Goal: Information Seeking & Learning: Learn about a topic

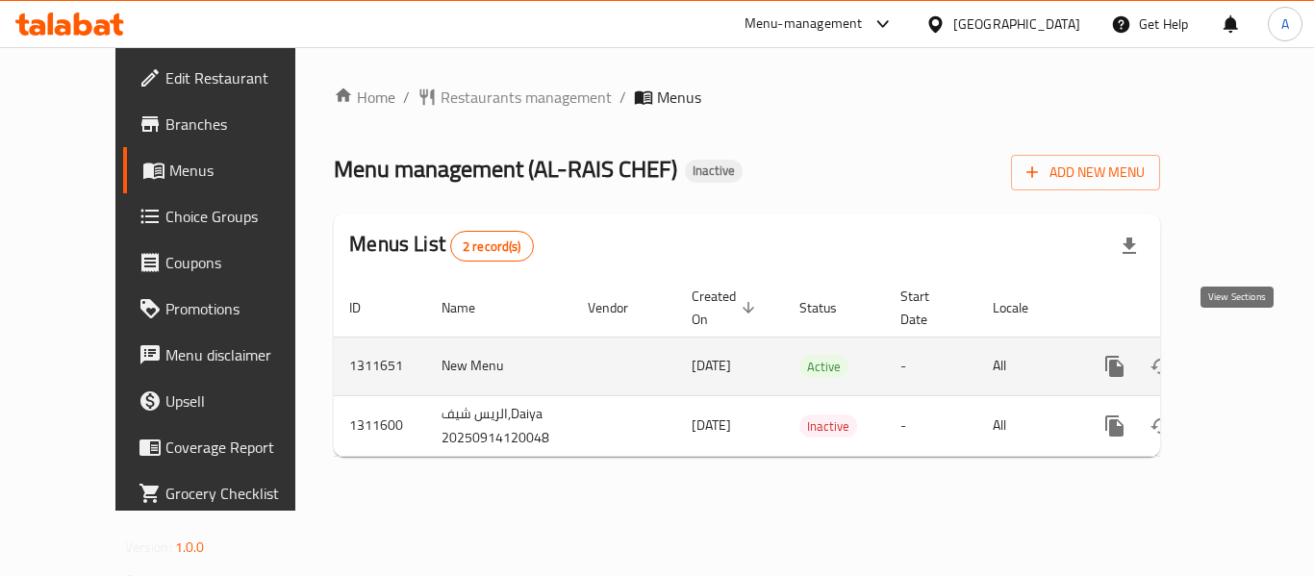
click at [1242, 355] on icon "enhanced table" at bounding box center [1253, 366] width 23 height 23
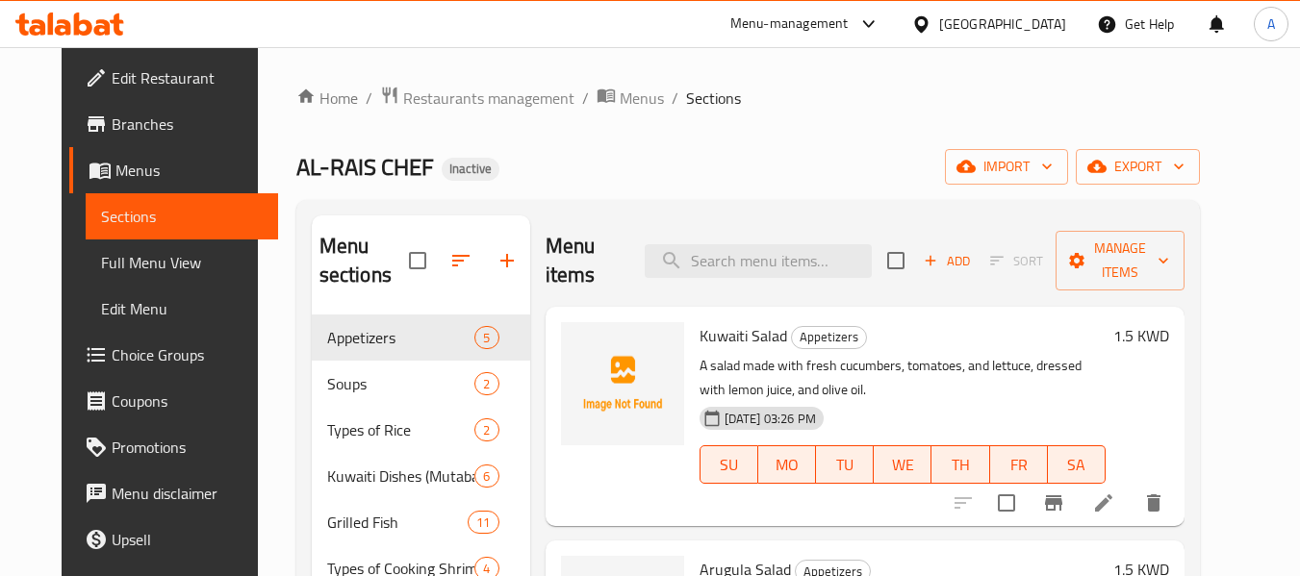
click at [115, 169] on span "Menus" at bounding box center [189, 170] width 148 height 23
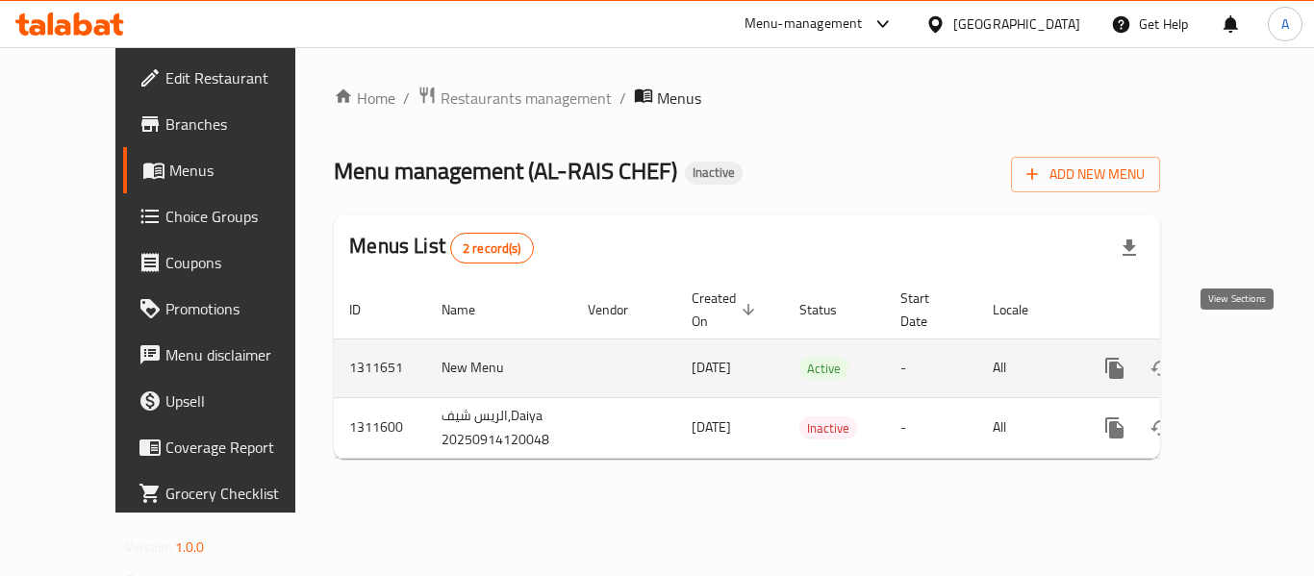
click at [1242, 357] on icon "enhanced table" at bounding box center [1253, 368] width 23 height 23
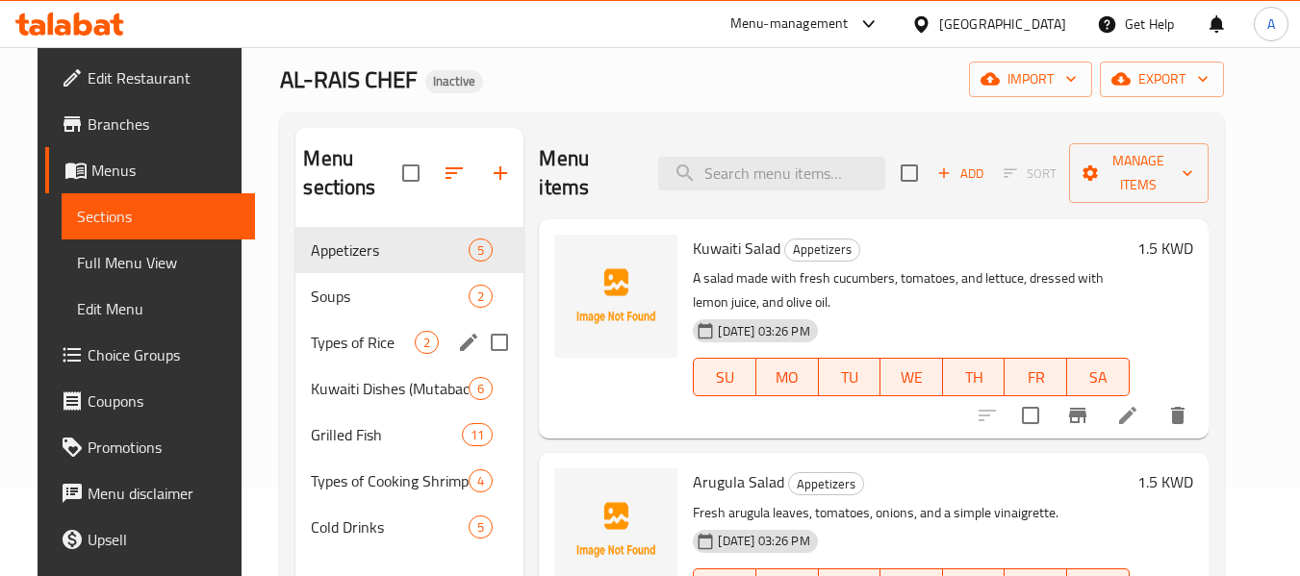
scroll to position [269, 0]
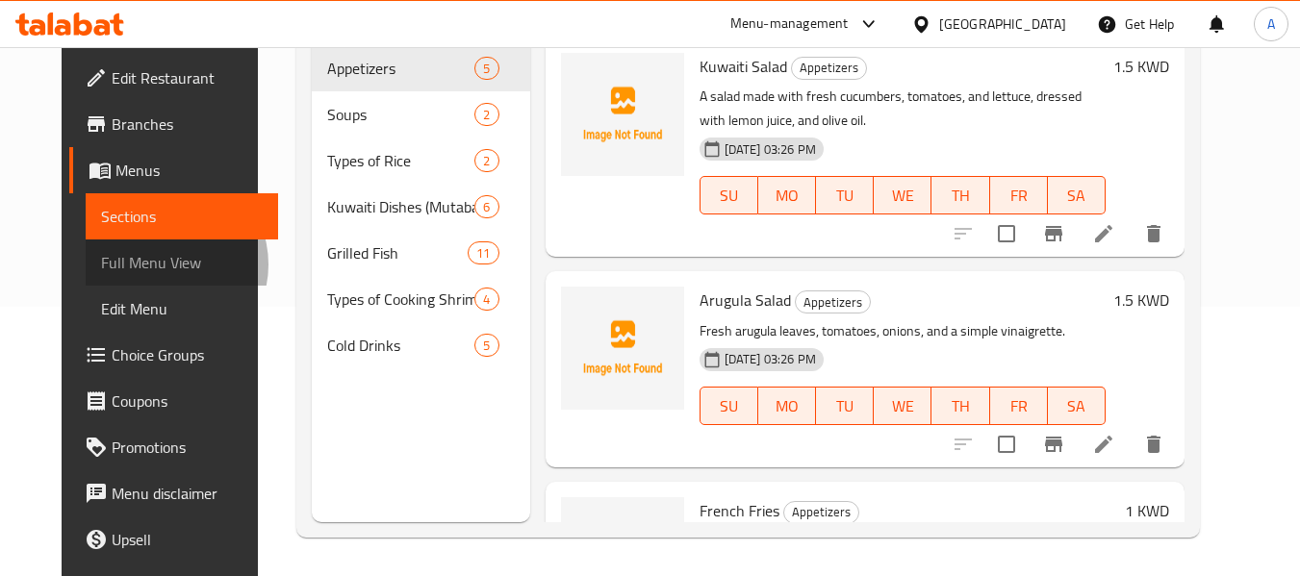
click at [101, 265] on span "Full Menu View" at bounding box center [182, 262] width 163 height 23
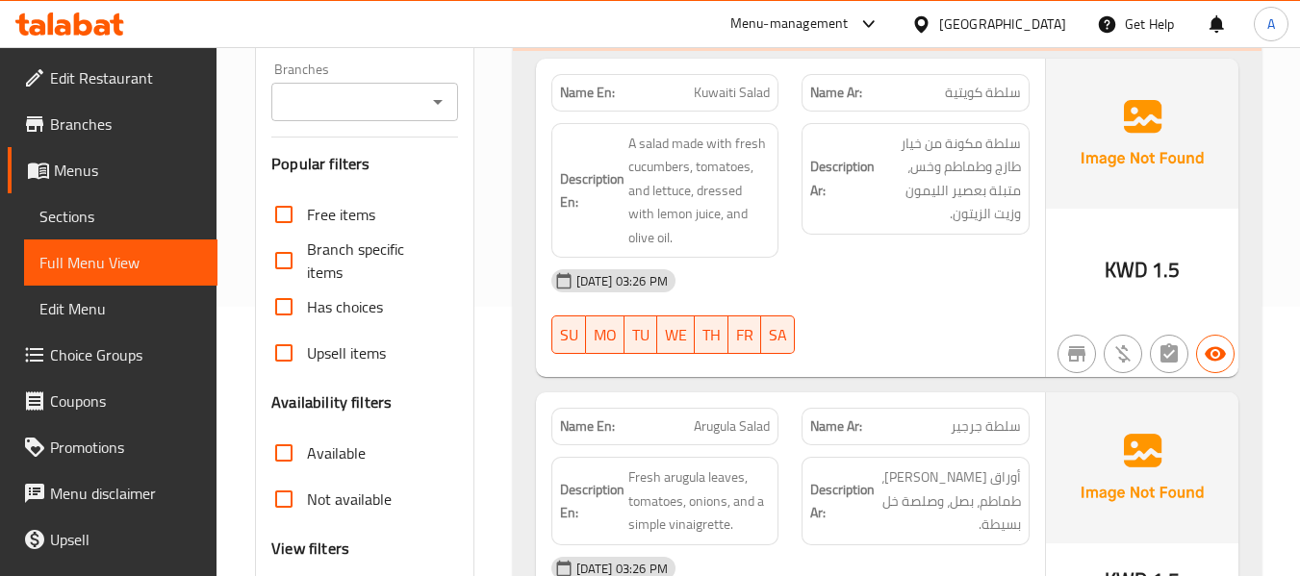
drag, startPoint x: 117, startPoint y: 192, endPoint x: 178, endPoint y: 234, distance: 73.4
click at [117, 192] on link "Menus" at bounding box center [113, 170] width 210 height 46
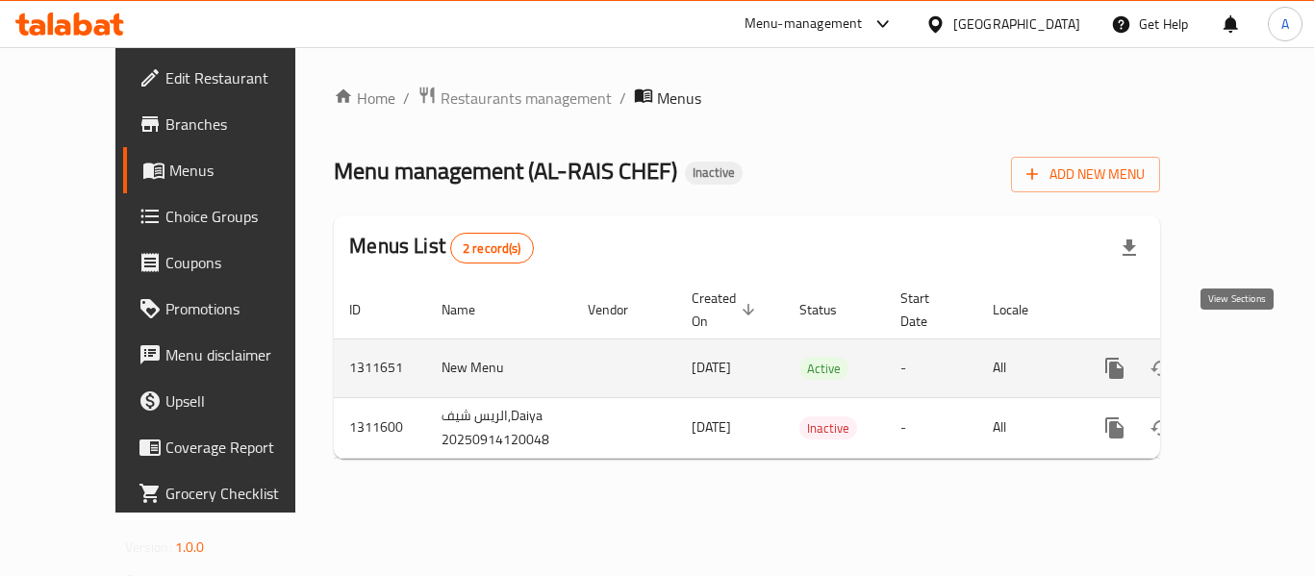
click at [1245, 360] on icon "enhanced table" at bounding box center [1253, 368] width 17 height 17
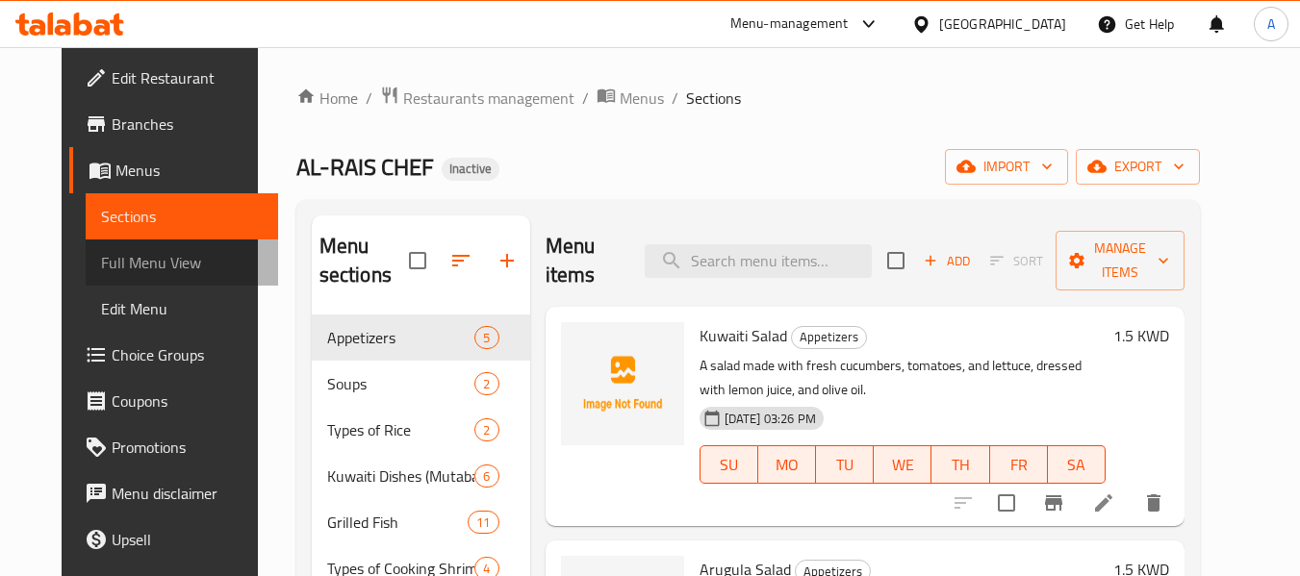
click at [170, 257] on span "Full Menu View" at bounding box center [182, 262] width 163 height 23
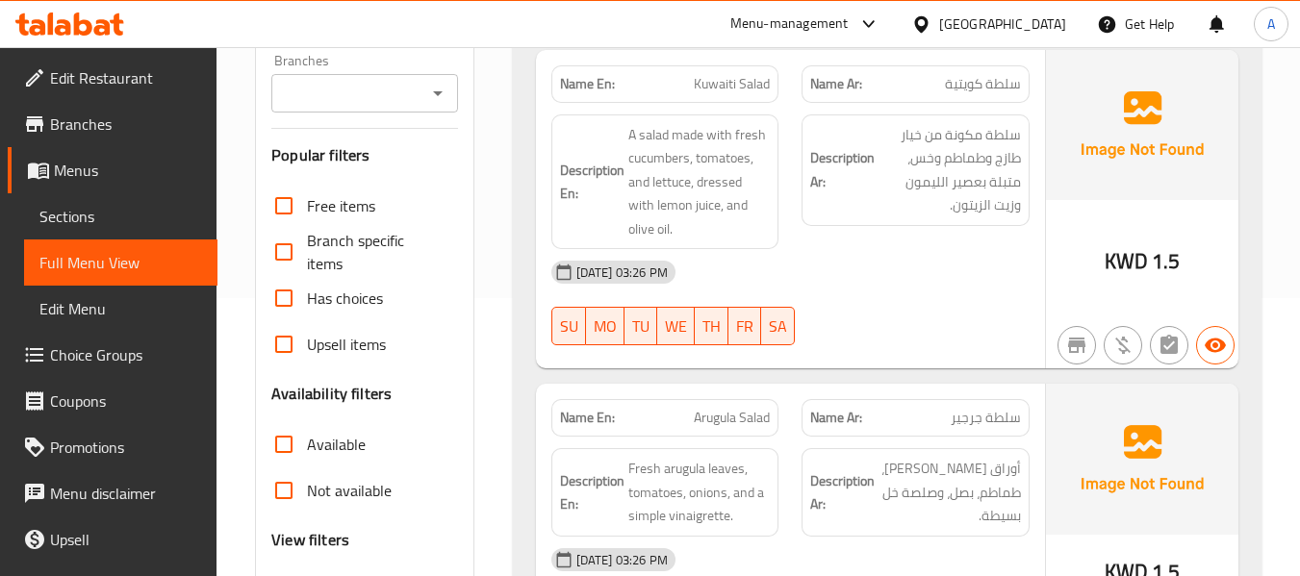
scroll to position [289, 0]
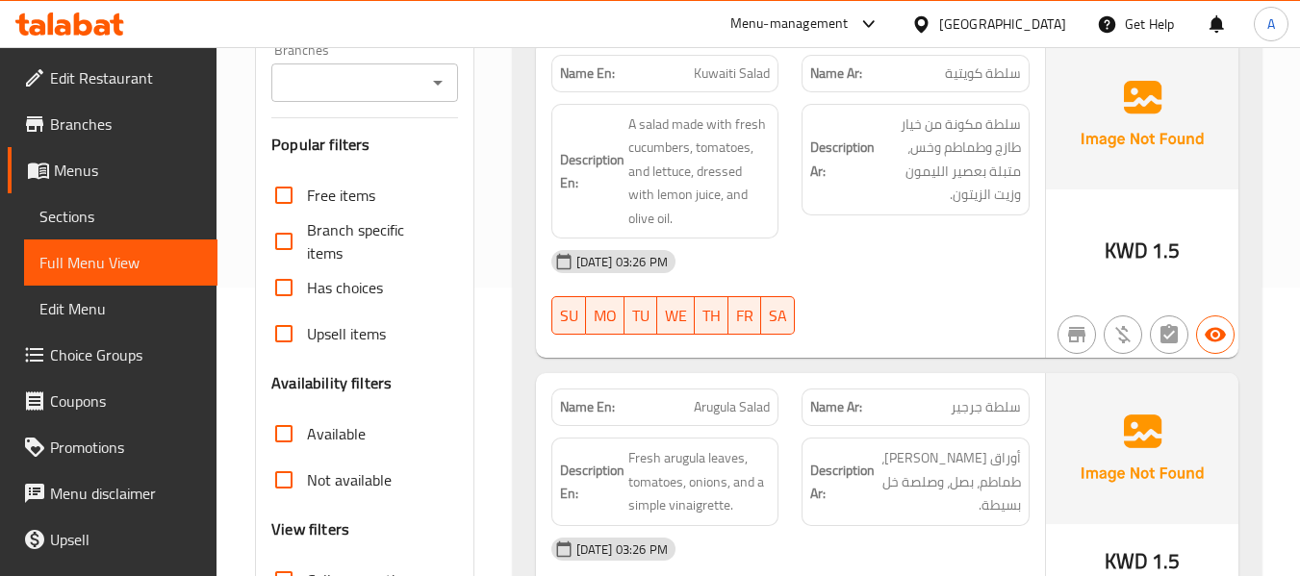
click at [706, 329] on div "Name En: Kuwaiti Salad Name Ar: سلطة كويتية Description En: A salad made with f…" at bounding box center [790, 198] width 509 height 319
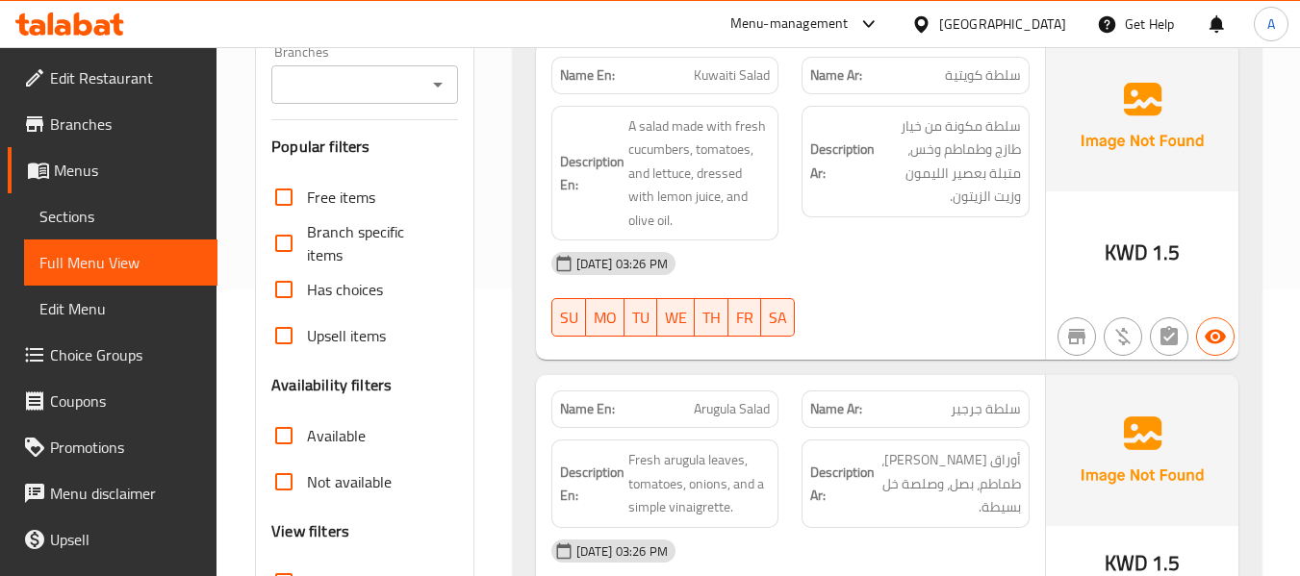
scroll to position [481, 0]
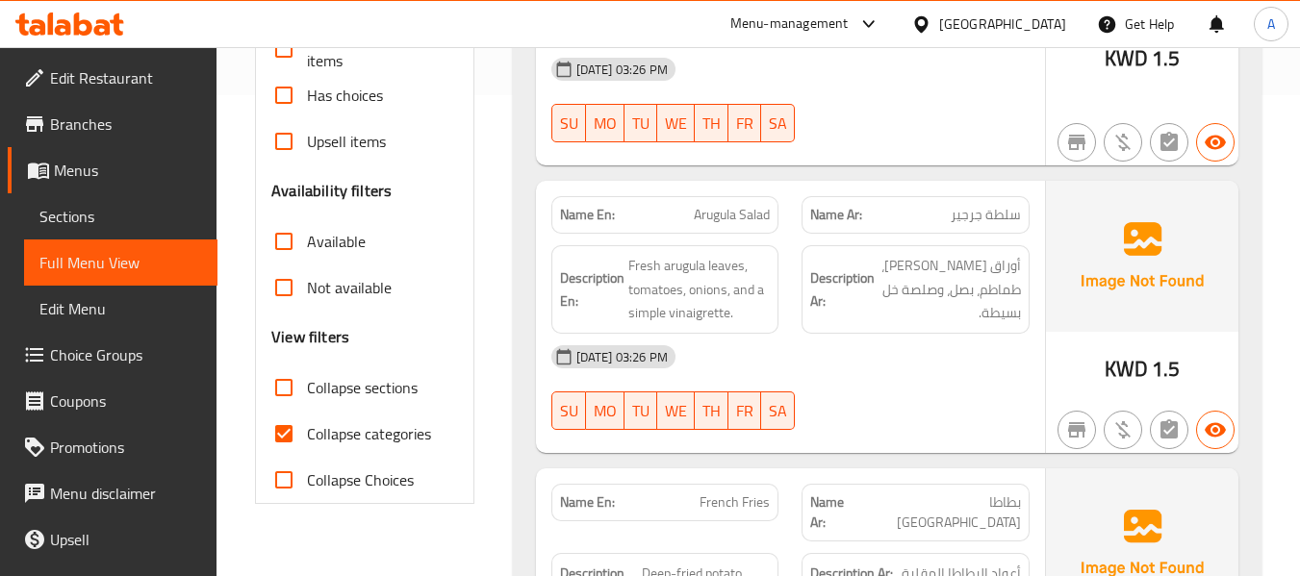
click at [99, 204] on link "Sections" at bounding box center [120, 216] width 193 height 46
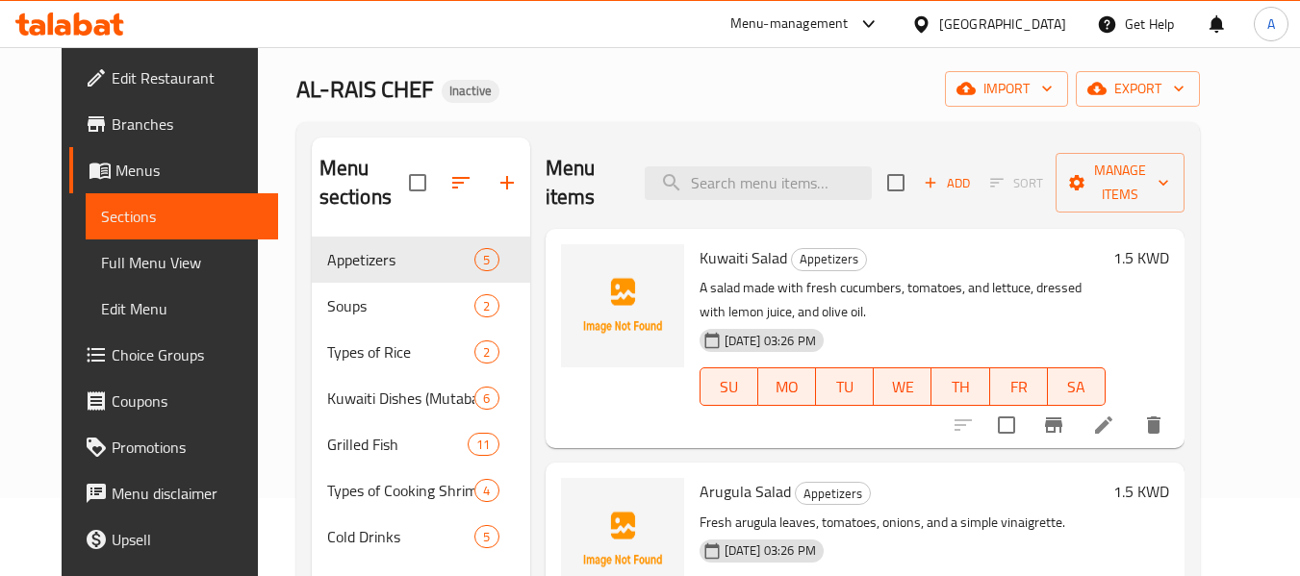
scroll to position [77, 0]
click at [101, 261] on span "Full Menu View" at bounding box center [182, 262] width 163 height 23
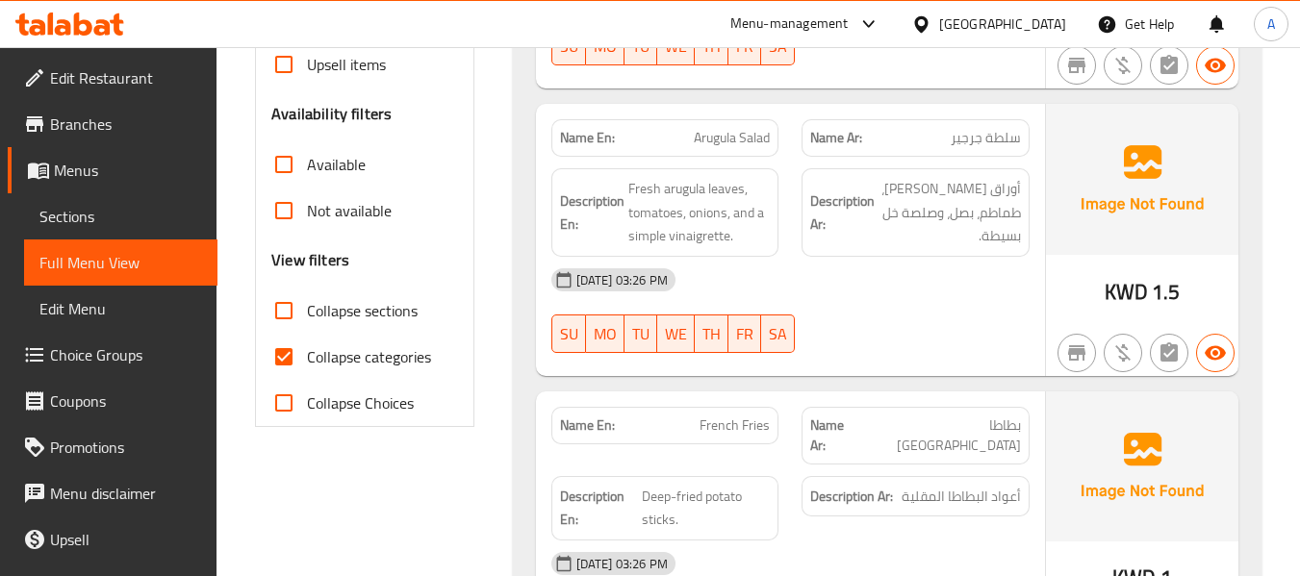
click at [412, 348] on span "Collapse categories" at bounding box center [369, 356] width 124 height 23
click at [307, 348] on input "Collapse categories" at bounding box center [284, 357] width 46 height 46
checkbox input "false"
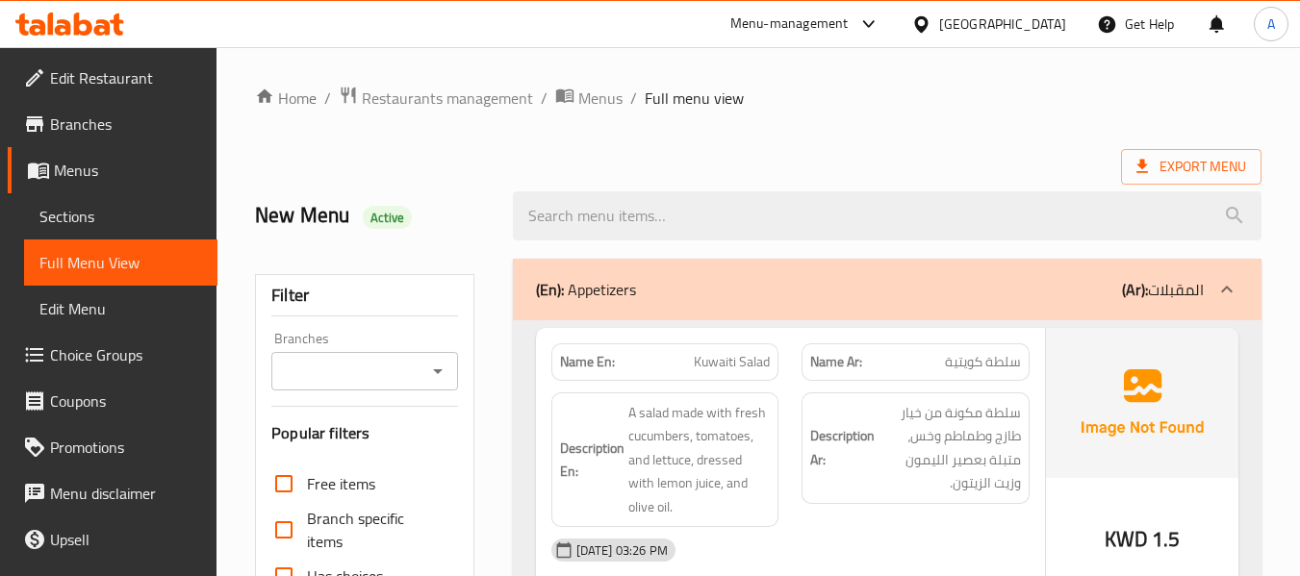
click at [574, 363] on strong "Name En:" at bounding box center [587, 362] width 55 height 20
copy strong "Name En:"
click at [789, 165] on div "Export Menu" at bounding box center [758, 167] width 1006 height 36
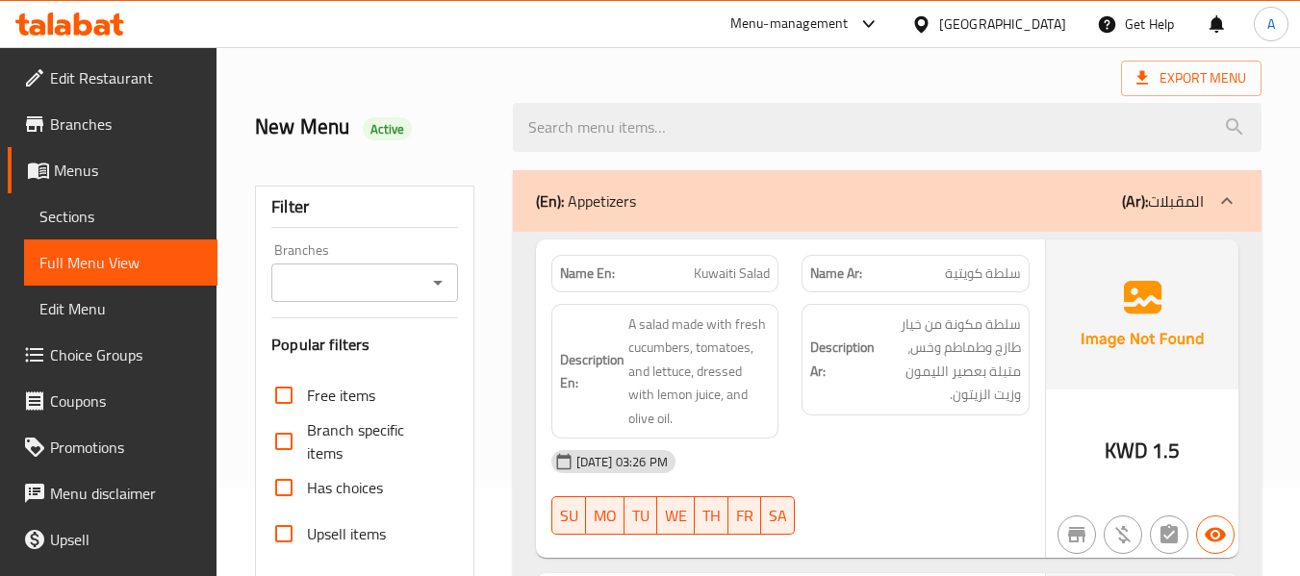
scroll to position [289, 0]
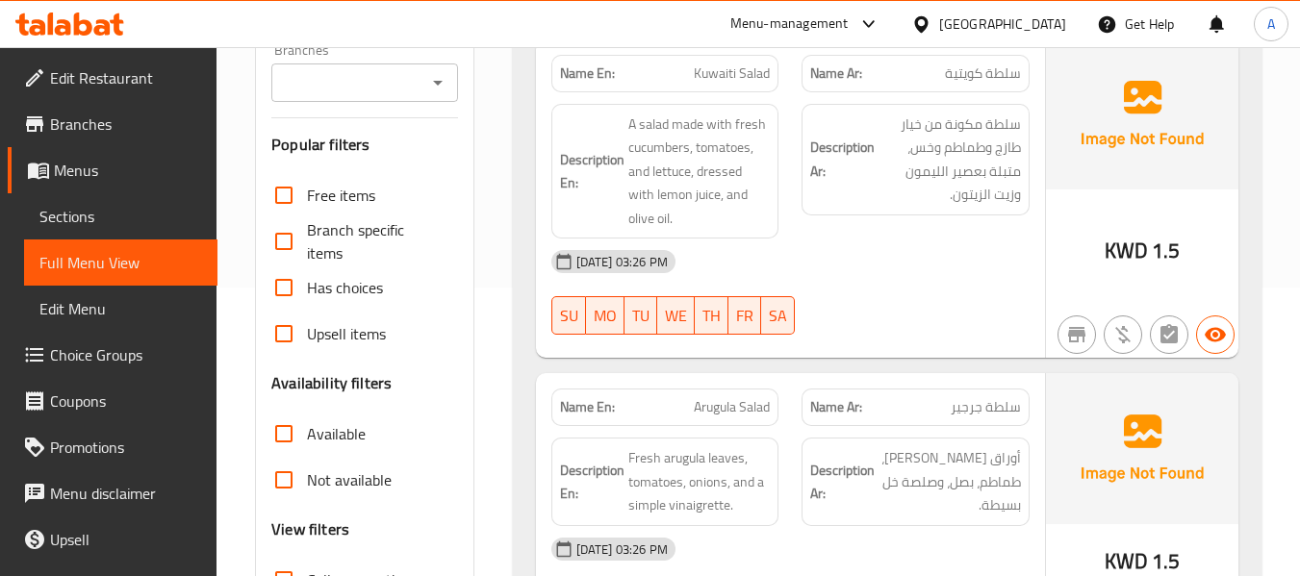
click at [126, 206] on span "Sections" at bounding box center [120, 216] width 163 height 23
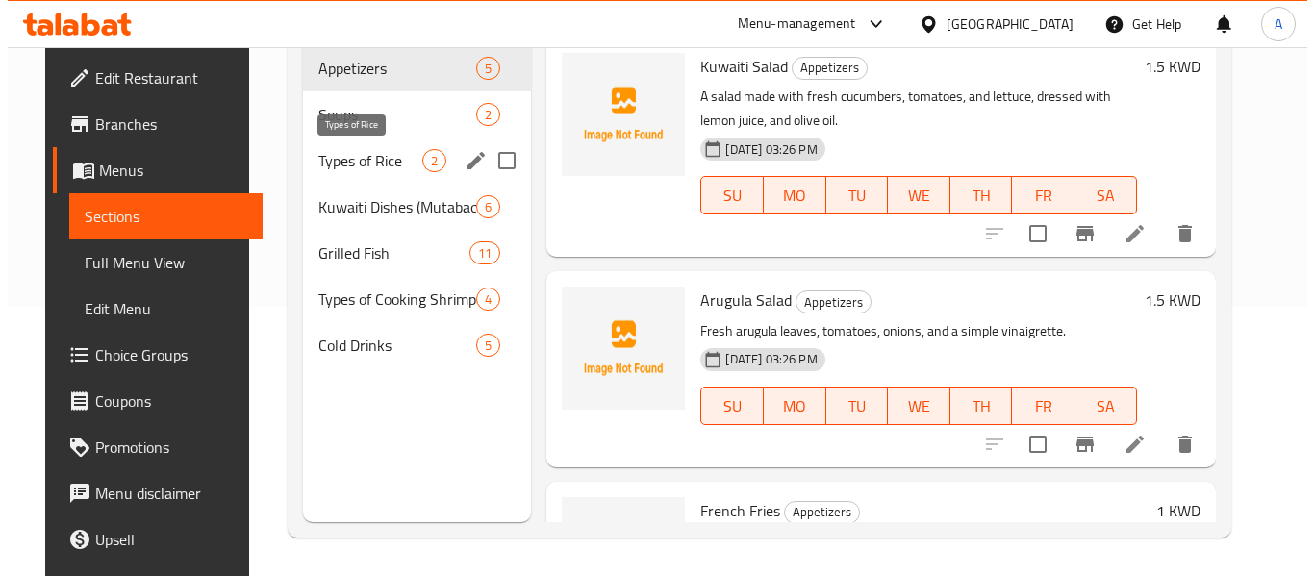
scroll to position [77, 0]
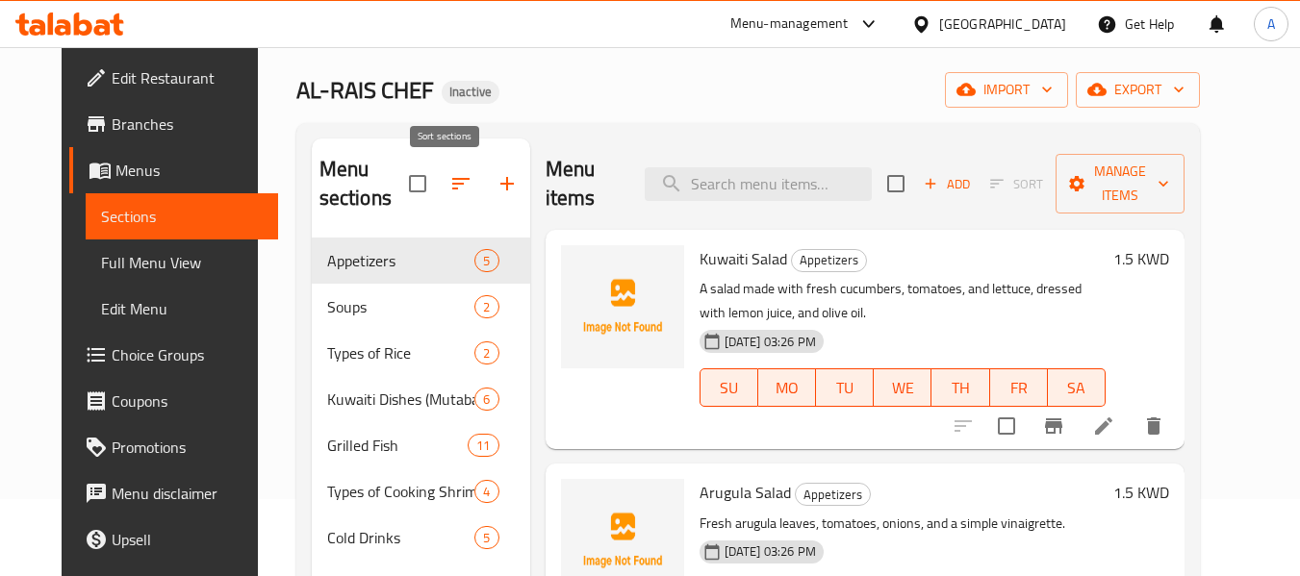
click at [449, 194] on icon "button" at bounding box center [460, 183] width 23 height 23
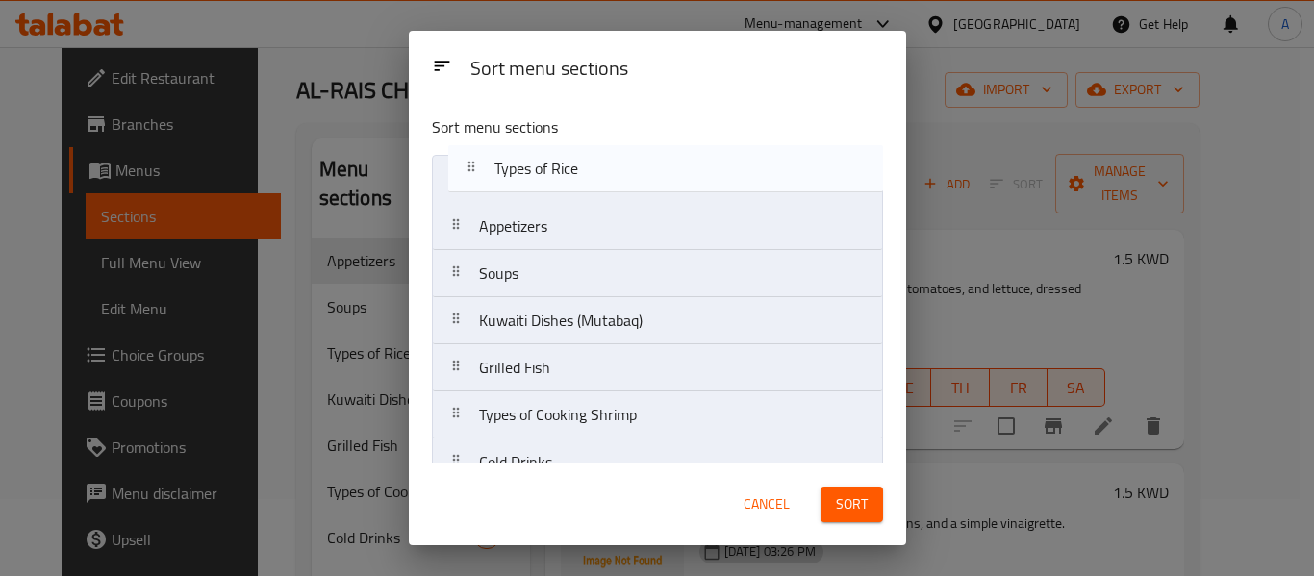
drag, startPoint x: 450, startPoint y: 263, endPoint x: 466, endPoint y: 158, distance: 106.0
click at [466, 158] on nav "Appetizers Soups Types of Rice Kuwaiti Dishes (Mutabaq) Grilled Fish Types of C…" at bounding box center [657, 321] width 451 height 332
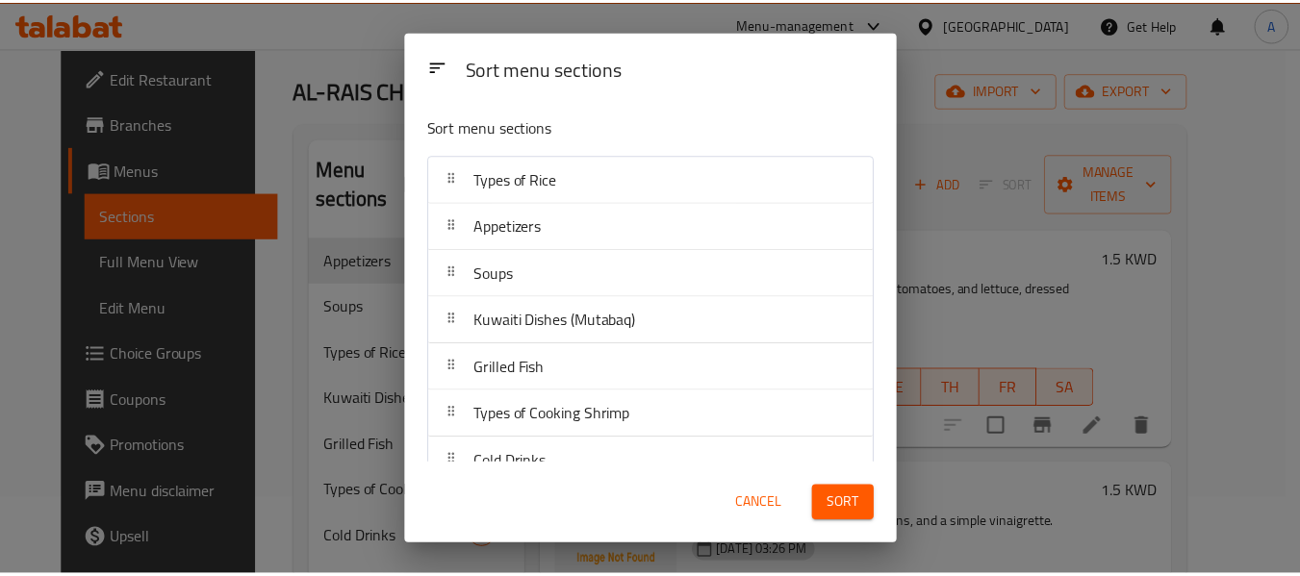
scroll to position [31, 0]
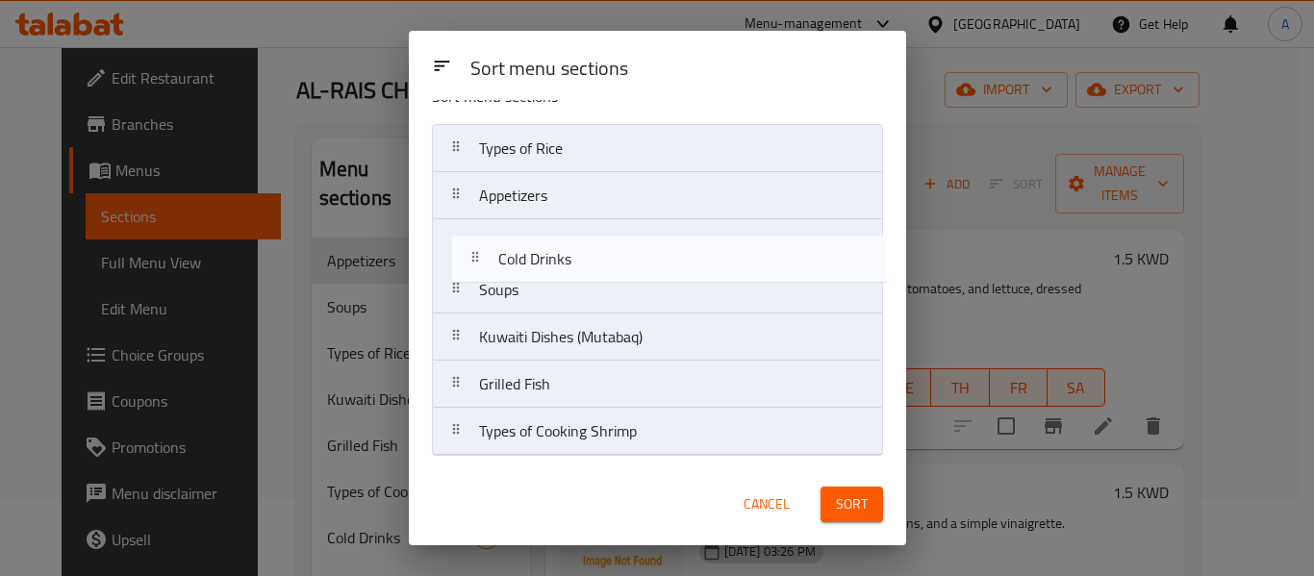
drag, startPoint x: 458, startPoint y: 429, endPoint x: 477, endPoint y: 246, distance: 183.8
click at [477, 246] on nav "Types of Rice Appetizers Soups Kuwaiti Dishes (Mutabaq) Grilled Fish Types of C…" at bounding box center [657, 290] width 451 height 332
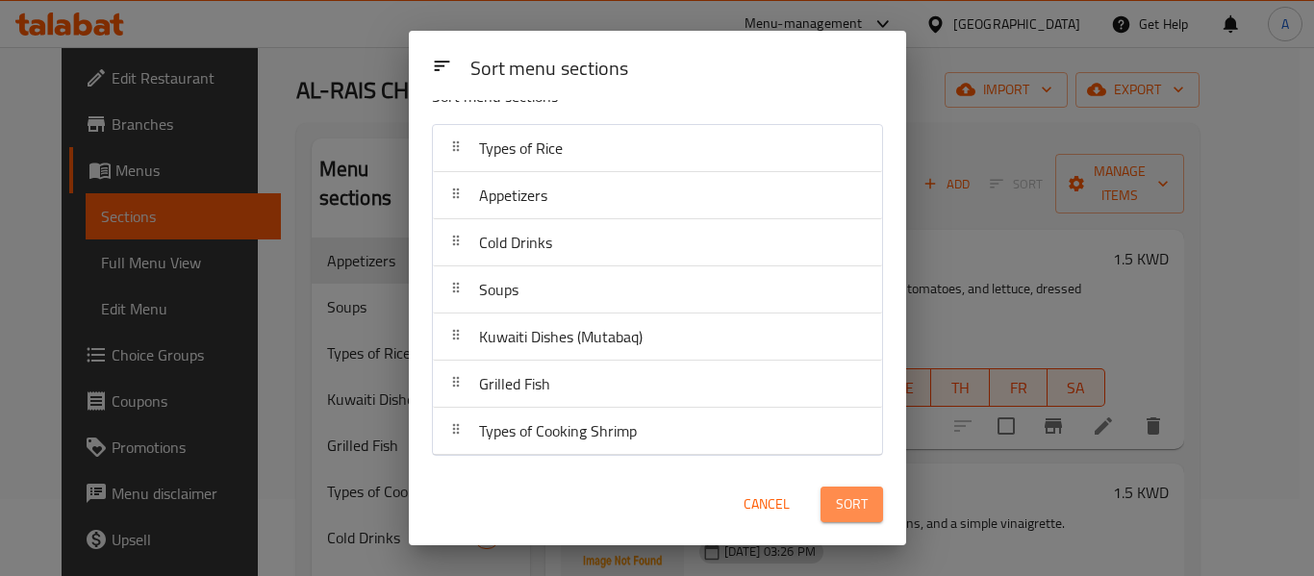
click at [869, 496] on button "Sort" at bounding box center [852, 505] width 63 height 36
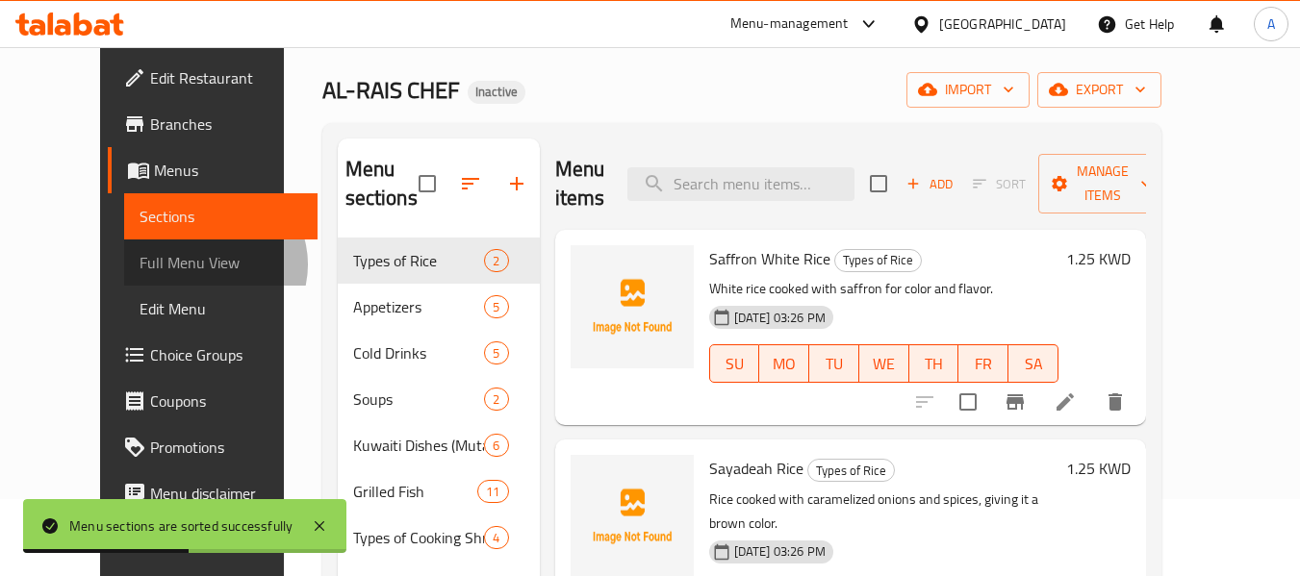
click at [140, 265] on span "Full Menu View" at bounding box center [221, 262] width 163 height 23
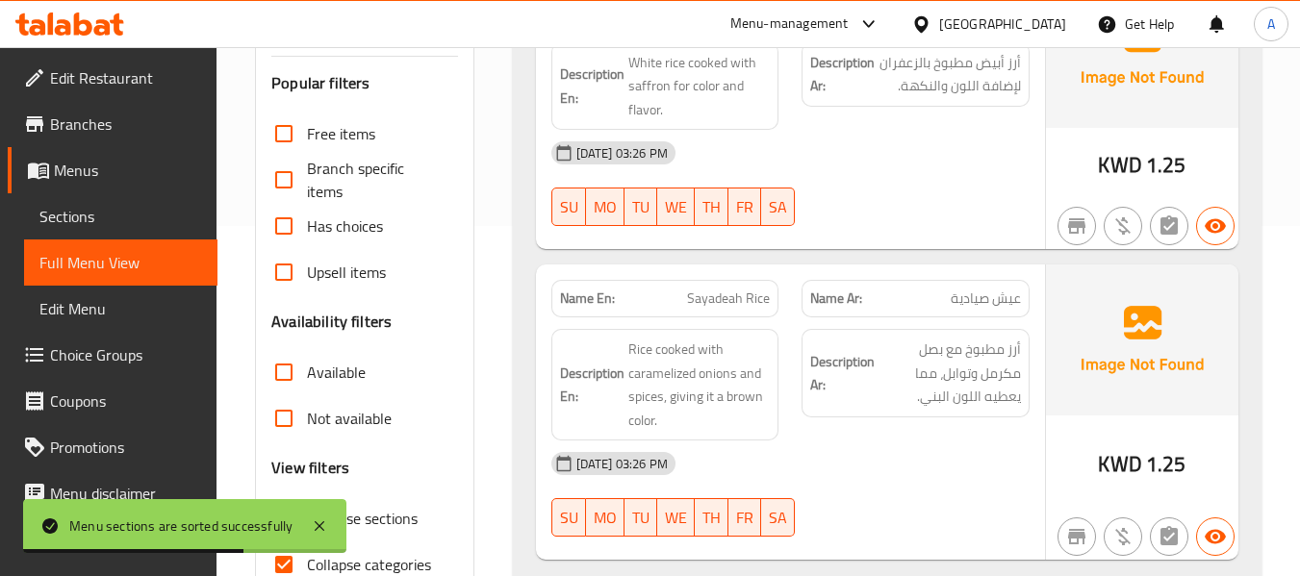
scroll to position [462, 0]
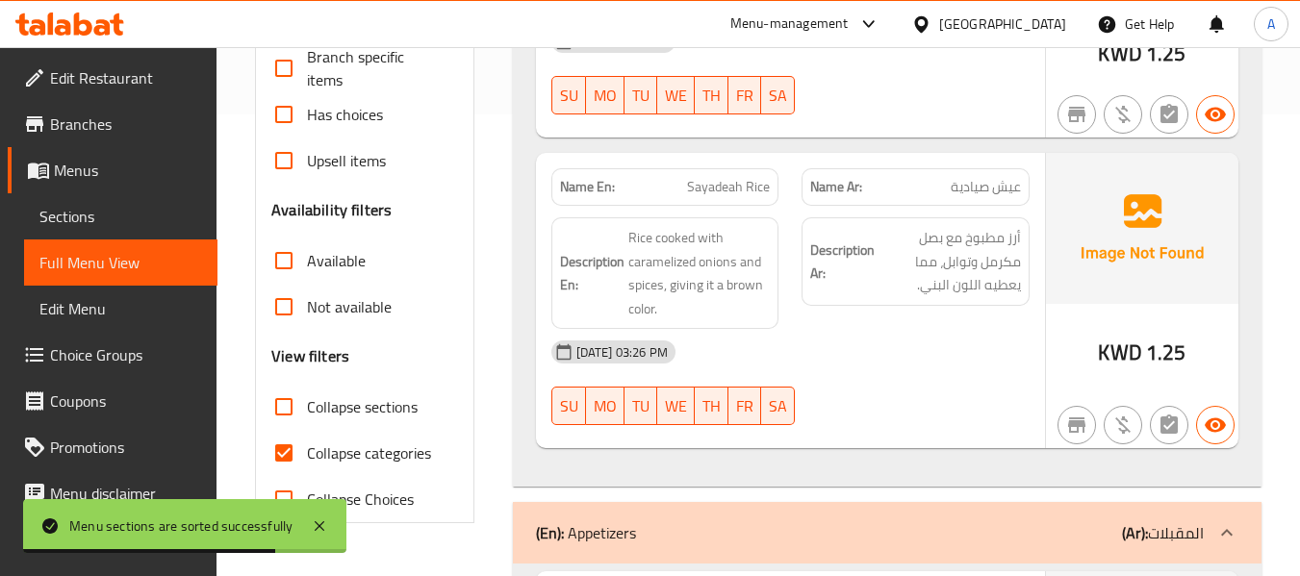
click at [377, 462] on span "Collapse categories" at bounding box center [369, 453] width 124 height 23
click at [307, 462] on input "Collapse categories" at bounding box center [284, 453] width 46 height 46
checkbox input "false"
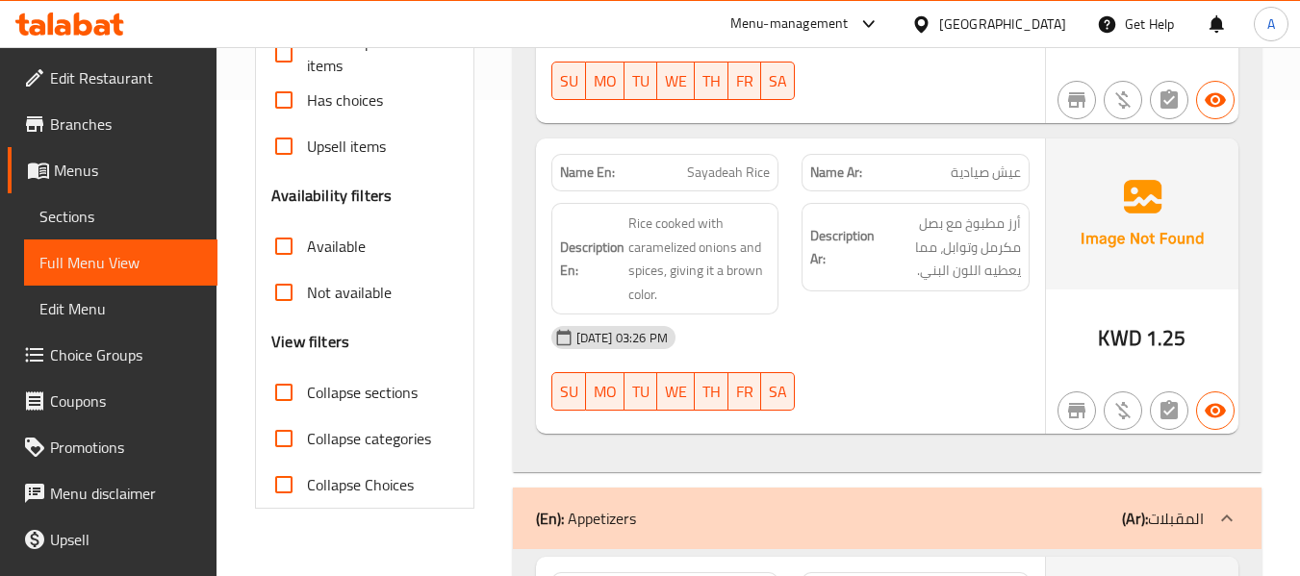
scroll to position [481, 0]
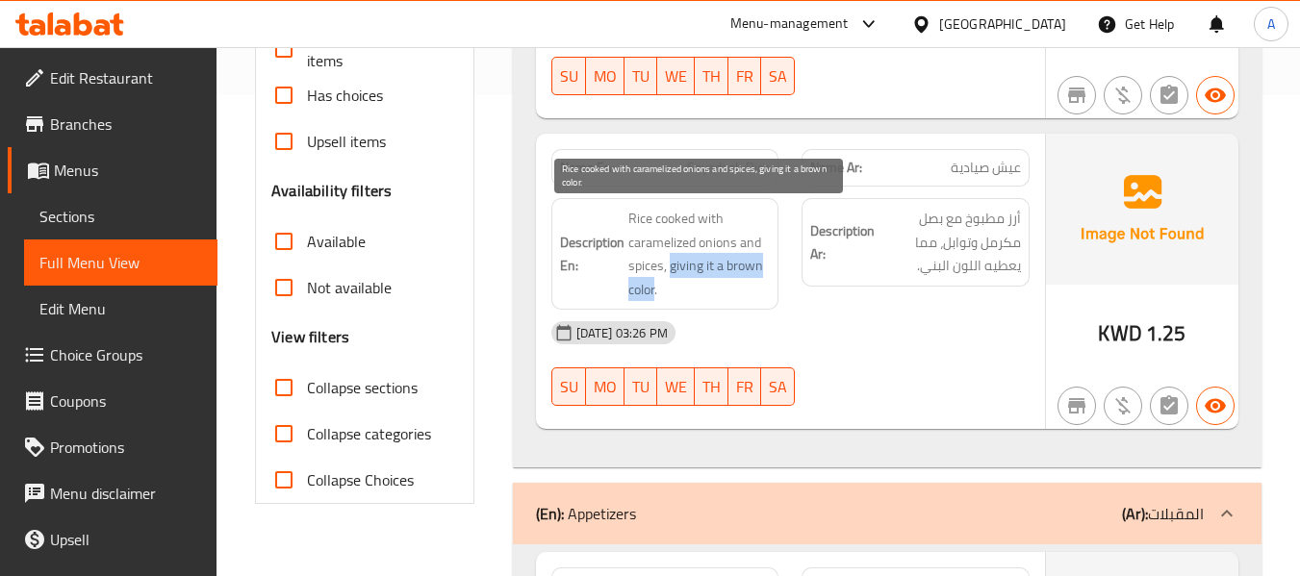
drag, startPoint x: 672, startPoint y: 267, endPoint x: 655, endPoint y: 290, distance: 27.5
click at [655, 290] on span "Rice cooked with caramelized onions and spices, giving it a brown color." at bounding box center [699, 254] width 142 height 94
copy span "giving it a brown color"
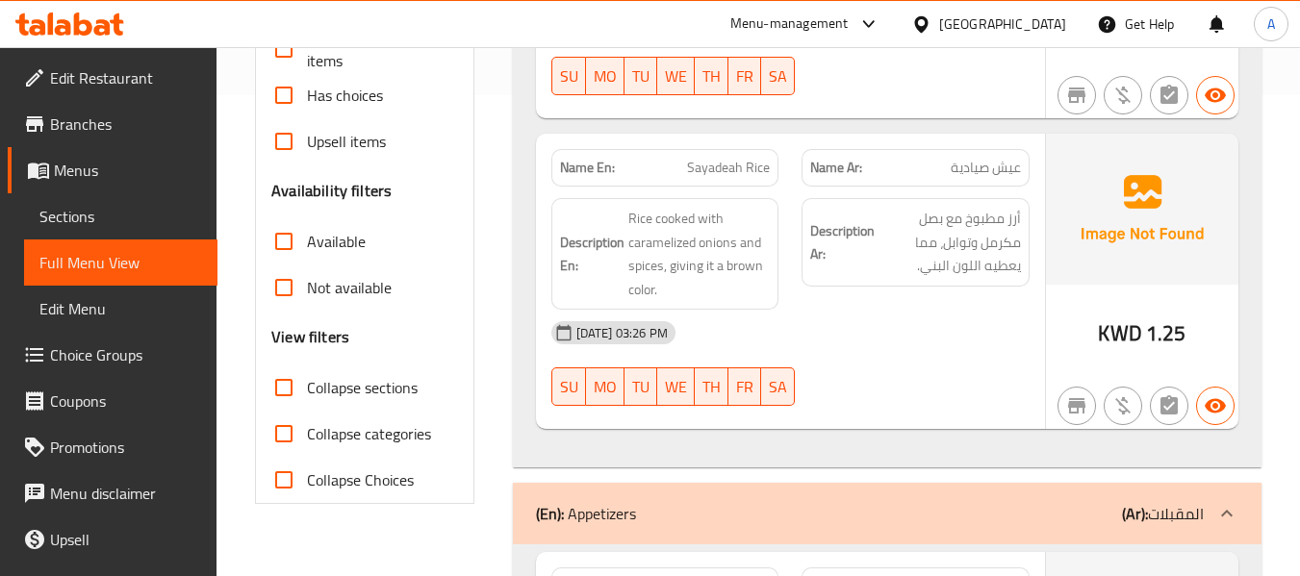
click at [853, 272] on h6 "Description Ar: أرز مطبوخ مع بصل مكرمل وتوابل، مما يعطيه اللون البني." at bounding box center [915, 242] width 211 height 71
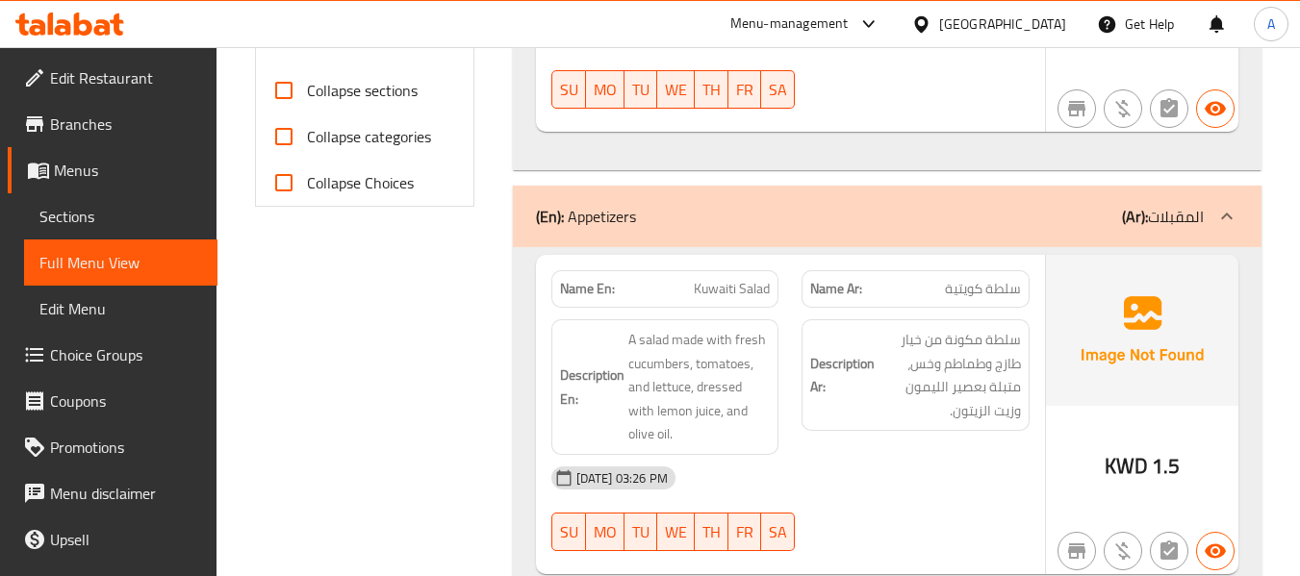
scroll to position [866, 0]
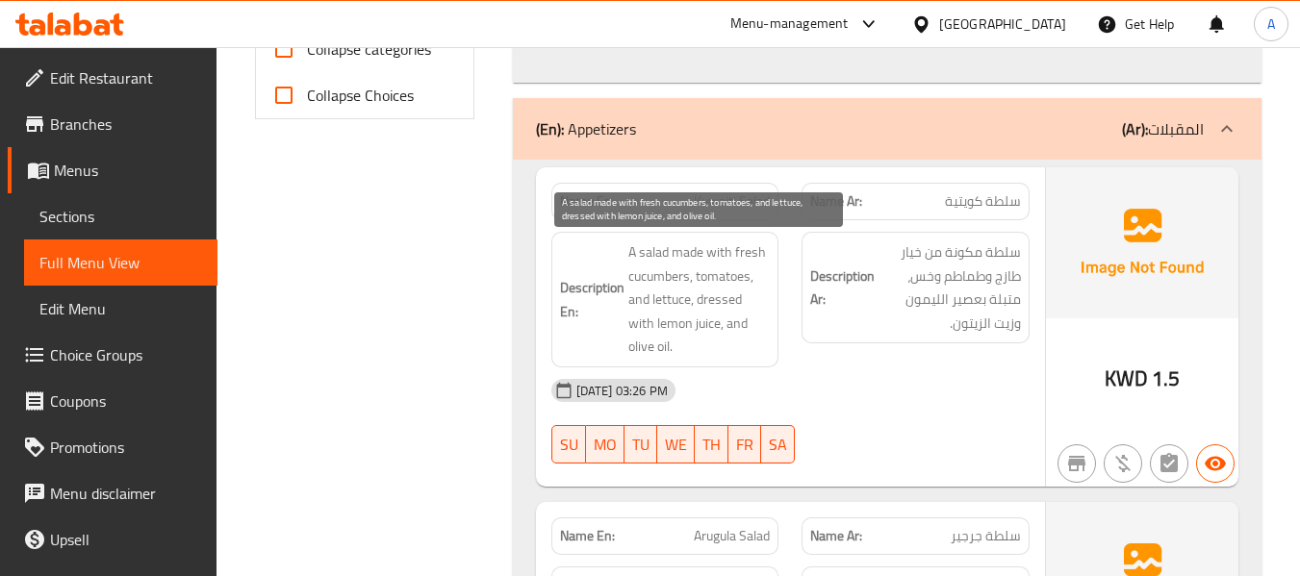
click at [725, 300] on span "A salad made with fresh cucumbers, tomatoes, and lettuce, dressed with lemon ju…" at bounding box center [699, 300] width 142 height 118
click at [704, 308] on span "A salad made with fresh cucumbers, tomatoes, and lettuce, dressed with lemon ju…" at bounding box center [699, 300] width 142 height 118
drag, startPoint x: 696, startPoint y: 300, endPoint x: 769, endPoint y: 302, distance: 73.2
click at [769, 302] on span "A salad made with fresh cucumbers, tomatoes, and lettuce, dressed with lemon ju…" at bounding box center [699, 300] width 142 height 118
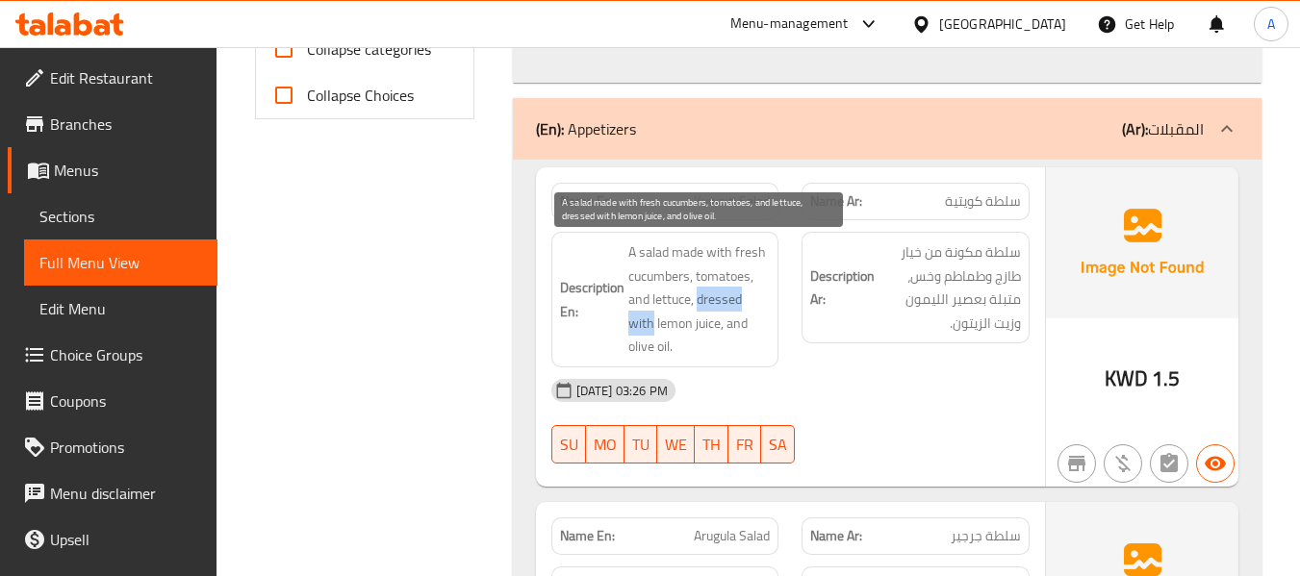
copy span "dressed with"
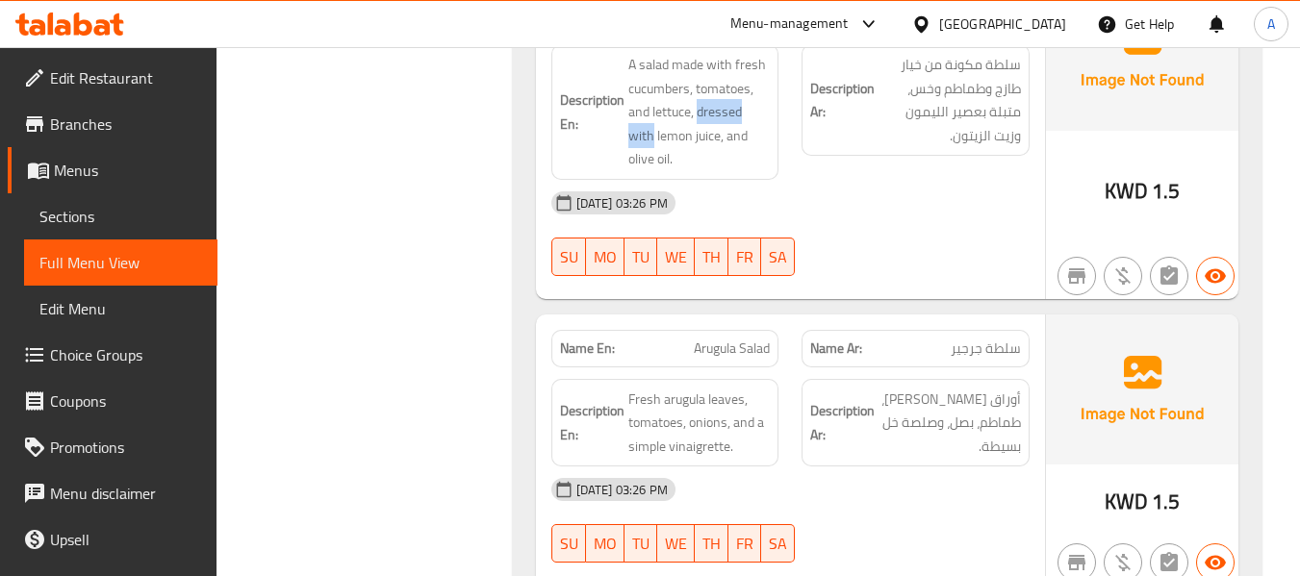
scroll to position [1058, 0]
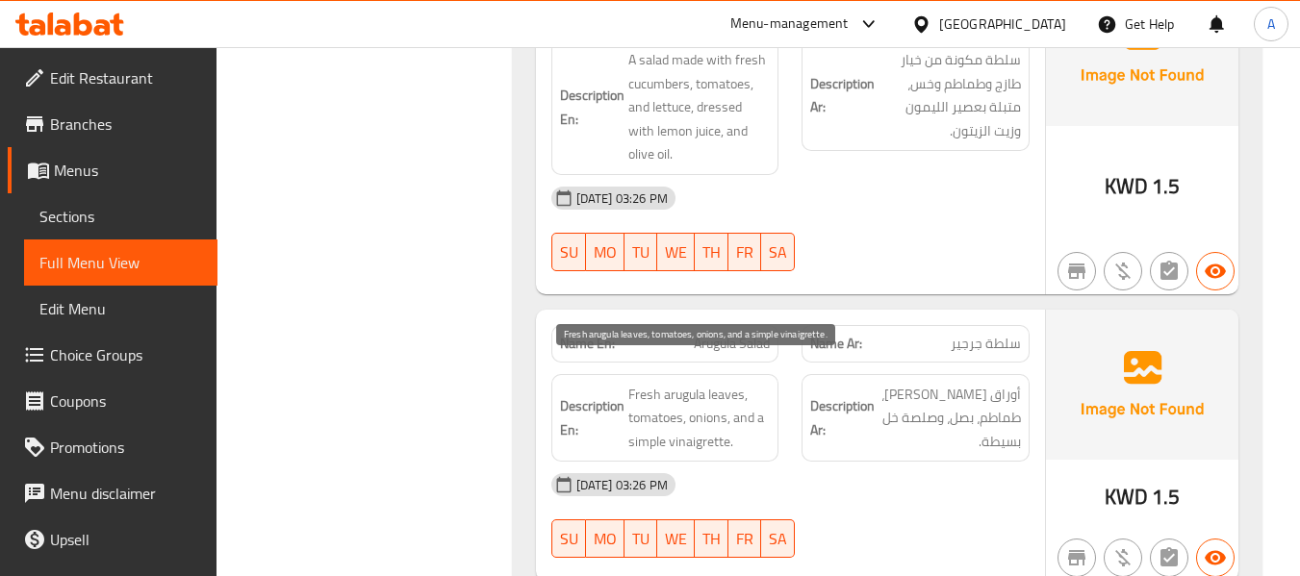
click at [702, 417] on span "Fresh arugula leaves, tomatoes, onions, and a simple vinaigrette." at bounding box center [699, 418] width 142 height 71
copy span "vinaigrette"
click at [672, 419] on span "Fresh arugula leaves, tomatoes, onions, and a simple vinaigrette." at bounding box center [699, 418] width 142 height 71
drag, startPoint x: 643, startPoint y: 423, endPoint x: 694, endPoint y: 420, distance: 51.1
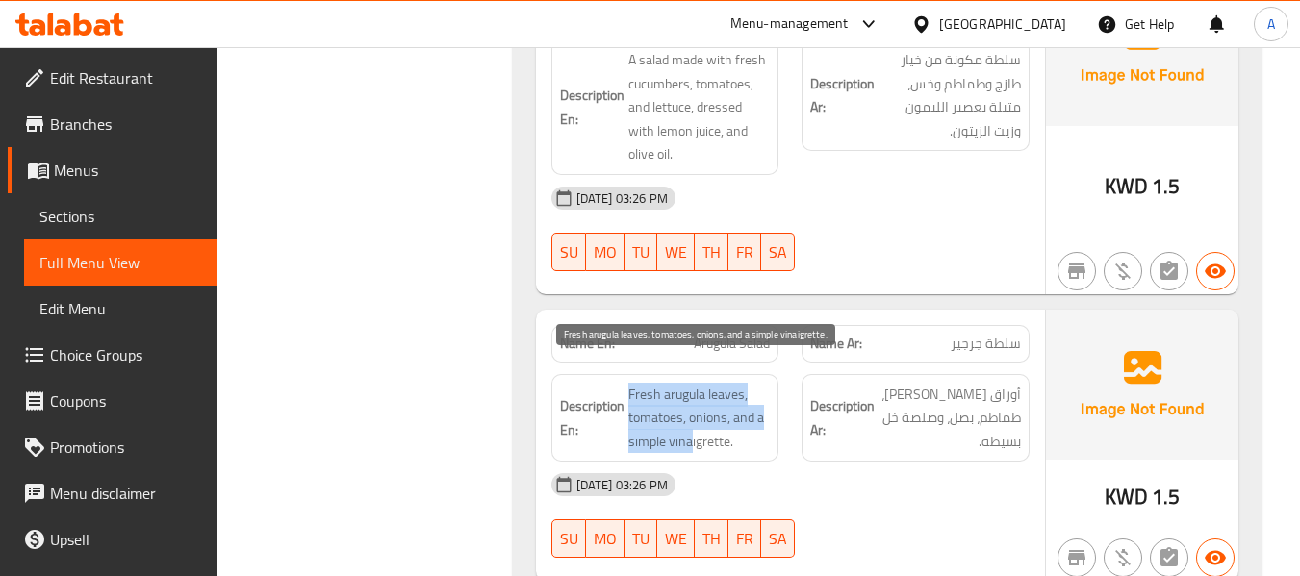
click at [694, 420] on h6 "Description En: Fresh arugula leaves, tomatoes, onions, and a simple vinaigrett…" at bounding box center [665, 418] width 211 height 71
click at [691, 417] on span "Fresh arugula leaves, tomatoes, onions, and a simple vinaigrette." at bounding box center [699, 418] width 142 height 71
click at [625, 417] on h6 "Description En: Fresh arugula leaves, tomatoes, onions, and a simple vinaigrett…" at bounding box center [665, 418] width 211 height 71
drag, startPoint x: 626, startPoint y: 417, endPoint x: 729, endPoint y: 419, distance: 103.0
click at [729, 419] on h6 "Description En: Fresh arugula leaves, tomatoes, onions, and a simple vinaigrett…" at bounding box center [665, 418] width 211 height 71
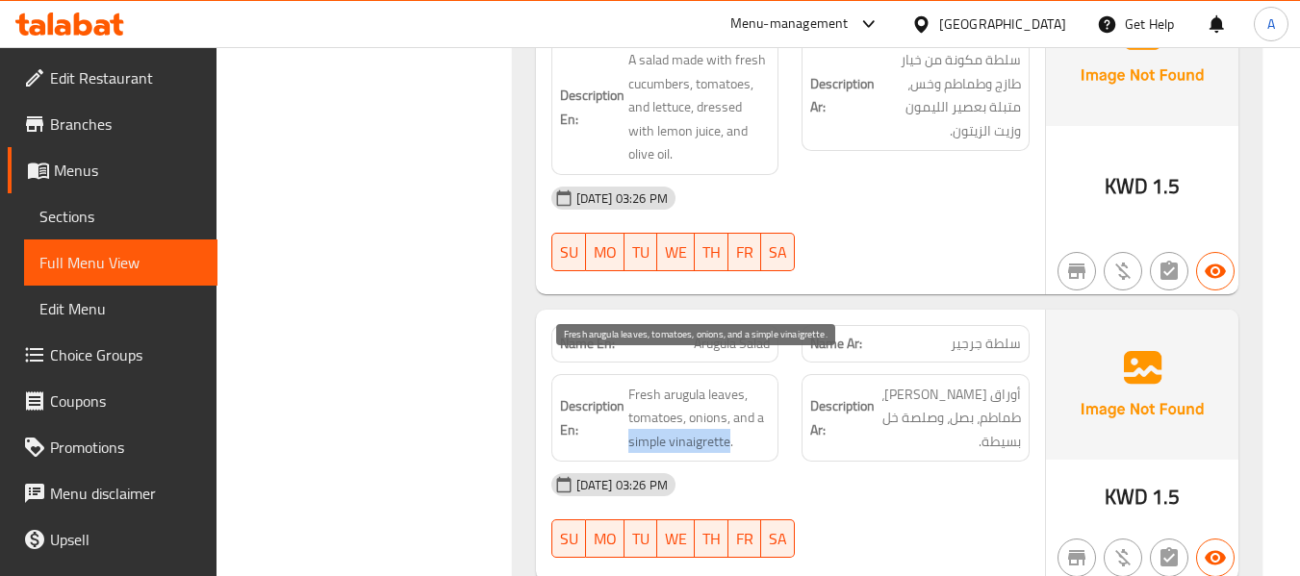
copy span "simple vinaigrette"
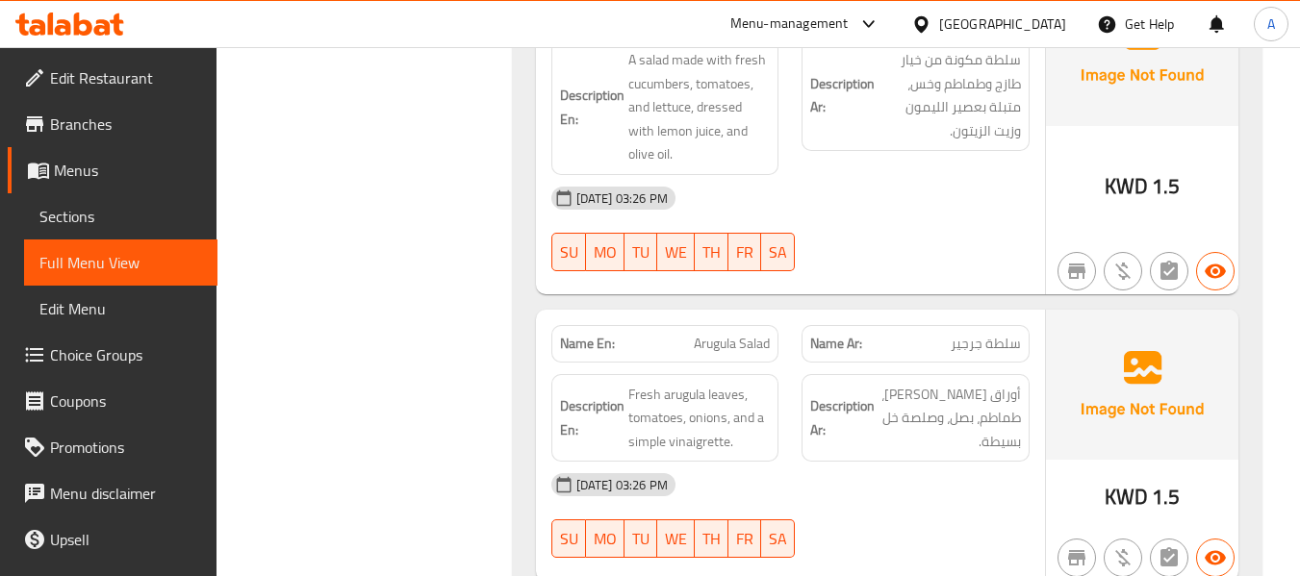
click at [588, 334] on strong "Name En:" at bounding box center [587, 344] width 55 height 20
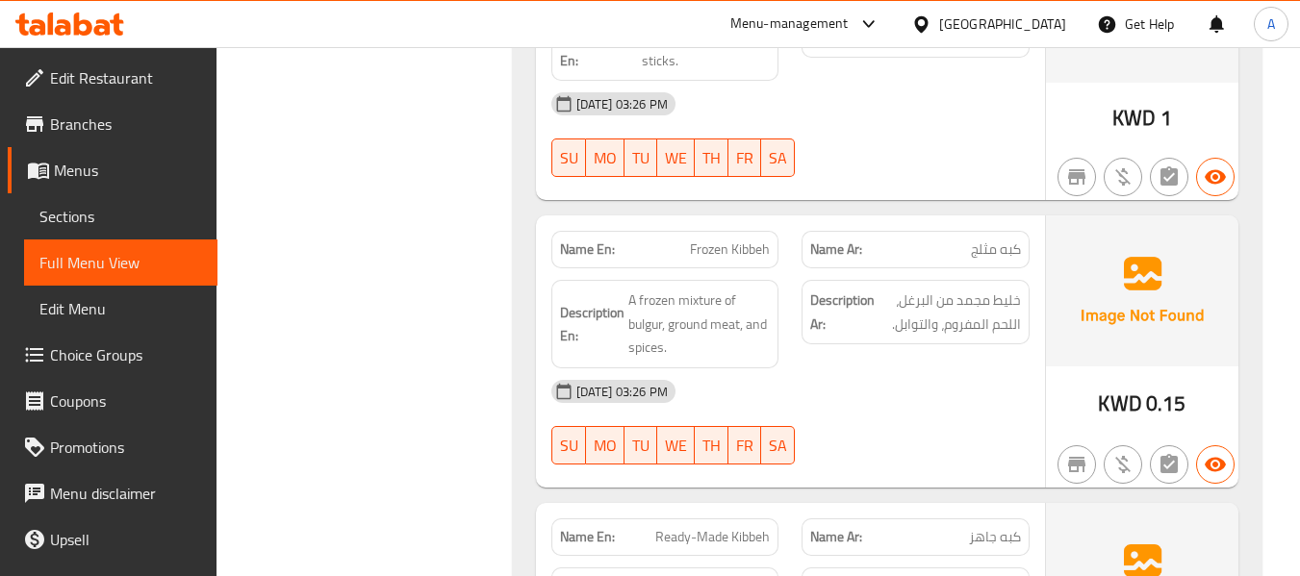
scroll to position [1732, 0]
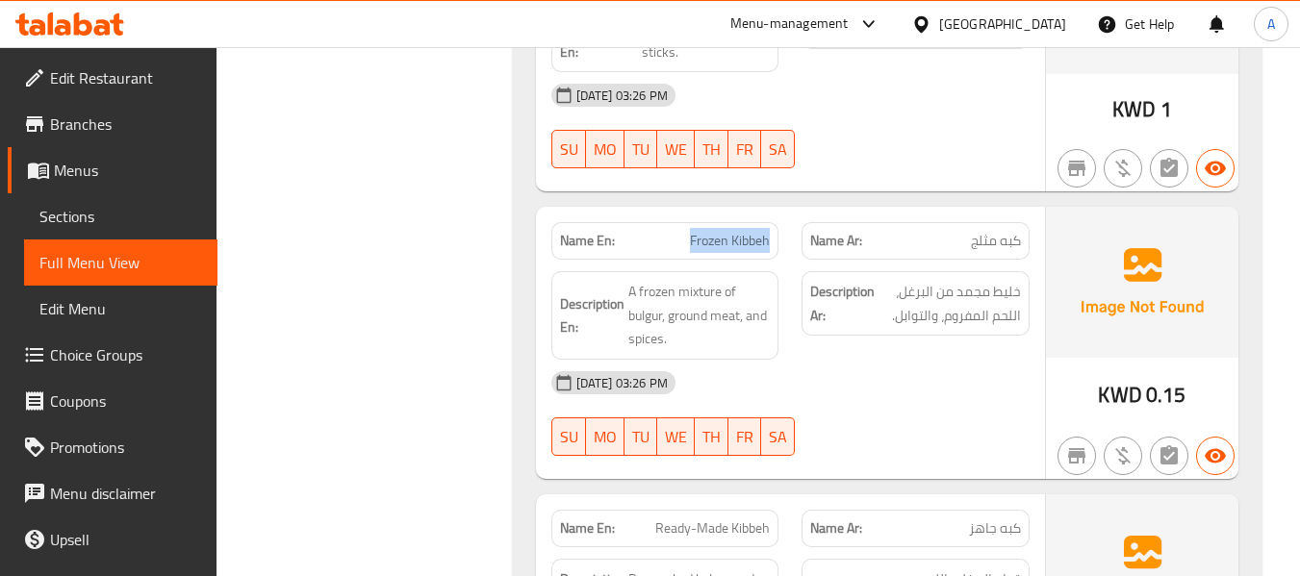
drag, startPoint x: 688, startPoint y: 195, endPoint x: 780, endPoint y: 191, distance: 92.5
click at [780, 211] on div "Name En: Frozen Kibbeh" at bounding box center [665, 241] width 251 height 61
copy span "Frozen Kibbeh"
click at [1006, 293] on div "Description Ar: خليط مجمد من البرغل، اللحم المفروم، والتوابل." at bounding box center [915, 316] width 251 height 112
click at [630, 280] on span "A frozen mixture of bulgur, ground meat, and spices." at bounding box center [699, 315] width 142 height 71
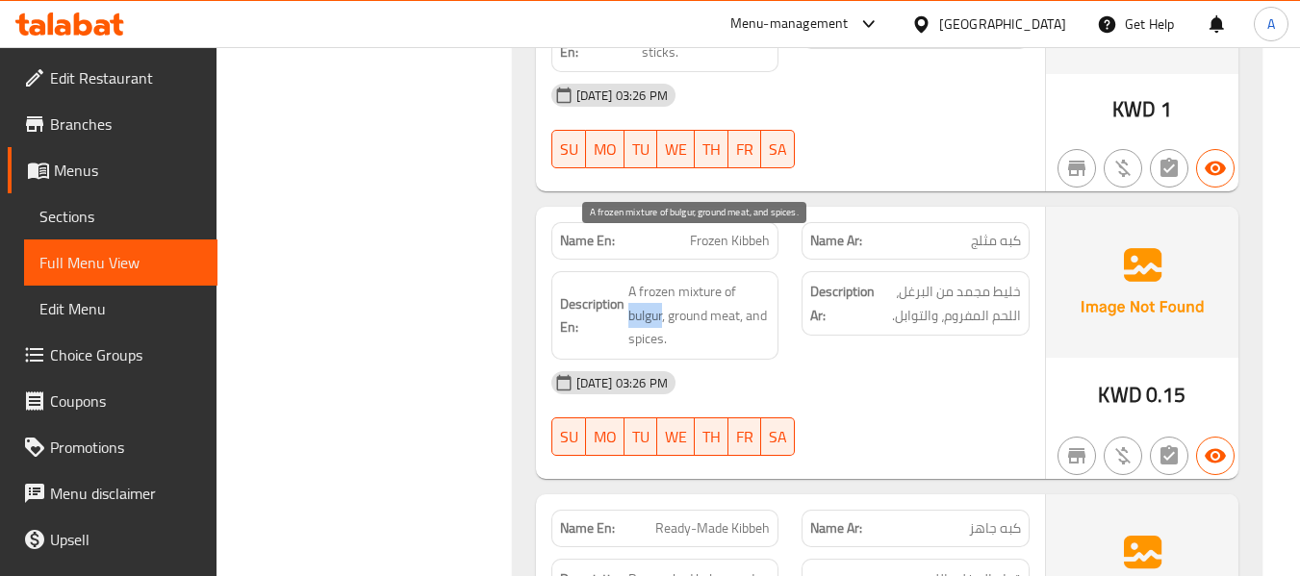
click at [630, 280] on span "A frozen mixture of bulgur, ground meat, and spices." at bounding box center [699, 315] width 142 height 71
copy span "bulgur"
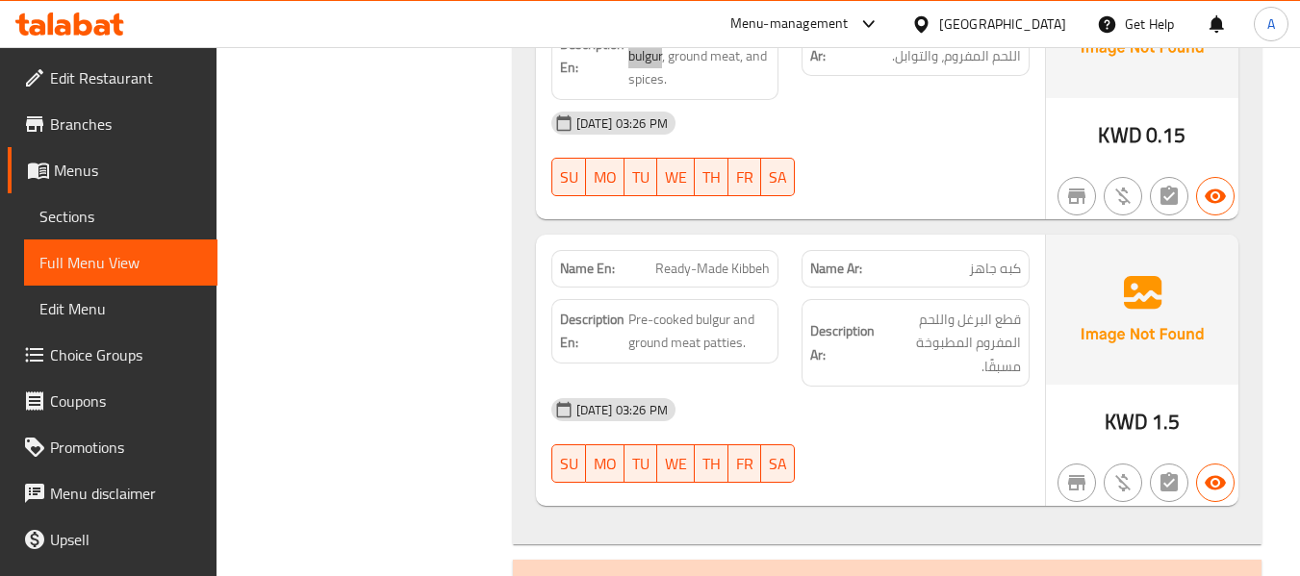
scroll to position [2021, 0]
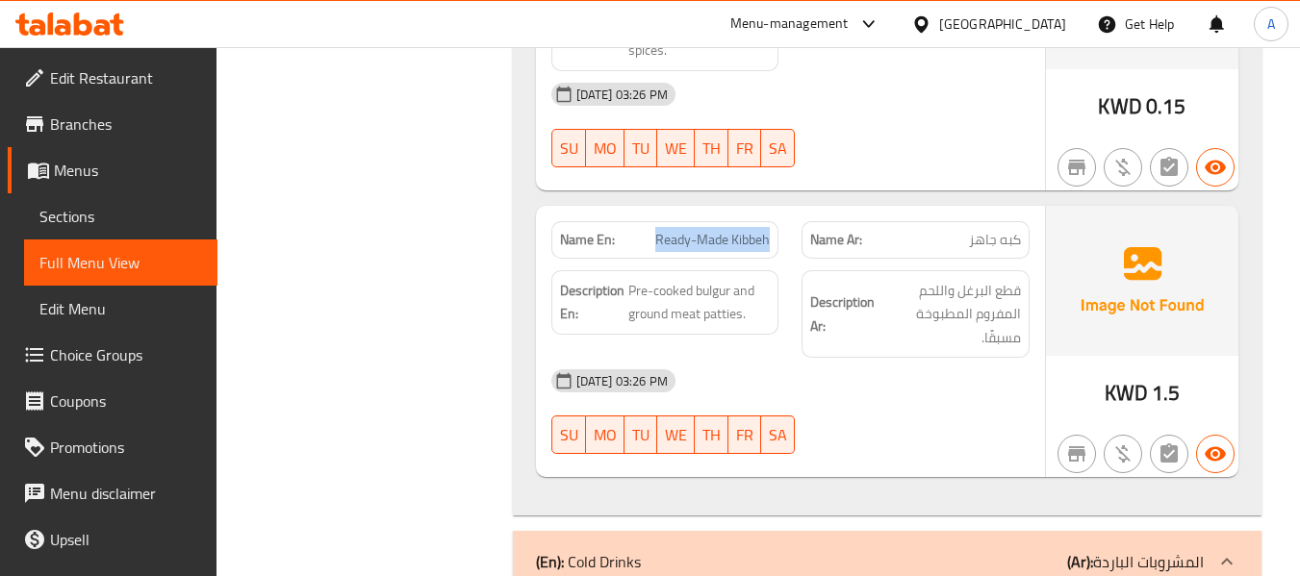
drag, startPoint x: 649, startPoint y: 191, endPoint x: 775, endPoint y: 193, distance: 126.1
click at [775, 221] on div "Name En: Ready-Made Kibbeh" at bounding box center [665, 240] width 228 height 38
copy span "Ready-Made Kibbeh"
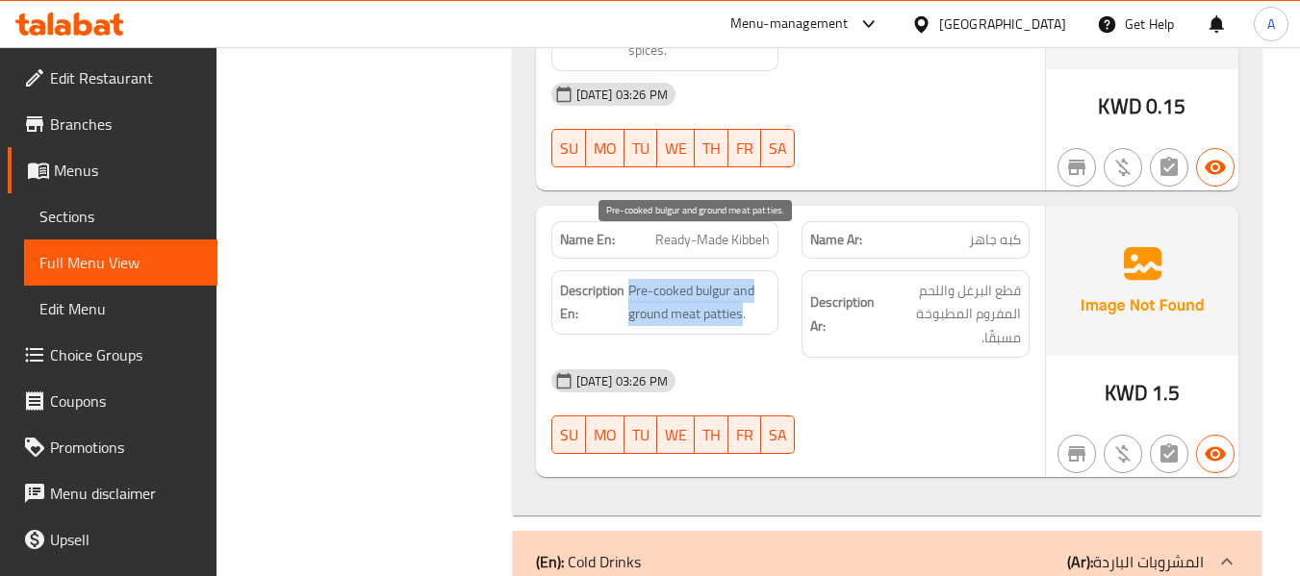
drag, startPoint x: 628, startPoint y: 244, endPoint x: 741, endPoint y: 276, distance: 117.0
click at [741, 279] on span "Pre-cooked bulgur and ground meat patties." at bounding box center [699, 302] width 142 height 47
copy span "Pre-cooked bulgur and ground meat patties"
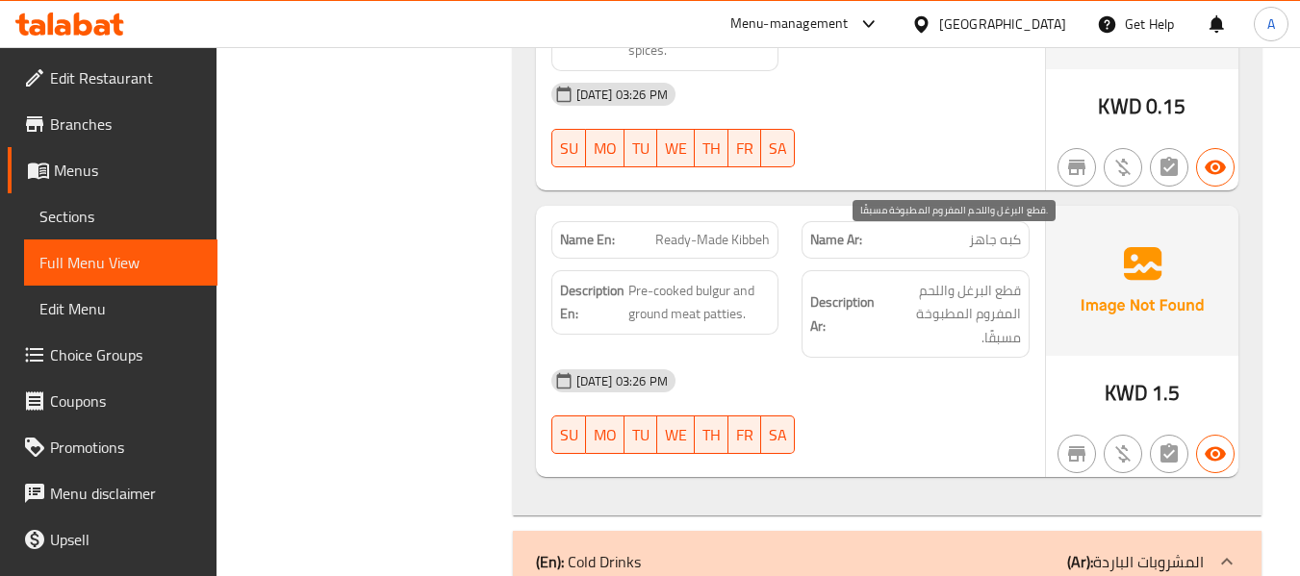
click at [927, 290] on span "قطع البرغل واللحم المفروم المطبوخة مسبقًا." at bounding box center [949, 314] width 142 height 71
drag, startPoint x: 983, startPoint y: 293, endPoint x: 1018, endPoint y: 235, distance: 67.3
click at [1018, 279] on span "قطع البرغل واللحم المفروم المطبوخة مسبقًا." at bounding box center [949, 314] width 142 height 71
click at [995, 298] on span "قطع البرغل واللحم المفروم المطبوخة مسبقًا." at bounding box center [949, 314] width 142 height 71
drag, startPoint x: 985, startPoint y: 296, endPoint x: 1020, endPoint y: 236, distance: 69.8
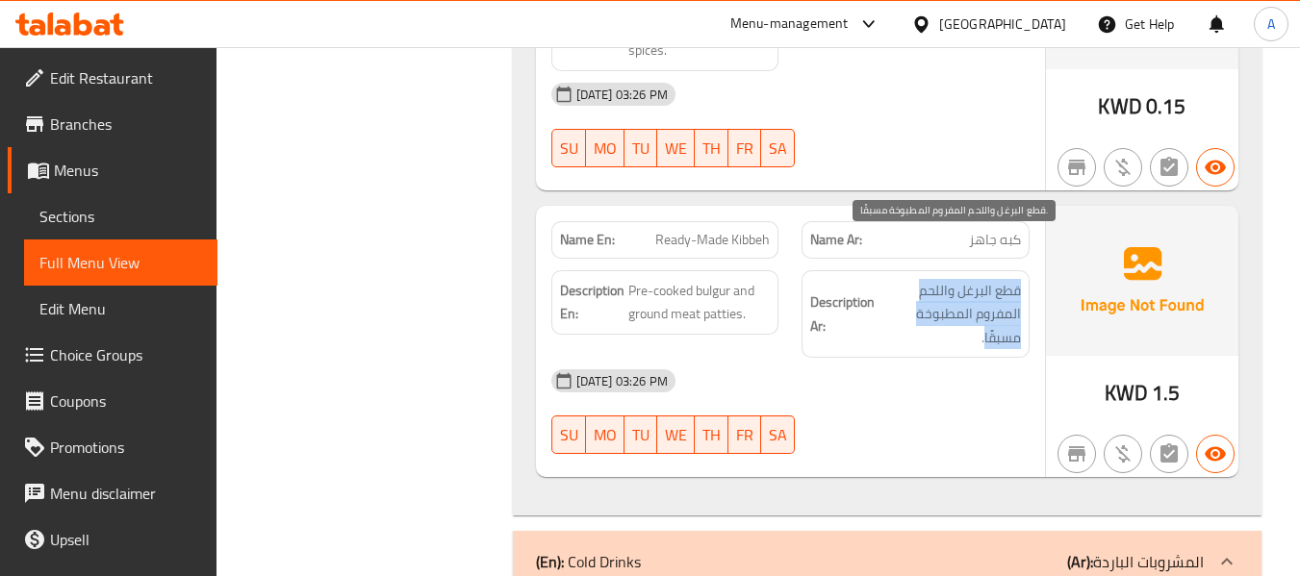
click at [1020, 279] on span "قطع البرغل واللحم المفروم المطبوخة مسبقًا." at bounding box center [949, 314] width 142 height 71
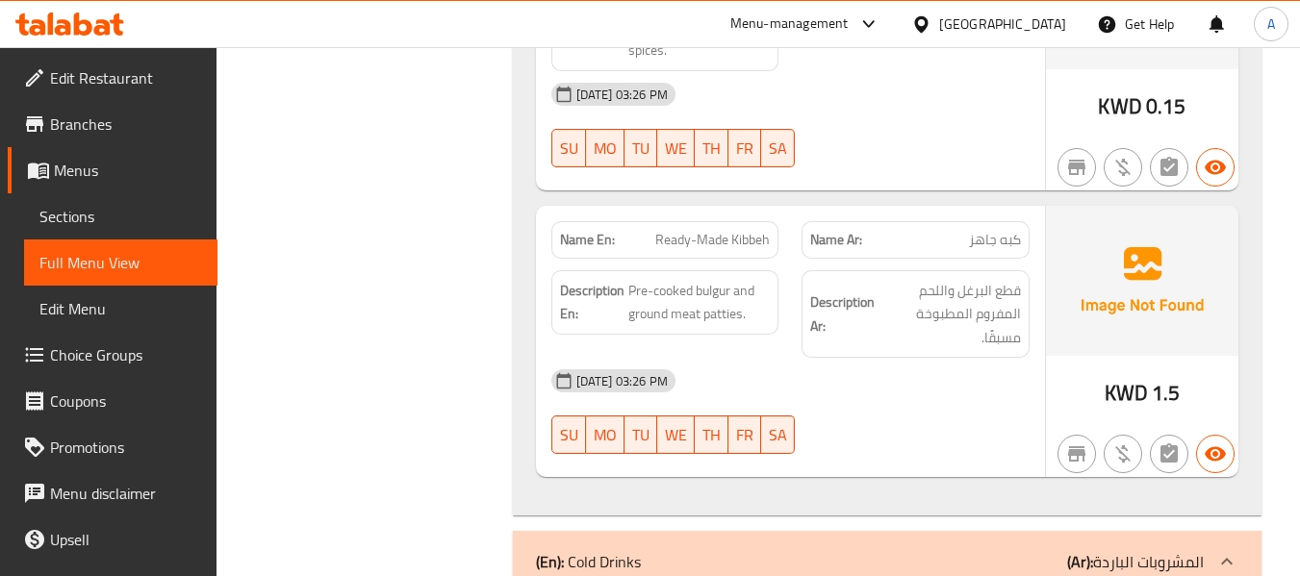
click at [819, 304] on h6 "Description Ar: قطع البرغل واللحم المفروم المطبوخة مسبقًا." at bounding box center [915, 314] width 211 height 71
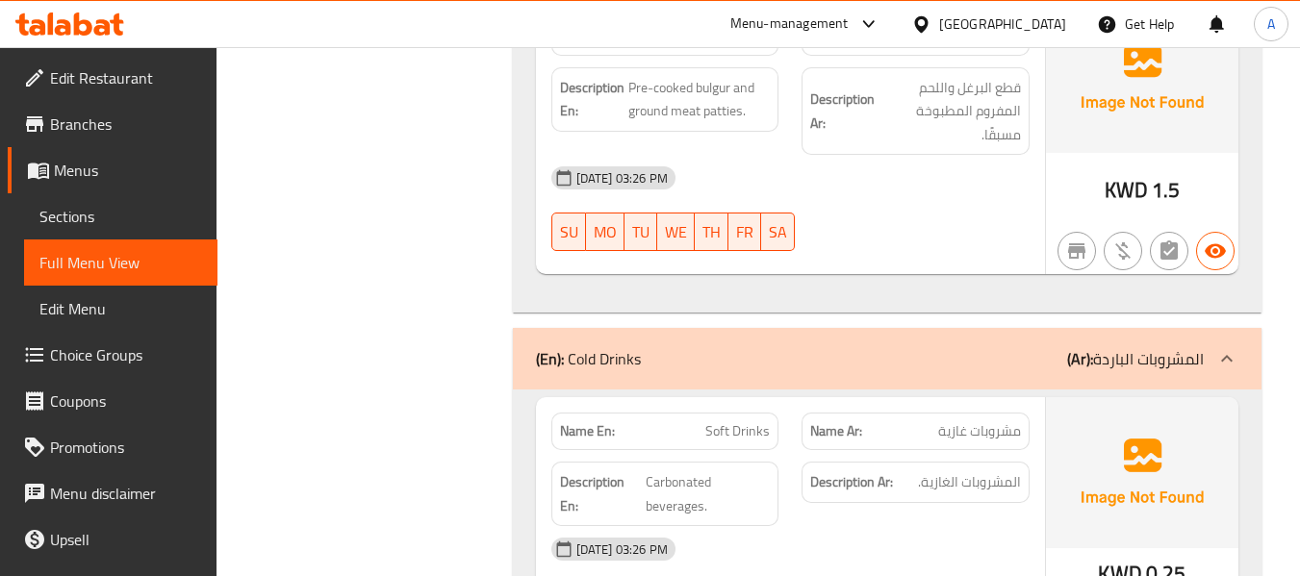
scroll to position [2309, 0]
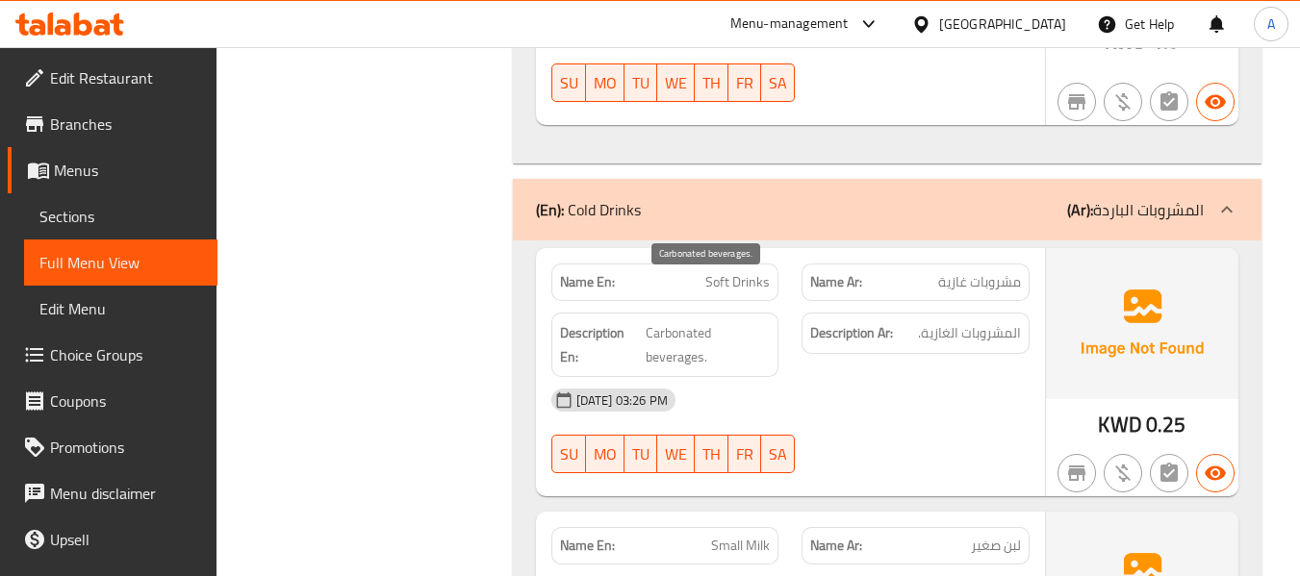
scroll to position [2406, 0]
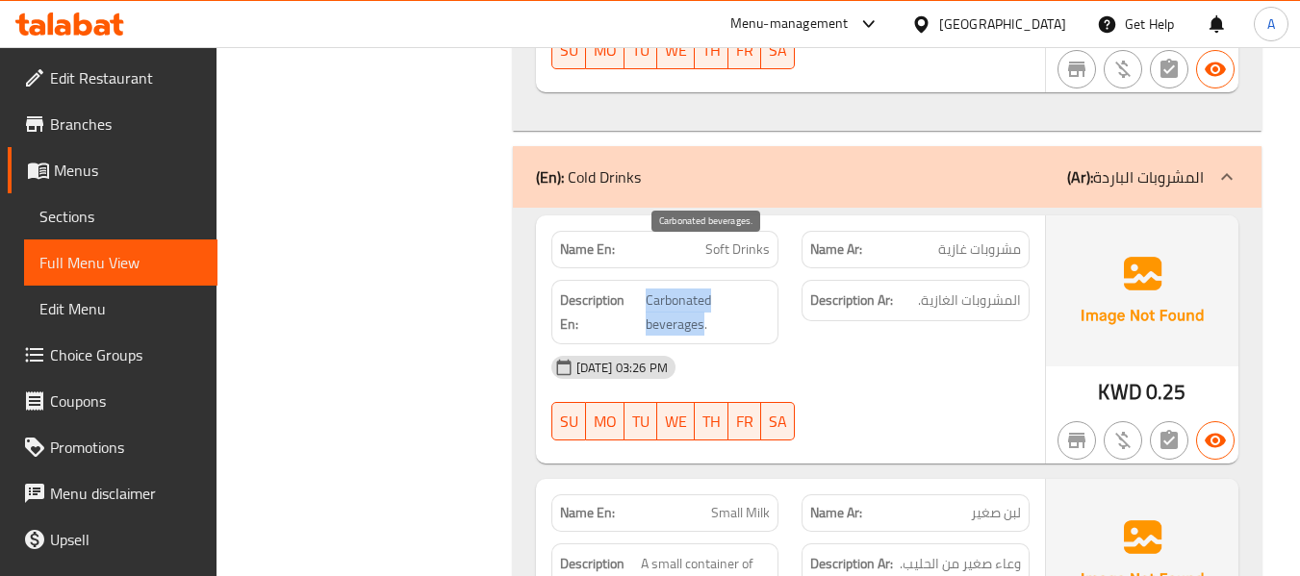
drag, startPoint x: 647, startPoint y: 255, endPoint x: 700, endPoint y: 289, distance: 63.5
click at [700, 289] on span "Carbonated beverages." at bounding box center [708, 312] width 124 height 47
click at [717, 289] on span "Carbonated beverages." at bounding box center [708, 312] width 124 height 47
drag, startPoint x: 643, startPoint y: 251, endPoint x: 700, endPoint y: 288, distance: 68.3
click at [700, 289] on h6 "Description En: Carbonated beverages." at bounding box center [665, 312] width 211 height 47
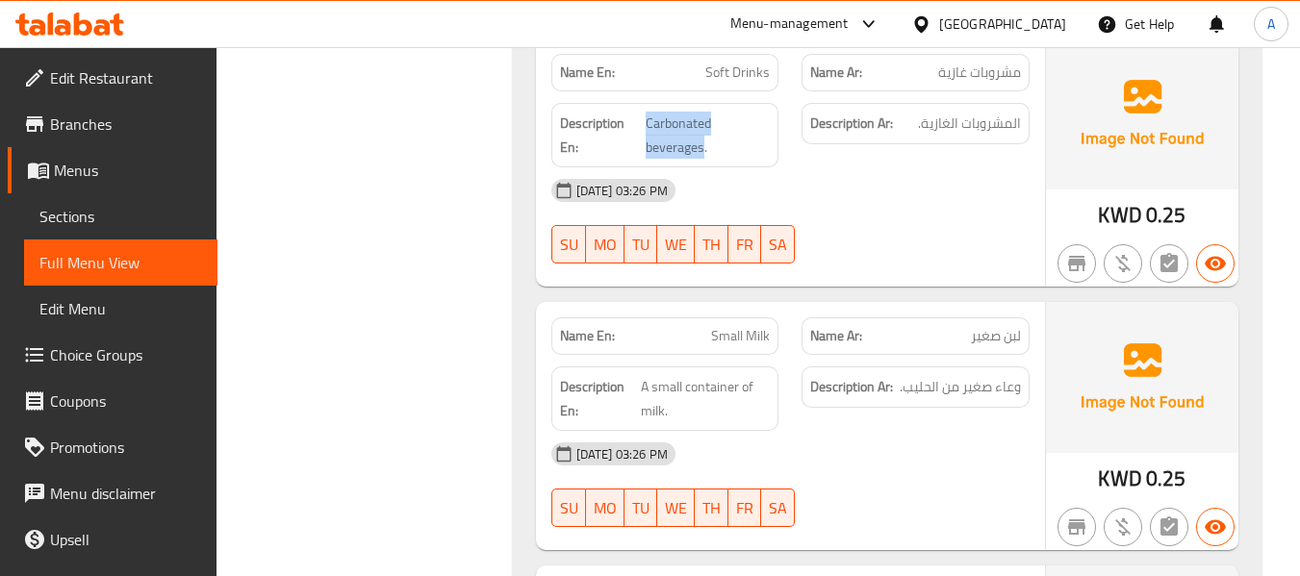
scroll to position [2598, 0]
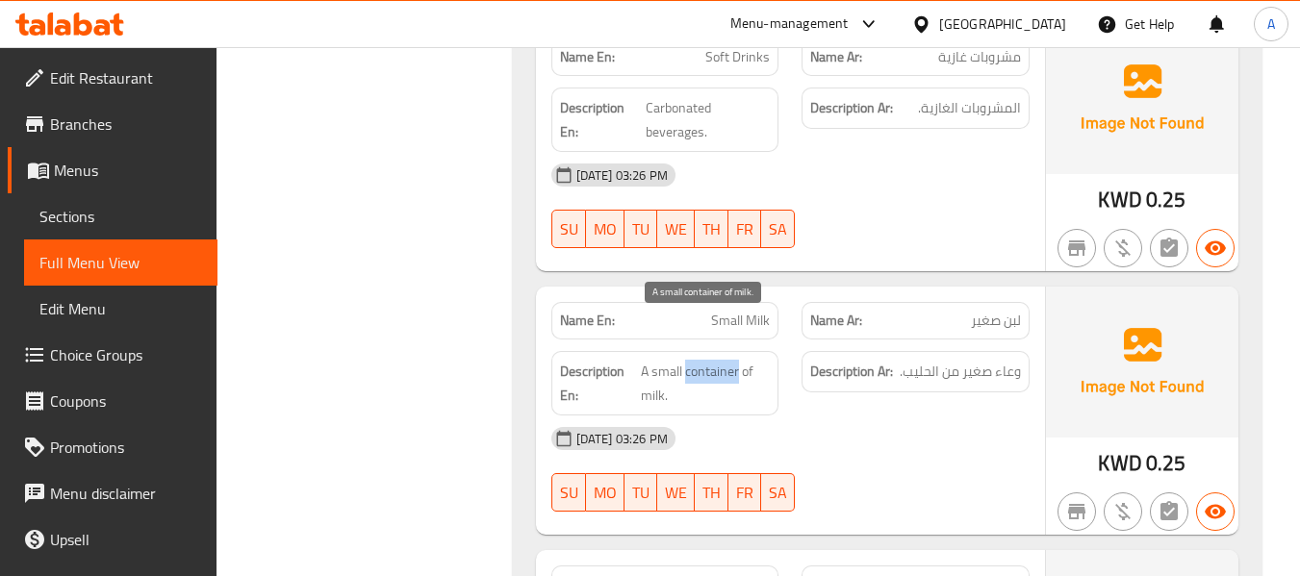
drag, startPoint x: 686, startPoint y: 329, endPoint x: 739, endPoint y: 334, distance: 53.1
click at [739, 360] on span "A small container of milk." at bounding box center [705, 383] width 129 height 47
click at [729, 360] on span "A small container of milk." at bounding box center [705, 383] width 129 height 47
drag, startPoint x: 644, startPoint y: 321, endPoint x: 664, endPoint y: 352, distance: 36.8
click at [664, 360] on span "A small container of milk." at bounding box center [705, 383] width 129 height 47
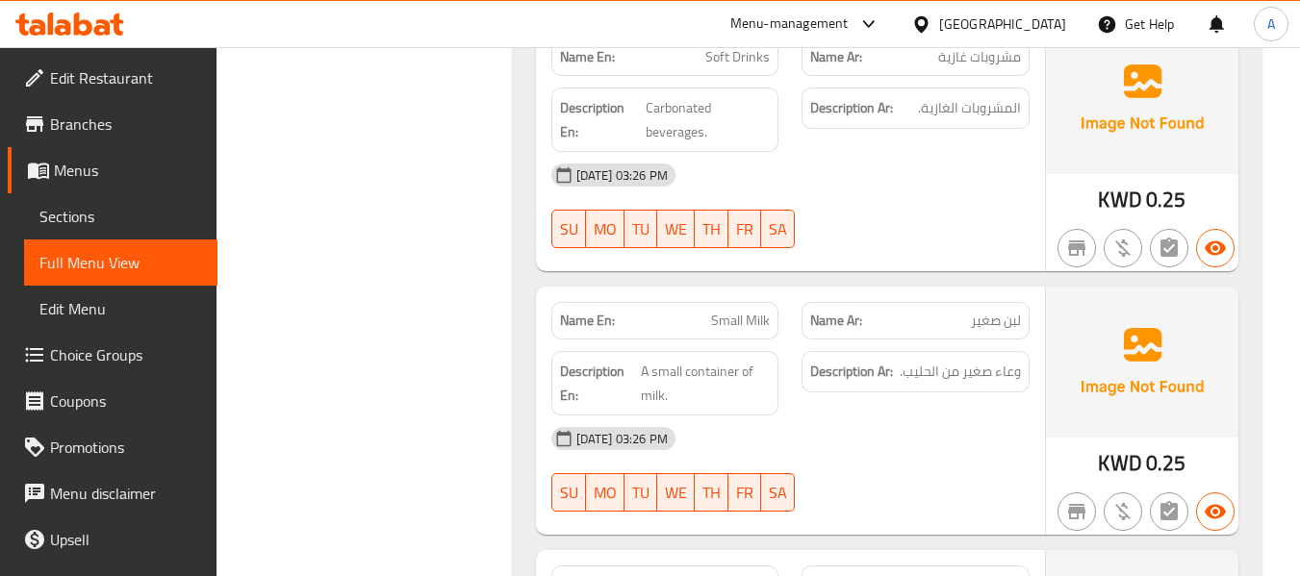
click at [679, 311] on p "Name En: Small Milk" at bounding box center [665, 321] width 211 height 20
drag, startPoint x: 689, startPoint y: 332, endPoint x: 711, endPoint y: 331, distance: 22.2
click at [711, 360] on span "A small container of milk." at bounding box center [705, 383] width 129 height 47
click at [689, 360] on span "A small container of milk." at bounding box center [705, 383] width 129 height 47
drag, startPoint x: 685, startPoint y: 328, endPoint x: 735, endPoint y: 335, distance: 50.5
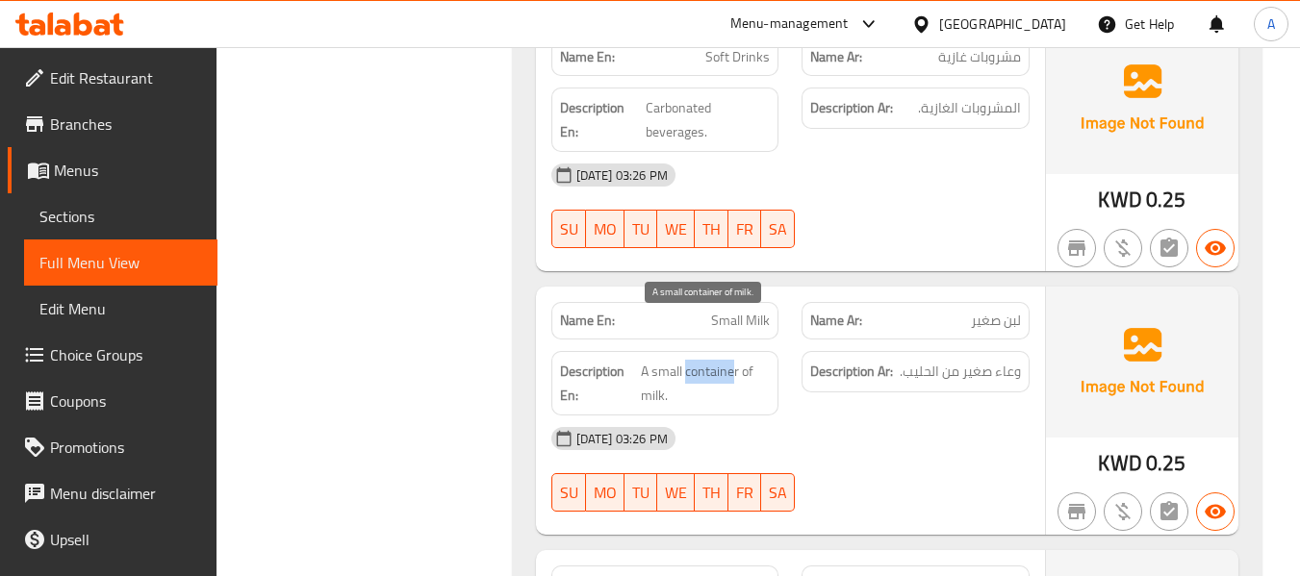
click at [735, 360] on span "A small container of milk." at bounding box center [705, 383] width 129 height 47
drag, startPoint x: 700, startPoint y: 277, endPoint x: 779, endPoint y: 275, distance: 79.9
click at [779, 291] on div "Name En: Small Milk" at bounding box center [665, 321] width 251 height 61
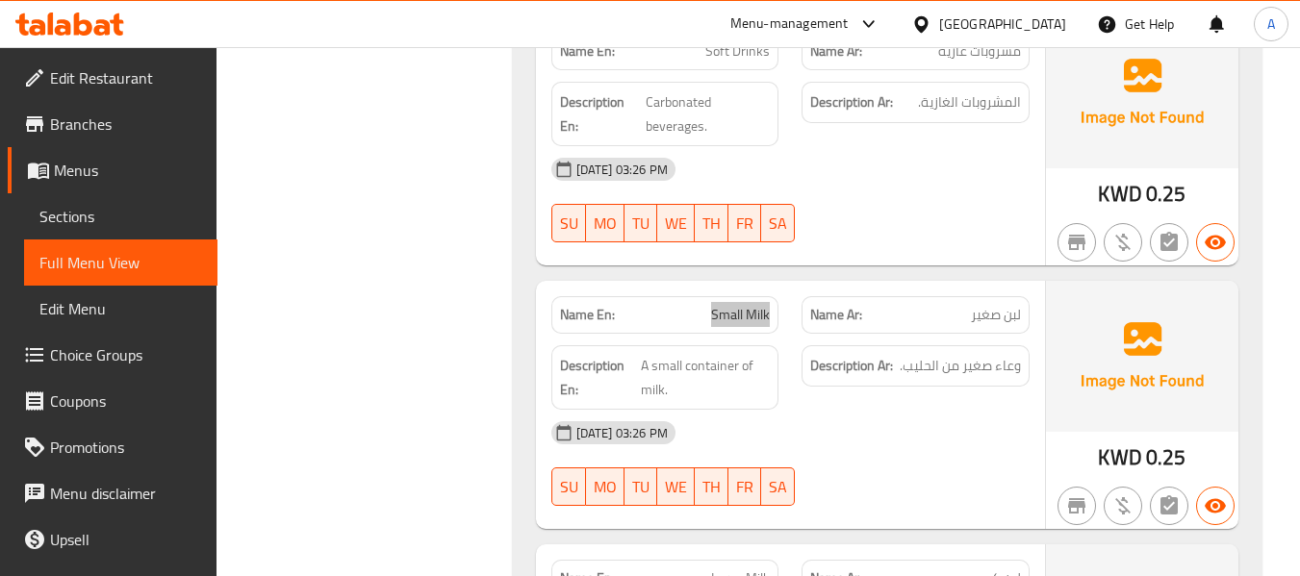
scroll to position [2694, 0]
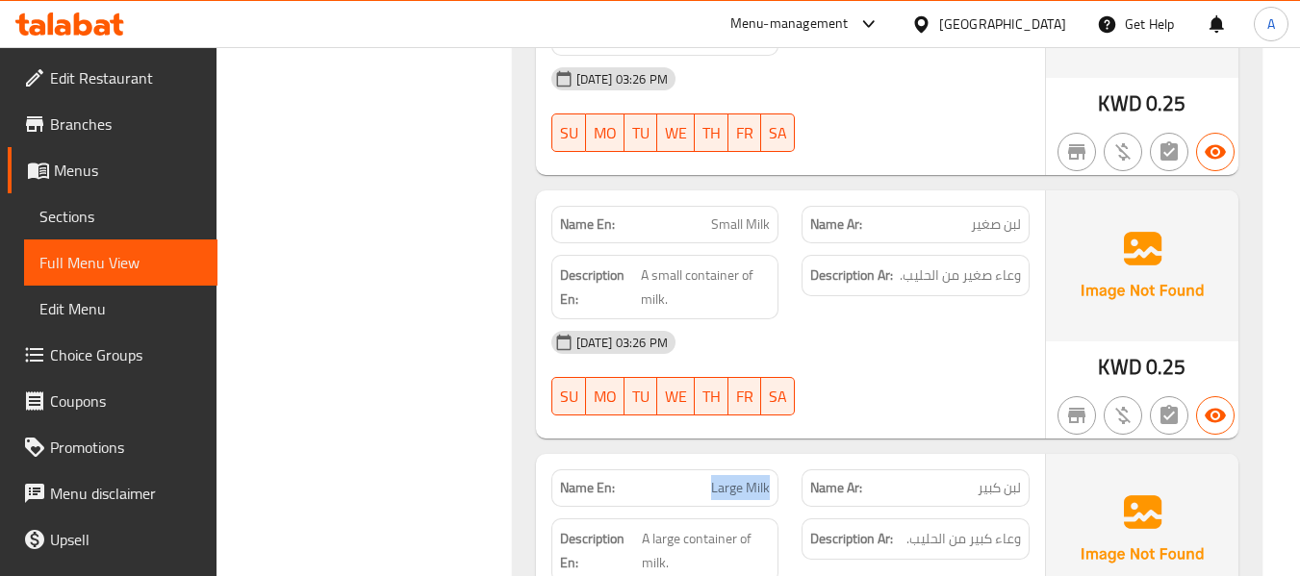
drag, startPoint x: 700, startPoint y: 449, endPoint x: 787, endPoint y: 448, distance: 87.6
click at [787, 458] on div "Name En: Large Milk" at bounding box center [665, 488] width 251 height 61
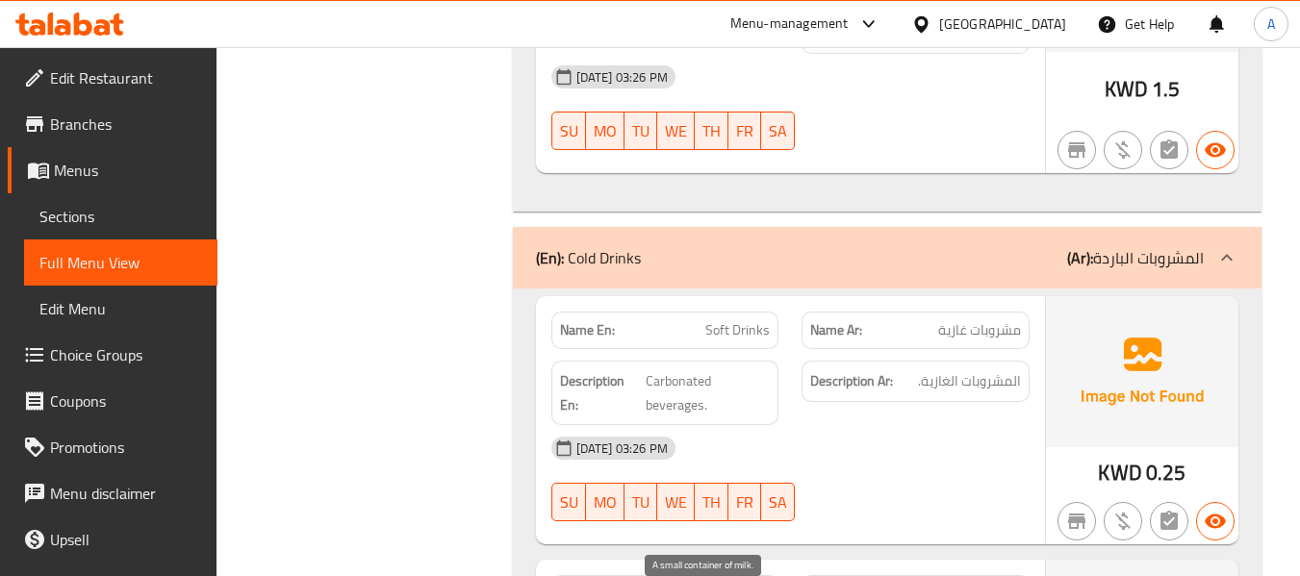
scroll to position [2309, 0]
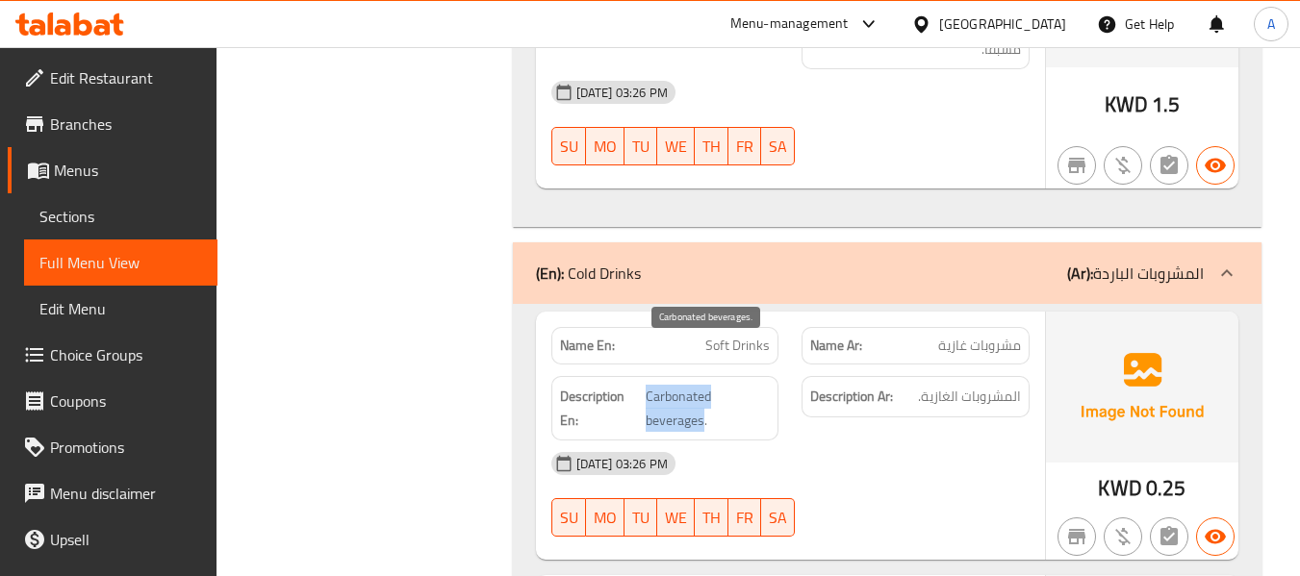
drag, startPoint x: 646, startPoint y: 348, endPoint x: 701, endPoint y: 374, distance: 61.6
click at [701, 385] on span "Carbonated beverages." at bounding box center [708, 408] width 124 height 47
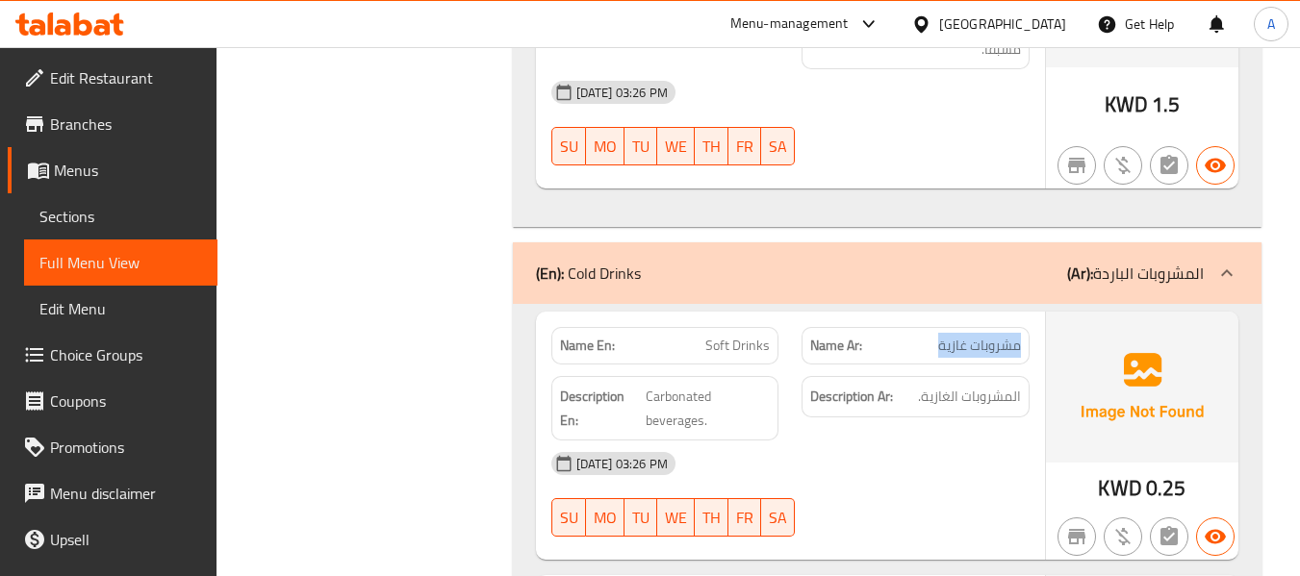
drag, startPoint x: 939, startPoint y: 300, endPoint x: 1019, endPoint y: 298, distance: 79.9
click at [1019, 336] on span "مشروبات غازية" at bounding box center [979, 346] width 83 height 20
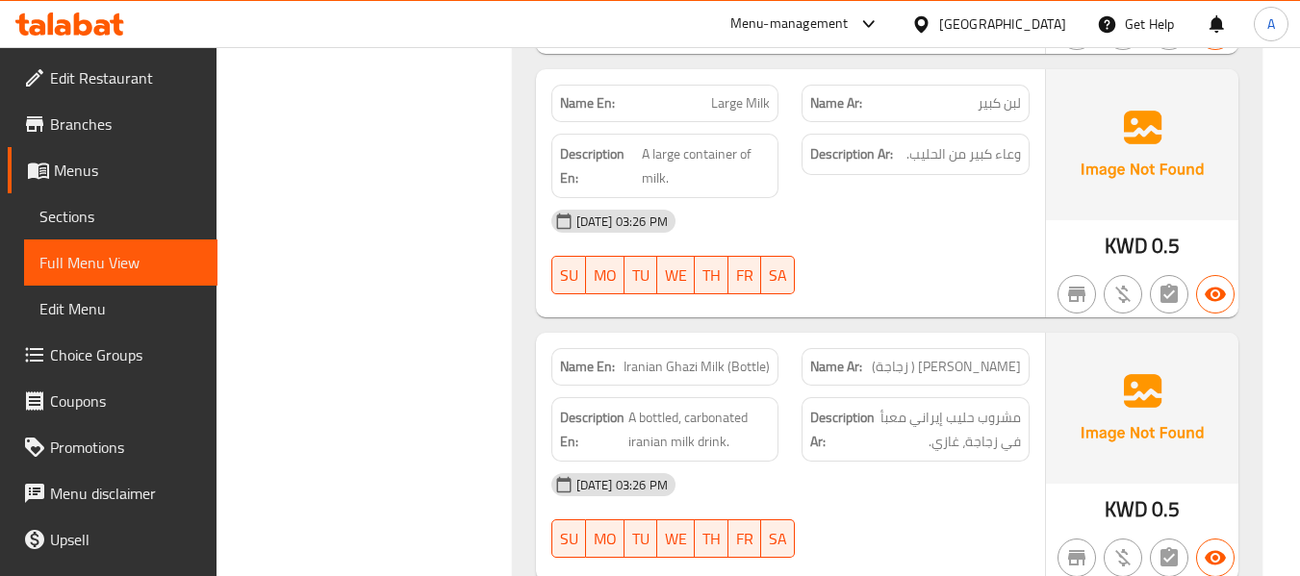
scroll to position [3175, 0]
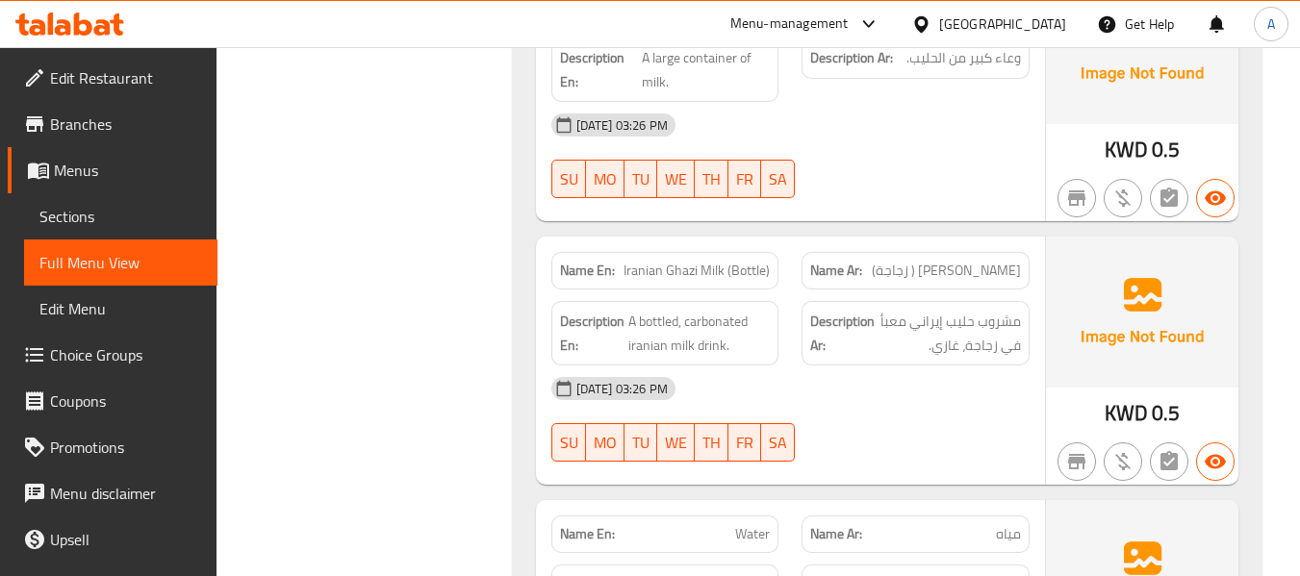
drag, startPoint x: 892, startPoint y: 228, endPoint x: 1026, endPoint y: 230, distance: 133.8
click at [1026, 252] on div "Name Ar: [PERSON_NAME] ( زجاجة)" at bounding box center [916, 271] width 228 height 38
click at [711, 310] on span "A bottled, carbonated iranian milk drink." at bounding box center [699, 333] width 142 height 47
click at [824, 366] on div "[DATE] 03:26 PM" at bounding box center [790, 389] width 501 height 46
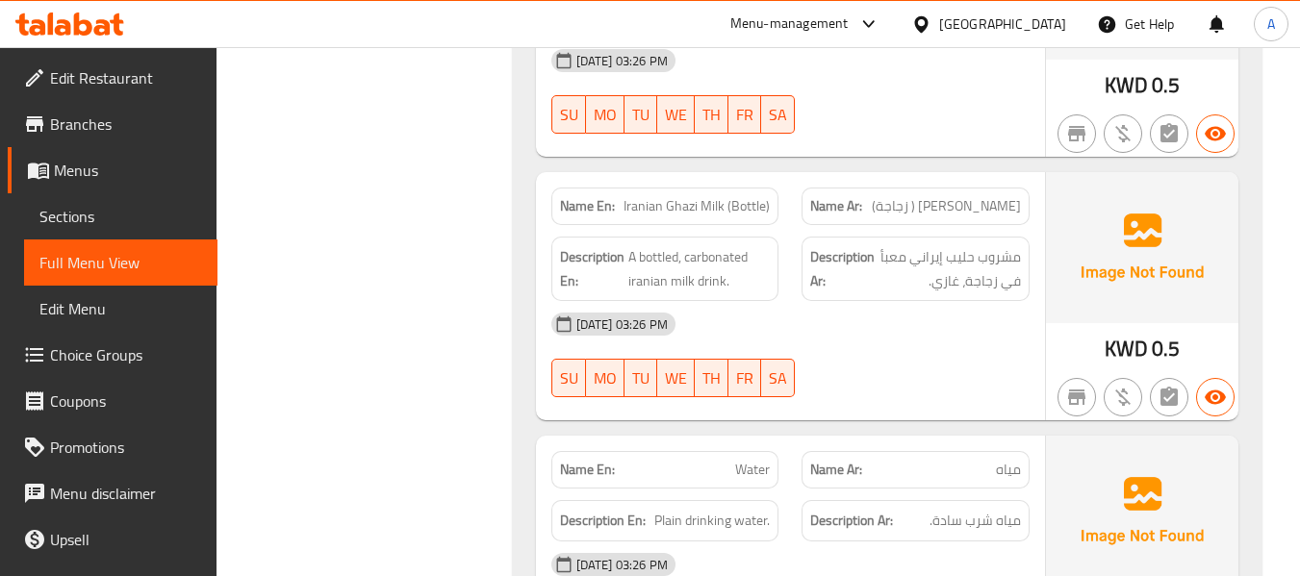
scroll to position [3272, 0]
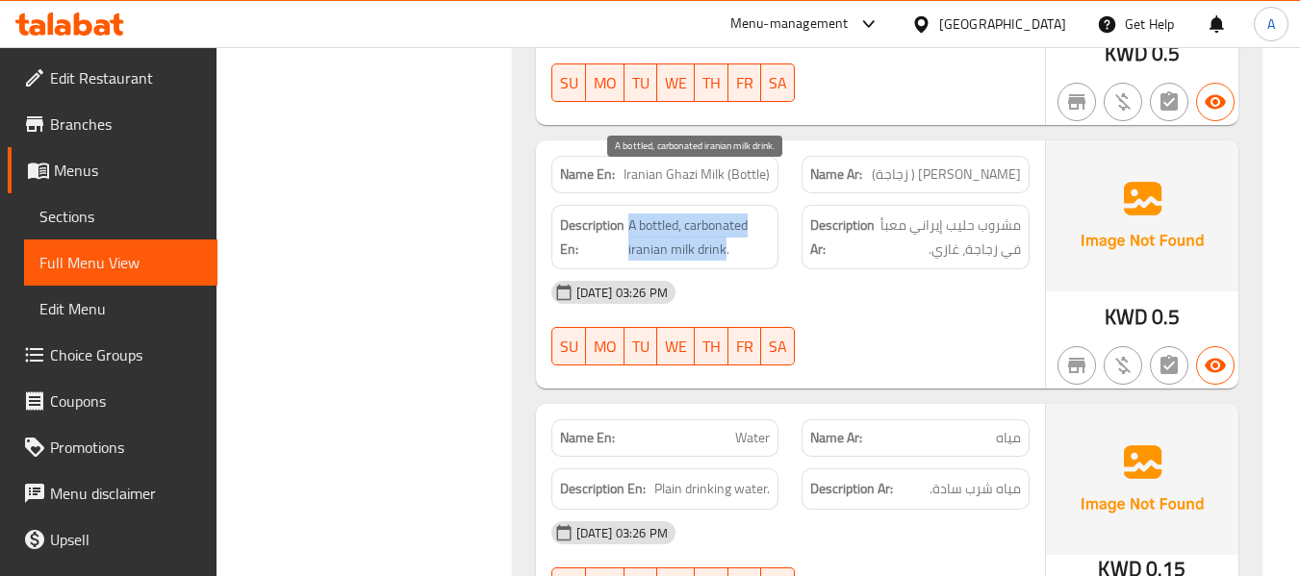
drag, startPoint x: 627, startPoint y: 181, endPoint x: 724, endPoint y: 204, distance: 99.0
click at [724, 214] on span "A bottled, carbonated iranian milk drink." at bounding box center [699, 237] width 142 height 47
click at [703, 214] on span "A bottled, carbonated iranian milk drink." at bounding box center [699, 237] width 142 height 47
click at [688, 214] on span "A bottled, carbonated iranian milk drink." at bounding box center [699, 237] width 142 height 47
click at [635, 214] on span "A bottled, carbonated iranian milk drink." at bounding box center [699, 237] width 142 height 47
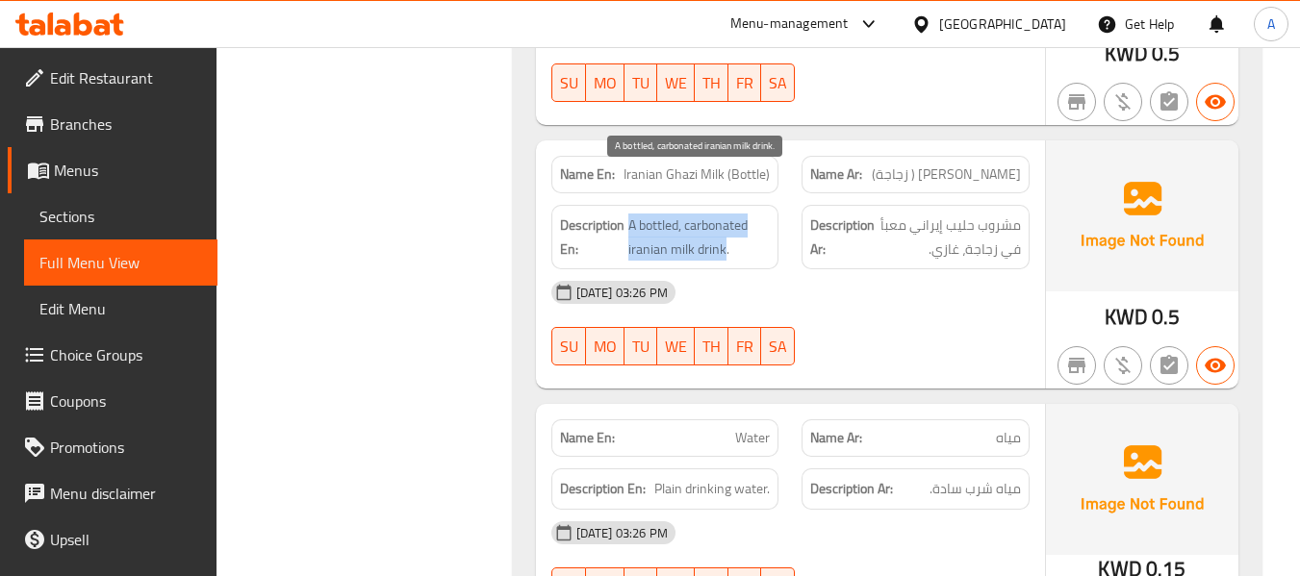
drag, startPoint x: 627, startPoint y: 177, endPoint x: 722, endPoint y: 203, distance: 97.8
click at [722, 214] on span "A bottled, carbonated iranian milk drink." at bounding box center [699, 237] width 142 height 47
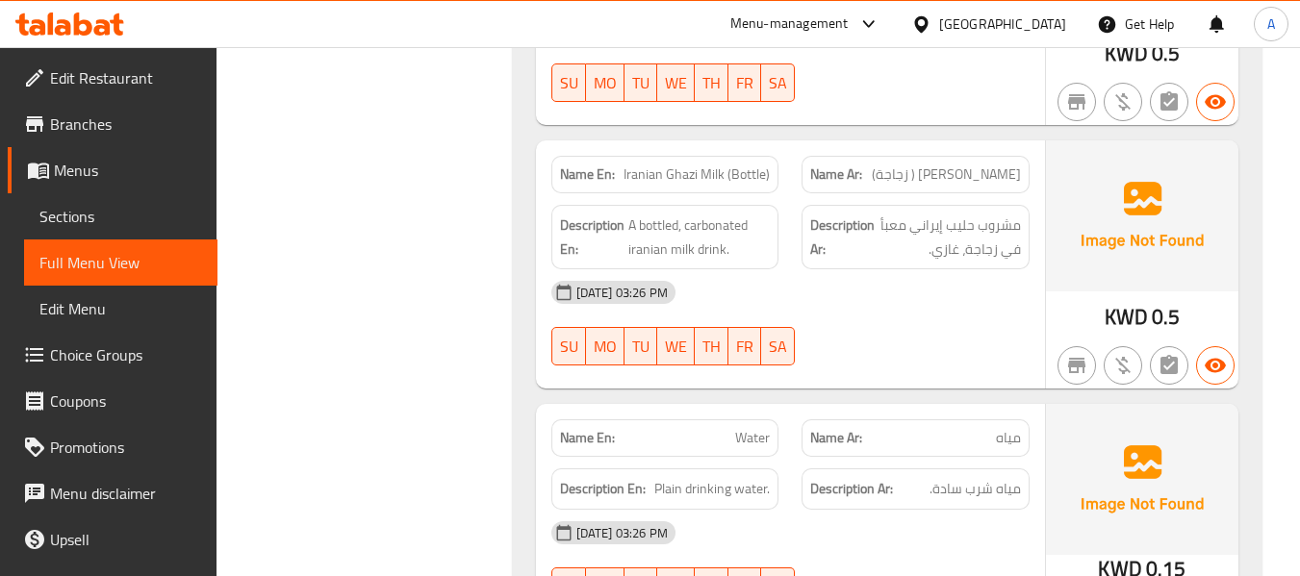
click at [799, 284] on div "[DATE] 03:26 PM SU MO TU WE TH FR SA" at bounding box center [790, 323] width 501 height 108
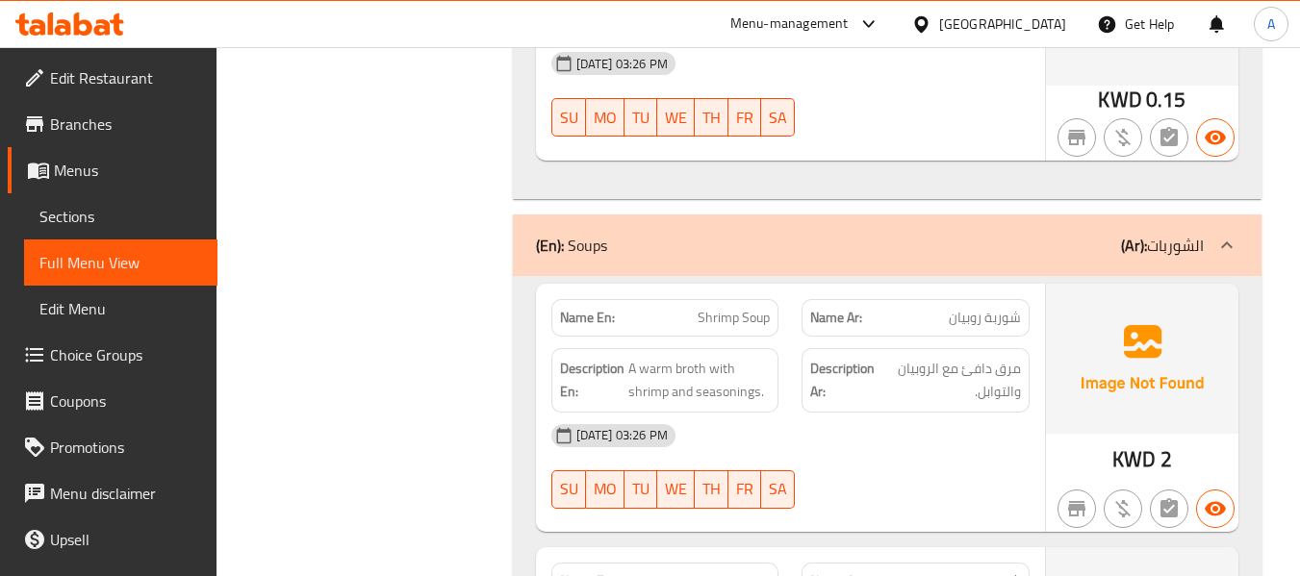
scroll to position [3849, 0]
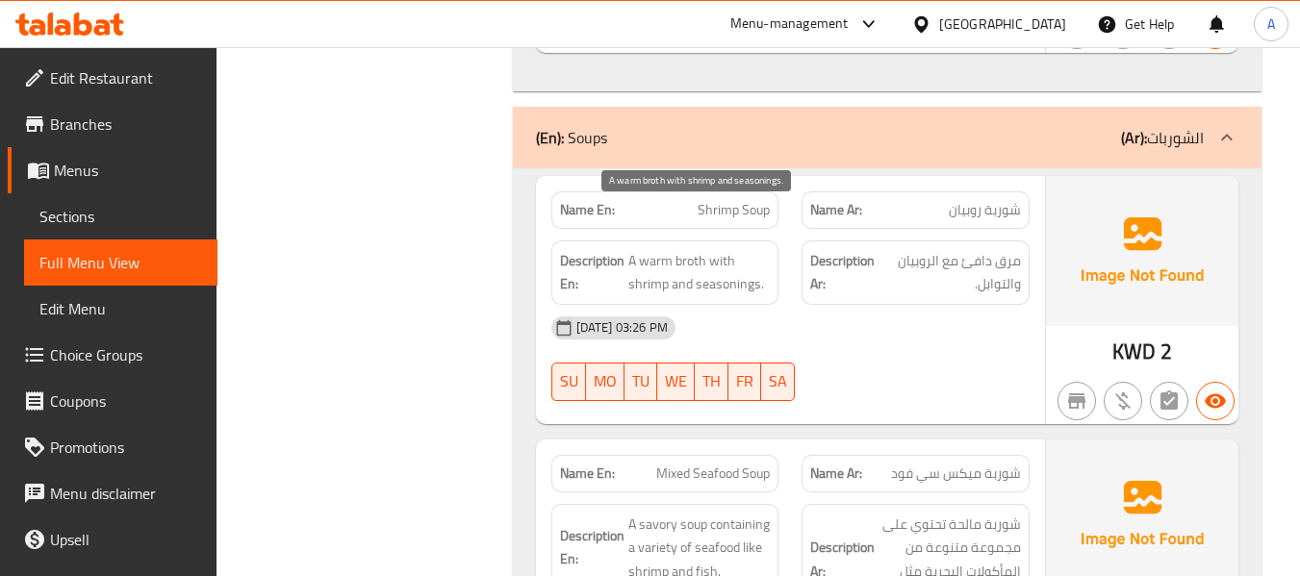
click at [689, 249] on span "A warm broth with shrimp and seasonings." at bounding box center [699, 272] width 142 height 47
click at [629, 249] on span "A warm broth with shrimp and seasonings." at bounding box center [699, 272] width 142 height 47
click at [683, 249] on span "A warm broth with shrimp and seasonings." at bounding box center [699, 272] width 142 height 47
click at [643, 249] on span "A warm broth with shrimp and seasonings." at bounding box center [699, 272] width 142 height 47
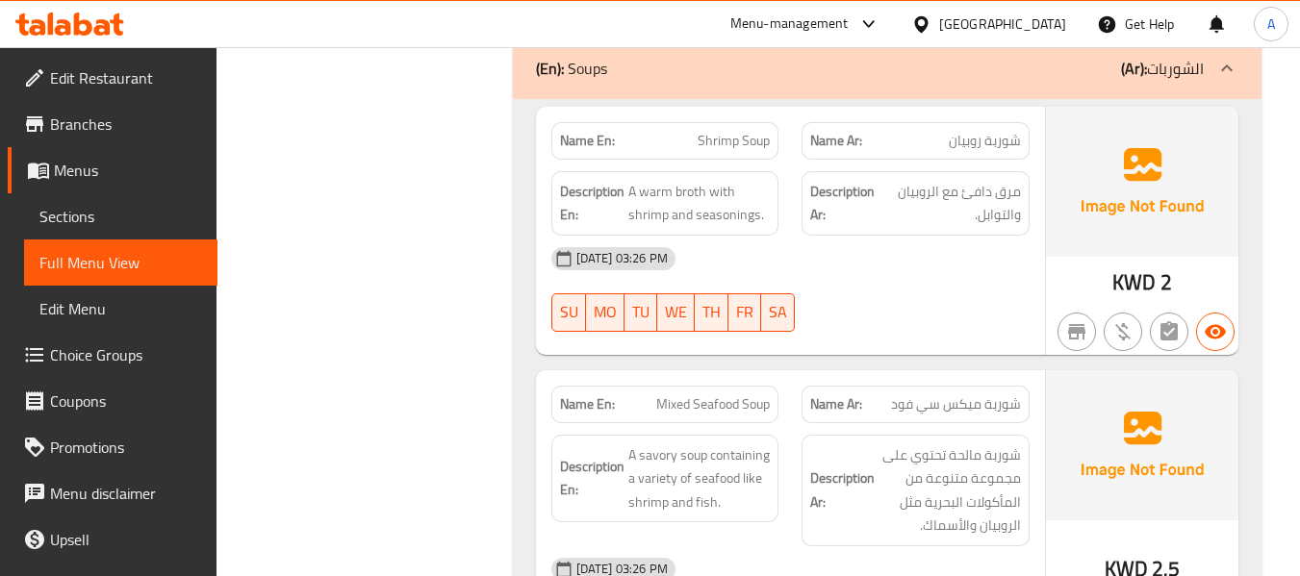
scroll to position [4041, 0]
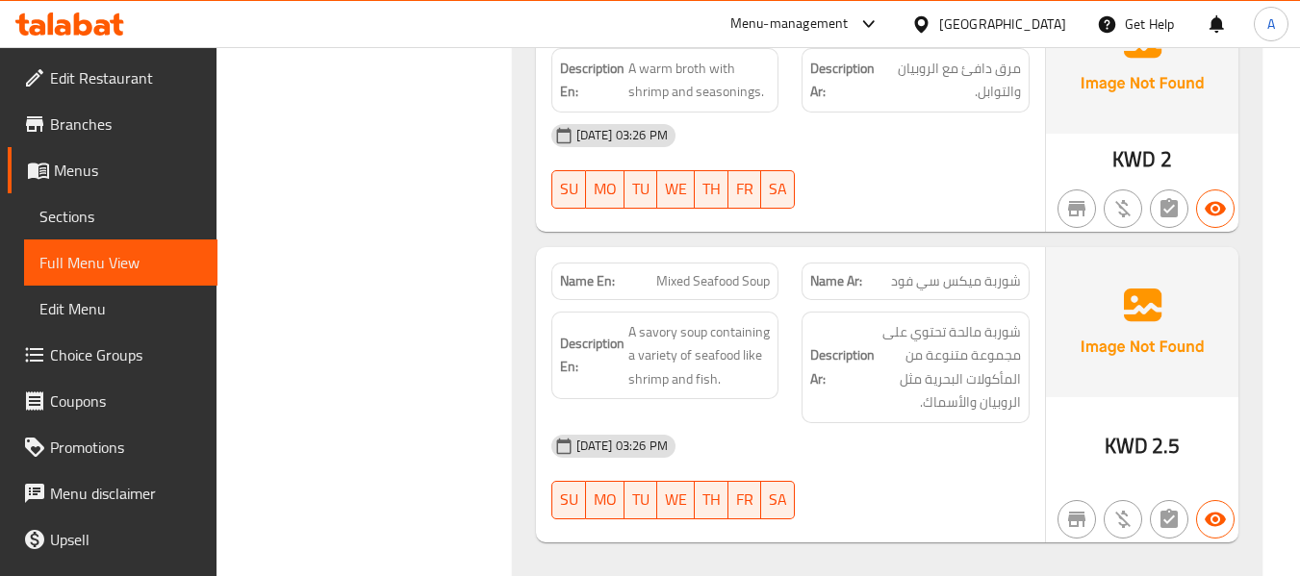
click at [717, 300] on div "Description En: A savory soup containing a variety of seafood like shrimp and f…" at bounding box center [665, 367] width 251 height 135
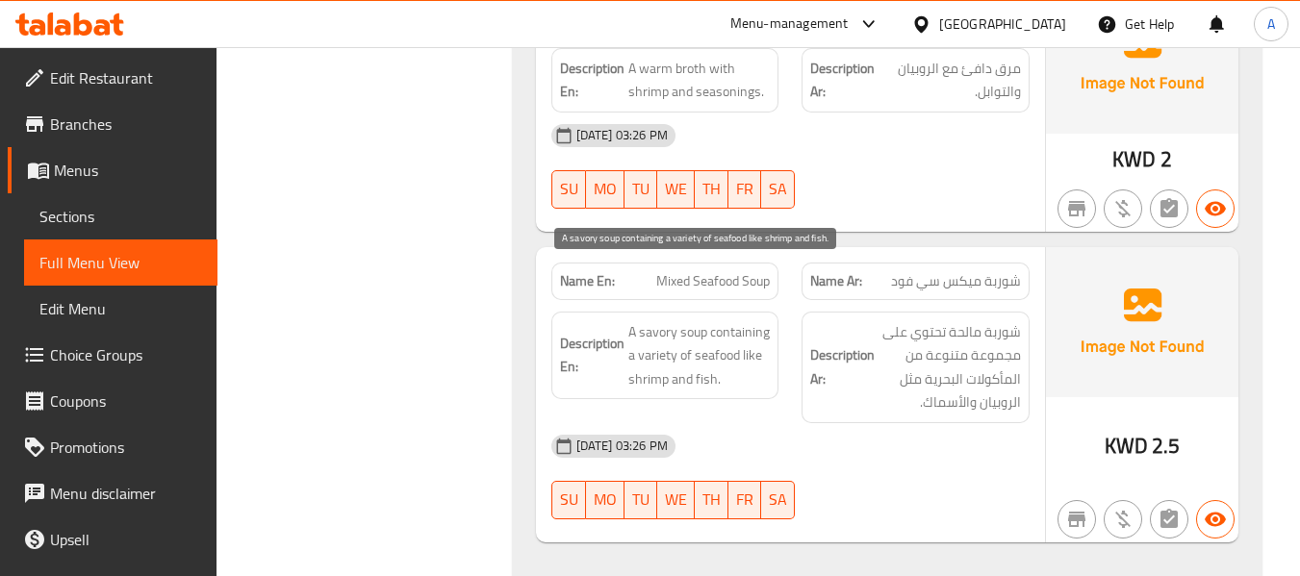
click at [688, 320] on span "A savory soup containing a variety of seafood like shrimp and fish." at bounding box center [699, 355] width 142 height 71
click at [731, 320] on span "A savory soup containing a variety of seafood like shrimp and fish." at bounding box center [699, 355] width 142 height 71
click at [765, 320] on span "A savory soup containing a variety of seafood like shrimp and fish." at bounding box center [699, 355] width 142 height 71
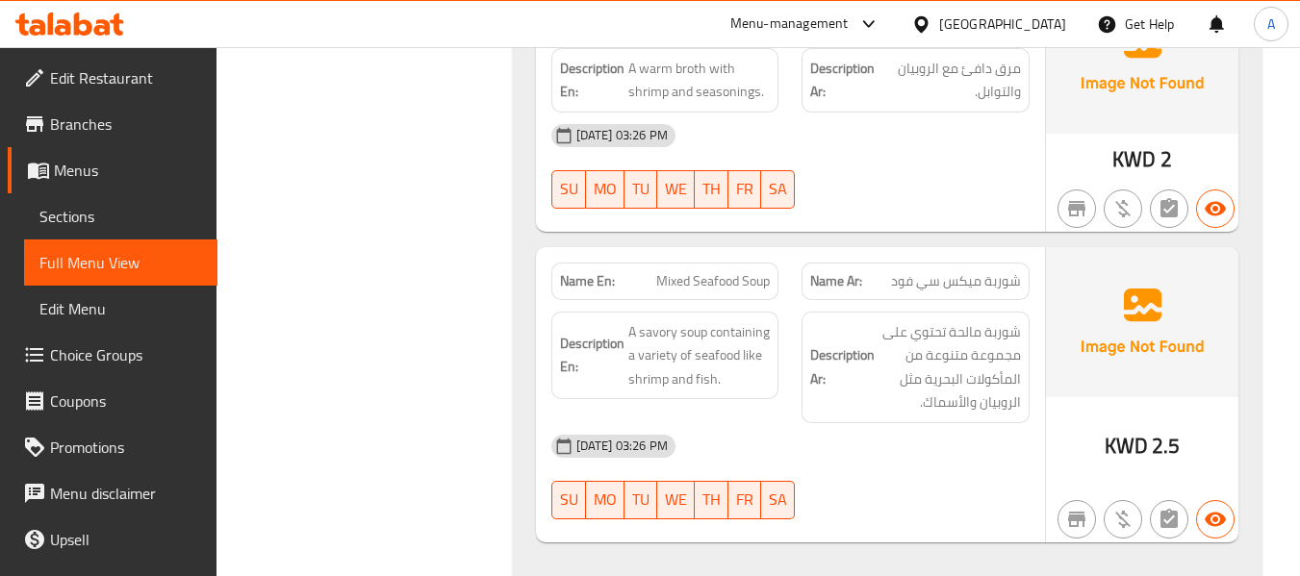
click at [606, 332] on strong "Description En:" at bounding box center [592, 355] width 64 height 47
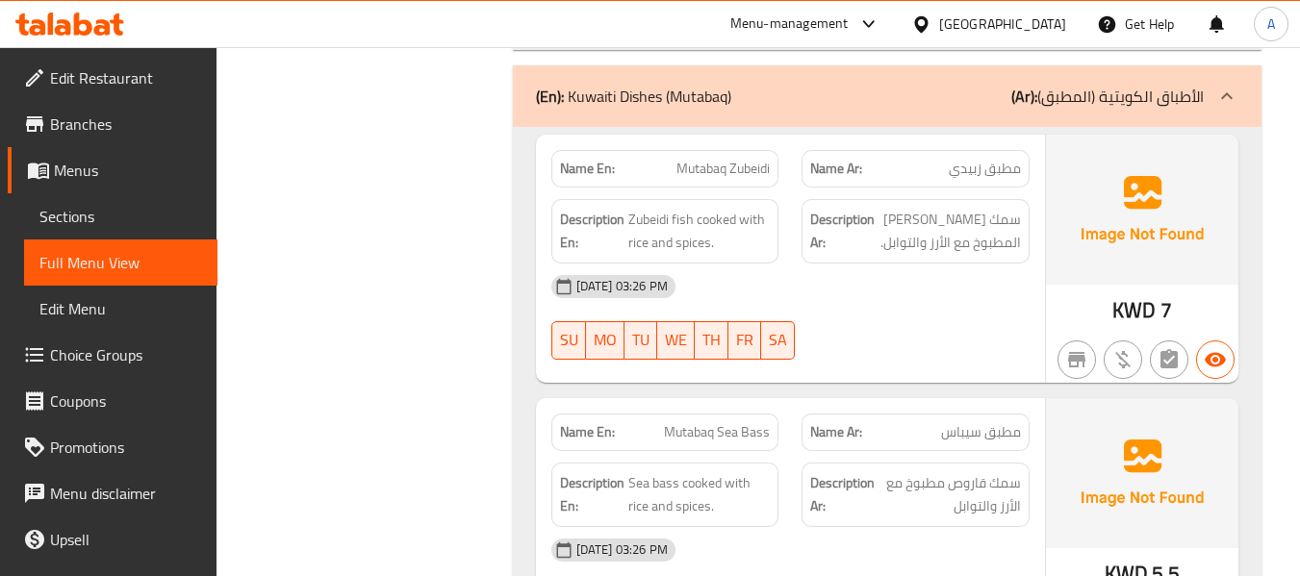
scroll to position [4619, 0]
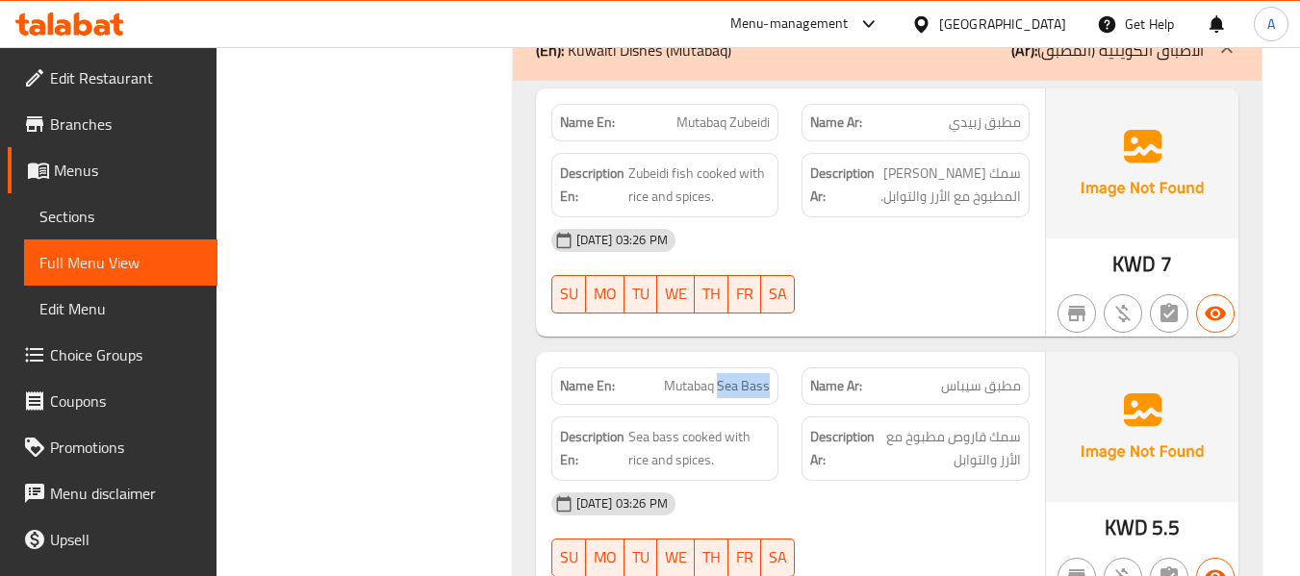
drag, startPoint x: 718, startPoint y: 335, endPoint x: 773, endPoint y: 339, distance: 55.0
click at [773, 368] on div "Name En: Mutabaq Sea Bass" at bounding box center [665, 387] width 228 height 38
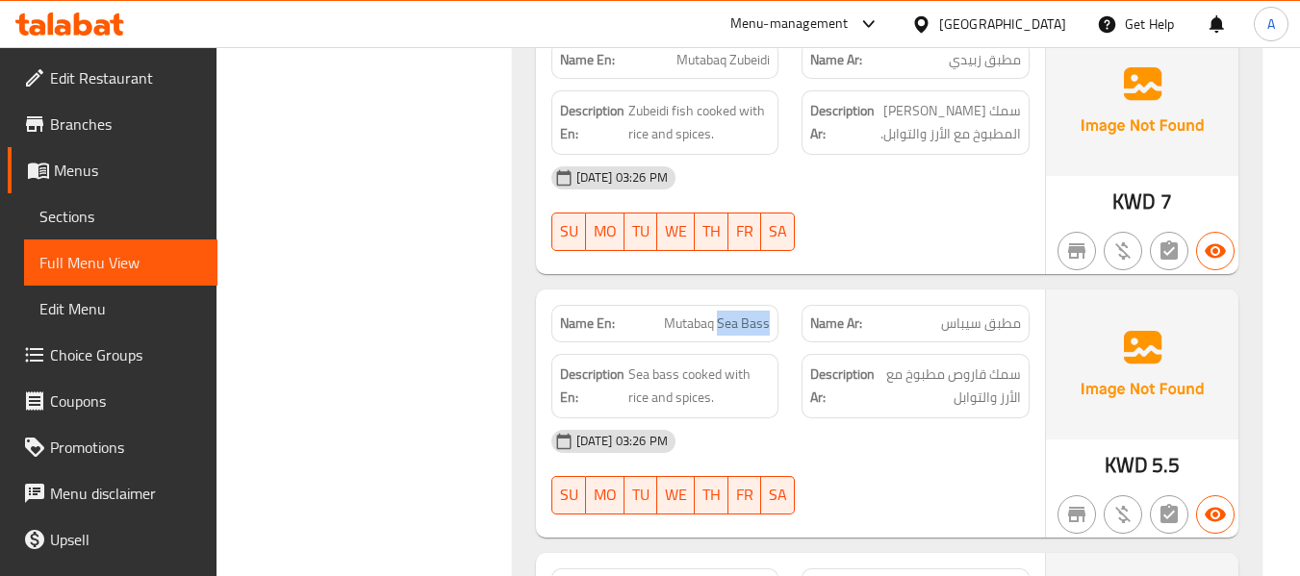
scroll to position [4715, 0]
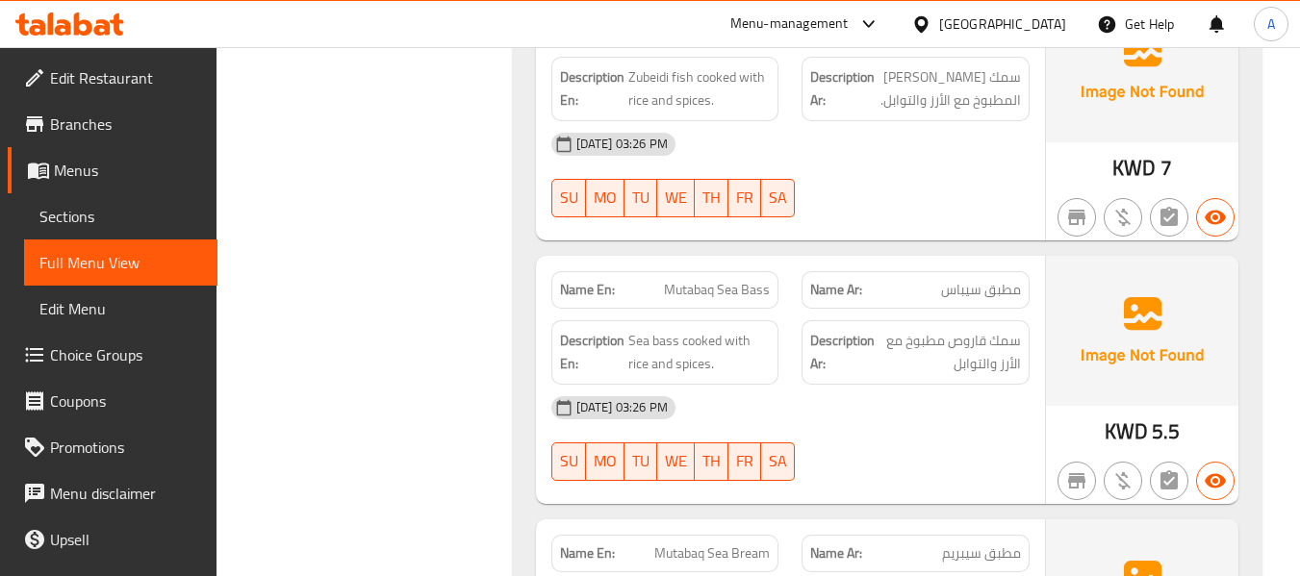
click at [882, 385] on div "[DATE] 03:26 PM" at bounding box center [790, 408] width 501 height 46
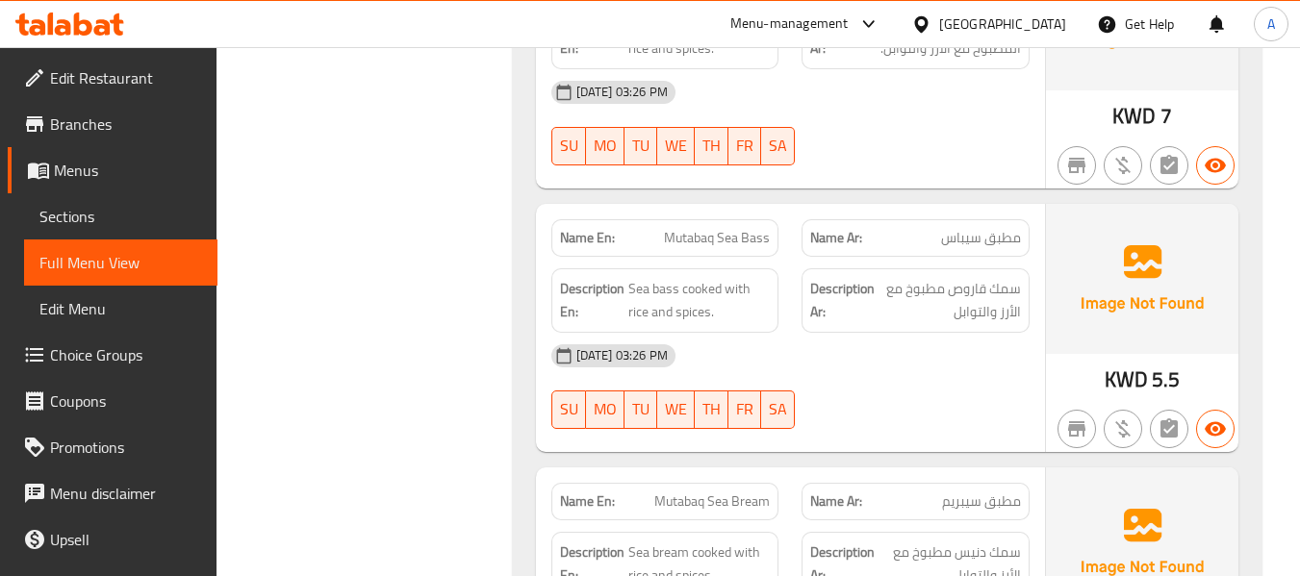
scroll to position [4811, 0]
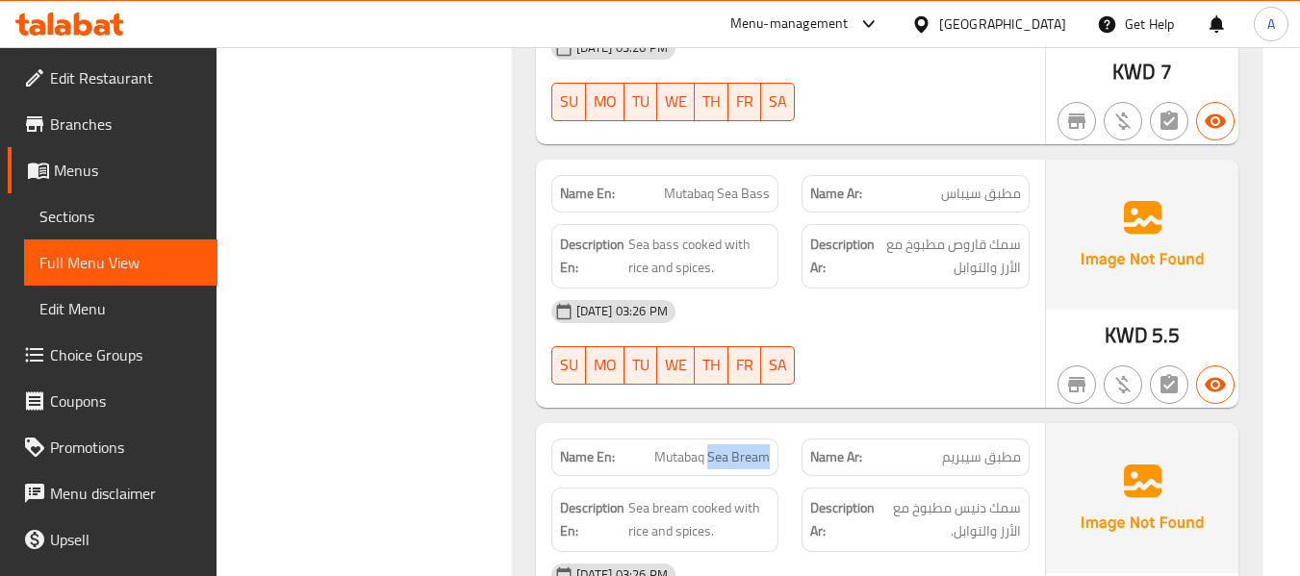
drag, startPoint x: 709, startPoint y: 409, endPoint x: 788, endPoint y: 398, distance: 79.6
click at [788, 427] on div "Name En: Mutabaq Sea Bream" at bounding box center [665, 457] width 251 height 61
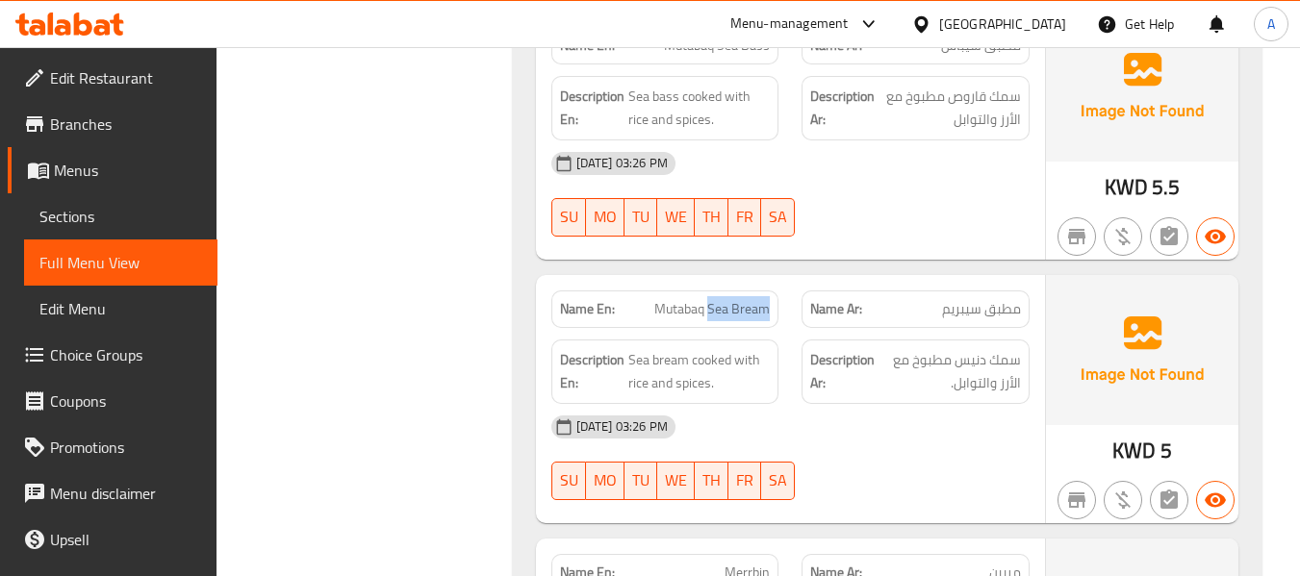
scroll to position [5003, 0]
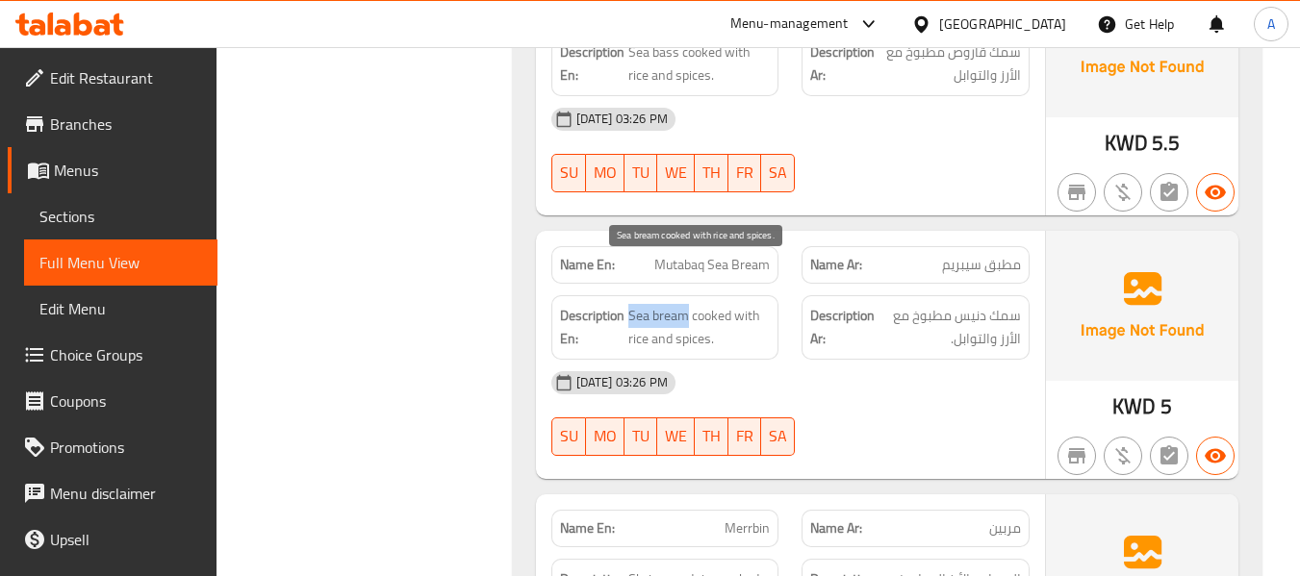
drag, startPoint x: 628, startPoint y: 268, endPoint x: 687, endPoint y: 270, distance: 58.7
click at [687, 304] on span "Sea bream cooked with rice and spices." at bounding box center [699, 327] width 142 height 47
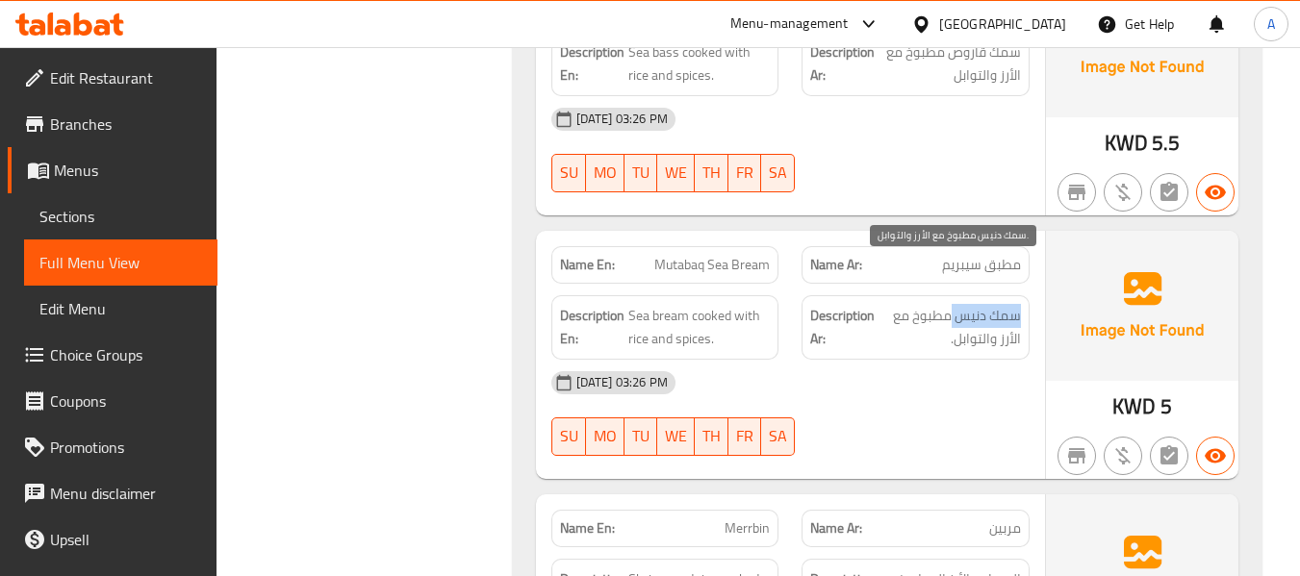
drag, startPoint x: 953, startPoint y: 272, endPoint x: 1026, endPoint y: 271, distance: 73.1
click at [1026, 295] on div "Description Ar: سمك دنيس مطبوخ مع الأرز والتوابل." at bounding box center [916, 327] width 228 height 64
click at [980, 304] on span "سمك دنيس مطبوخ مع الأرز والتوابل." at bounding box center [949, 327] width 142 height 47
drag, startPoint x: 955, startPoint y: 271, endPoint x: 1037, endPoint y: 275, distance: 82.8
click at [1037, 284] on div "Description Ar: سمك دنيس مطبوخ مع الأرز والتوابل." at bounding box center [915, 328] width 251 height 88
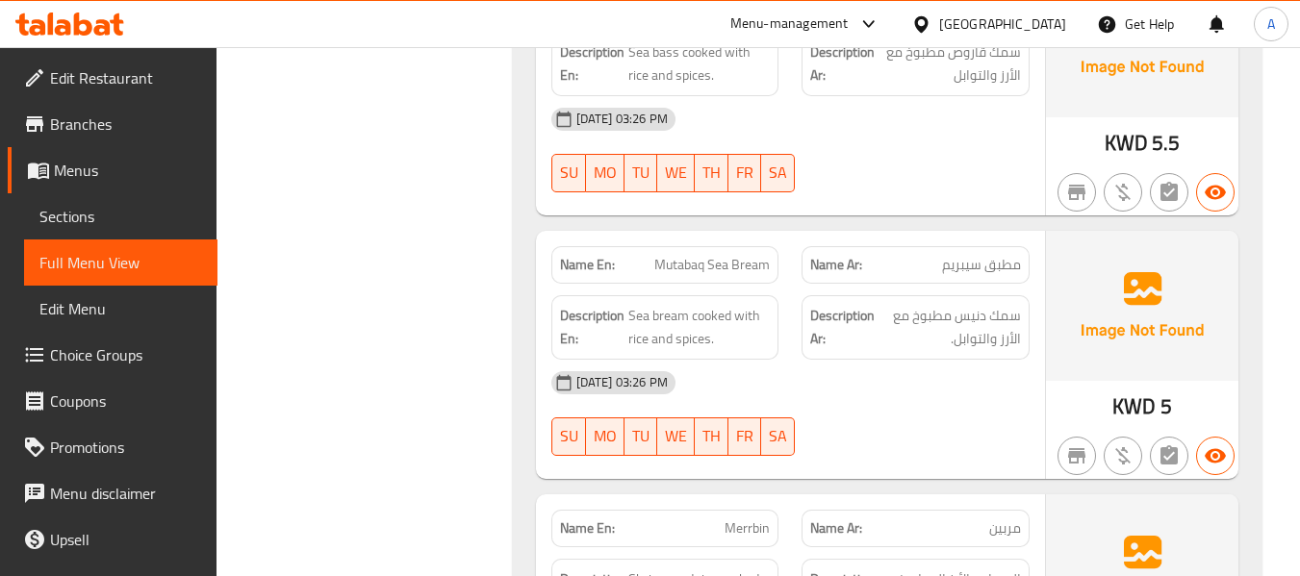
click at [831, 360] on div "[DATE] 03:26 PM" at bounding box center [790, 383] width 501 height 46
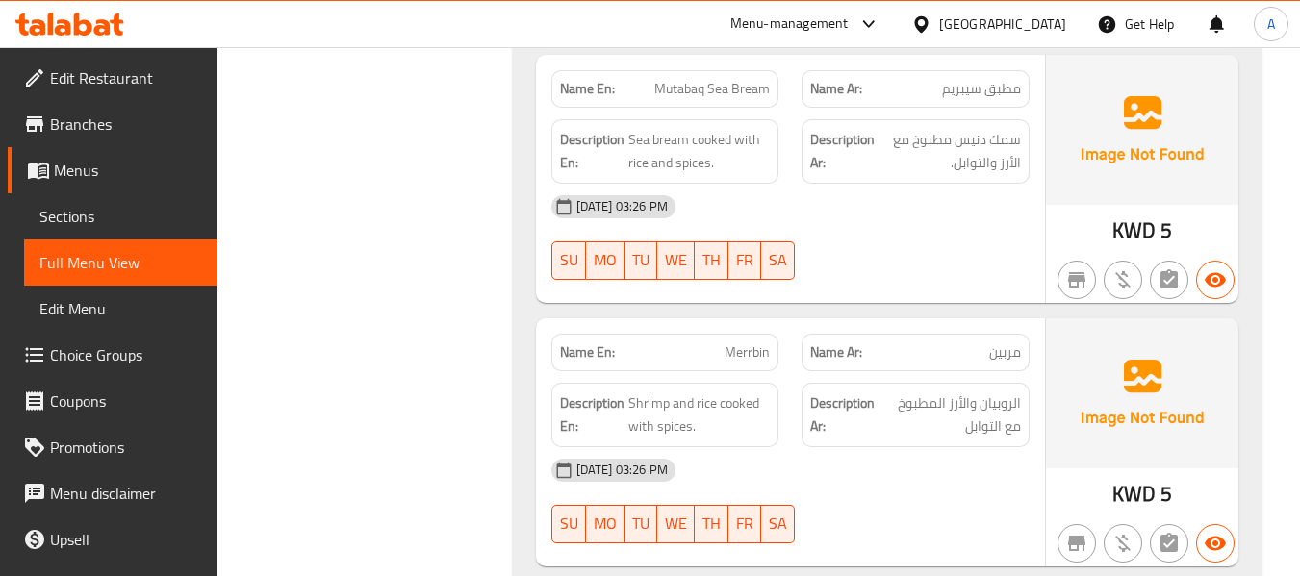
scroll to position [5196, 0]
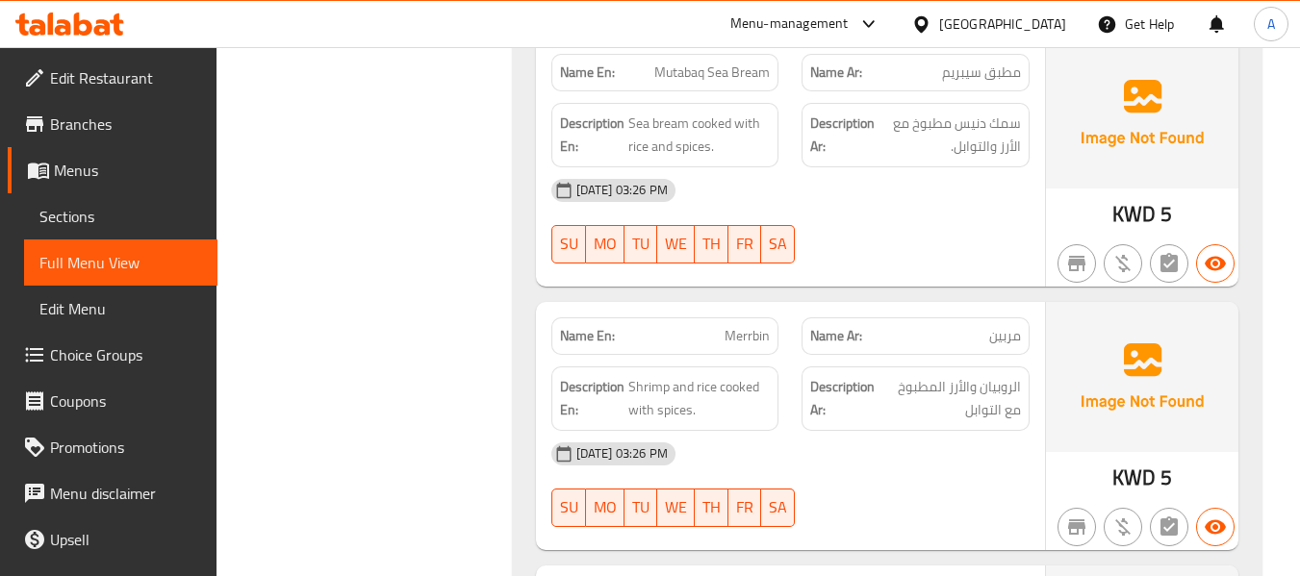
click at [724, 326] on p "Name En: Merrbin" at bounding box center [665, 336] width 211 height 20
click at [1002, 326] on span "مربين" at bounding box center [1005, 336] width 32 height 20
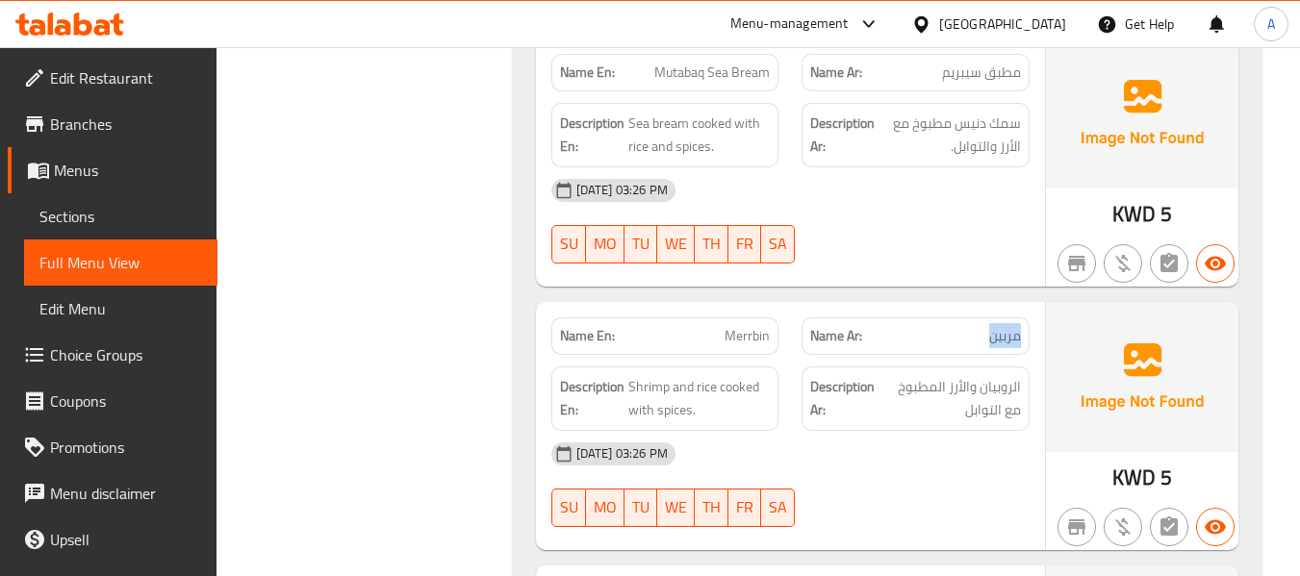
click at [807, 355] on div "Description Ar: الروبيان والأرز المطبوخ مع التوابل" at bounding box center [915, 399] width 251 height 88
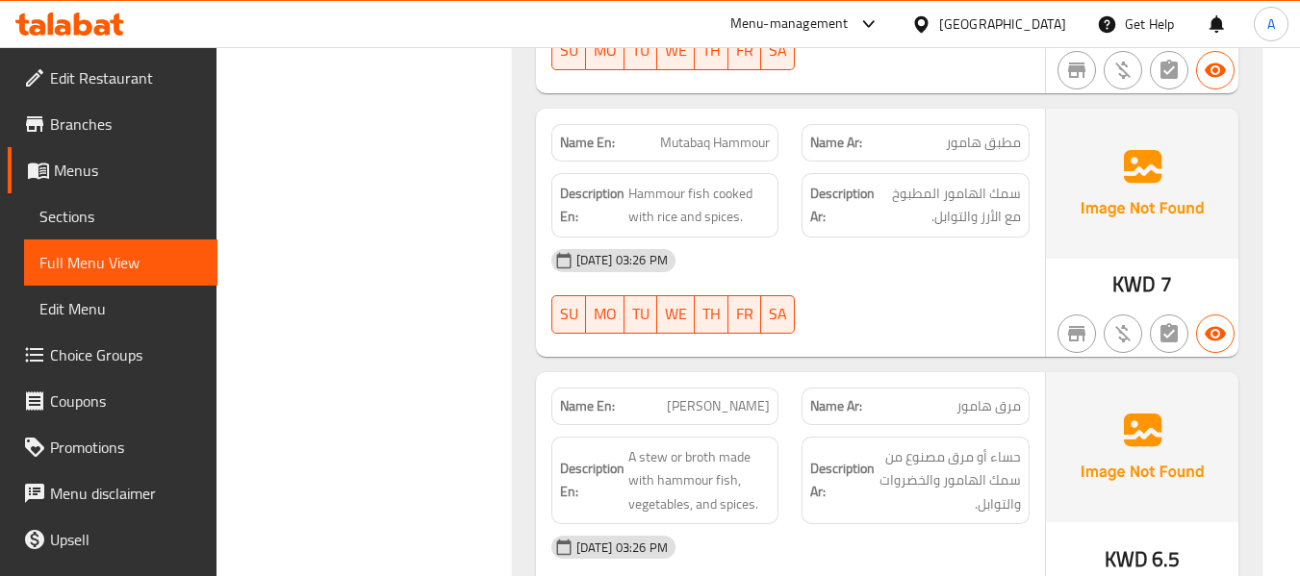
scroll to position [5773, 0]
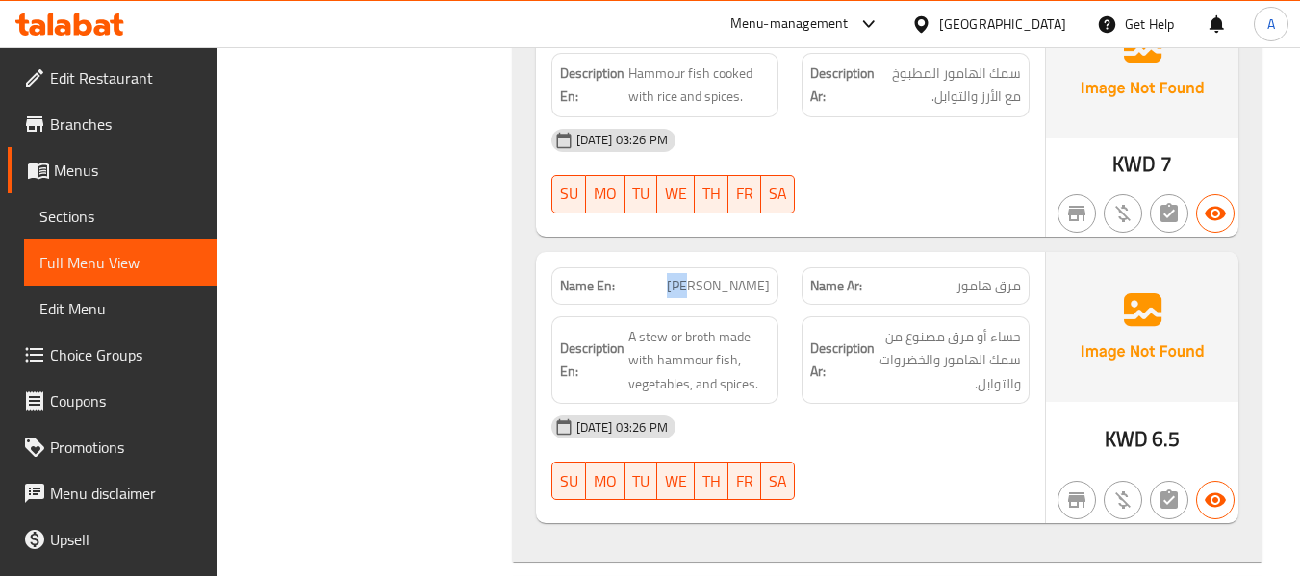
drag, startPoint x: 677, startPoint y: 243, endPoint x: 699, endPoint y: 243, distance: 21.2
click at [699, 276] on span "[PERSON_NAME]" at bounding box center [718, 286] width 103 height 20
click at [670, 276] on p "Name En: [PERSON_NAME]" at bounding box center [665, 286] width 211 height 20
drag, startPoint x: 667, startPoint y: 242, endPoint x: 770, endPoint y: 246, distance: 103.1
click at [770, 276] on p "Name En: [PERSON_NAME]" at bounding box center [665, 286] width 211 height 20
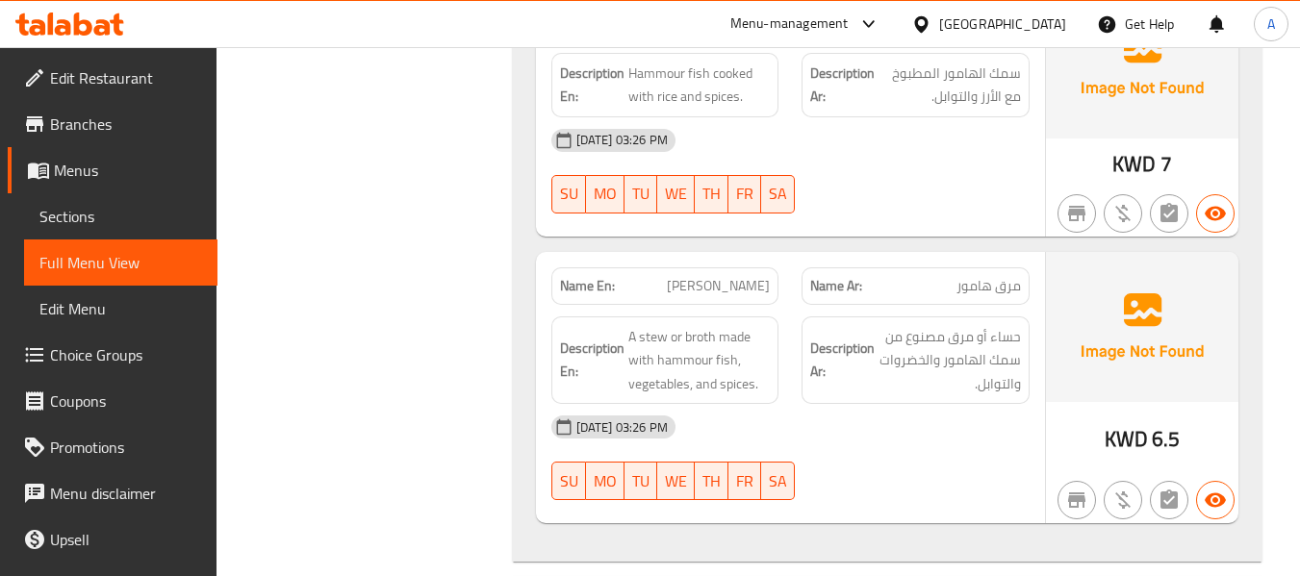
click at [572, 337] on strong "Description En:" at bounding box center [592, 360] width 64 height 47
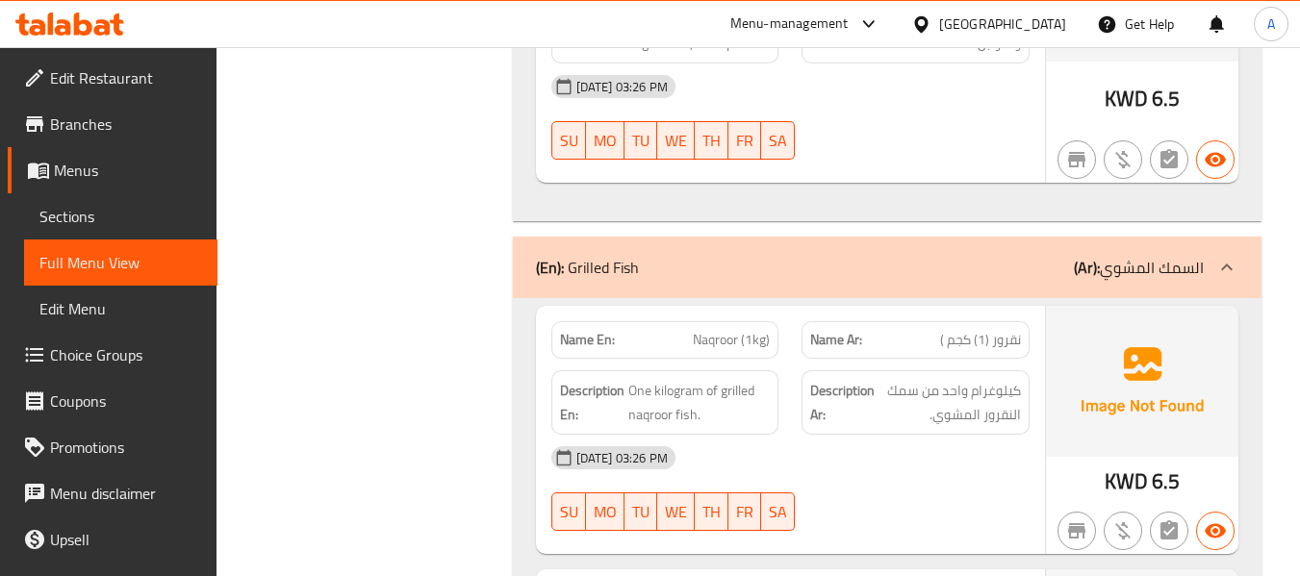
scroll to position [6158, 0]
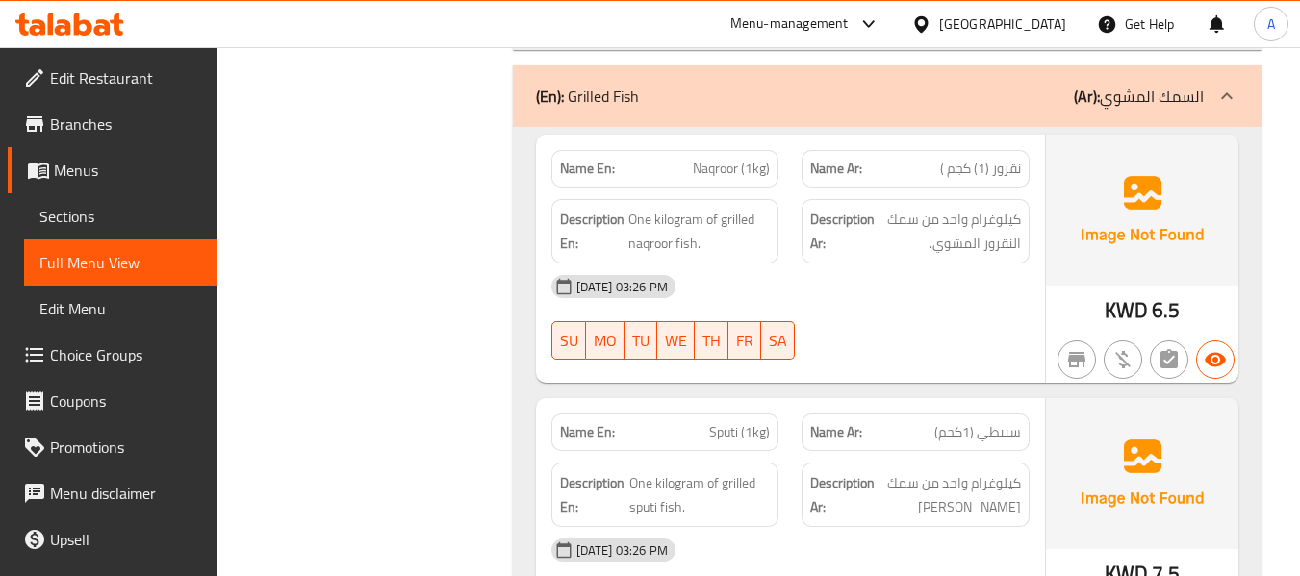
scroll to position [6254, 0]
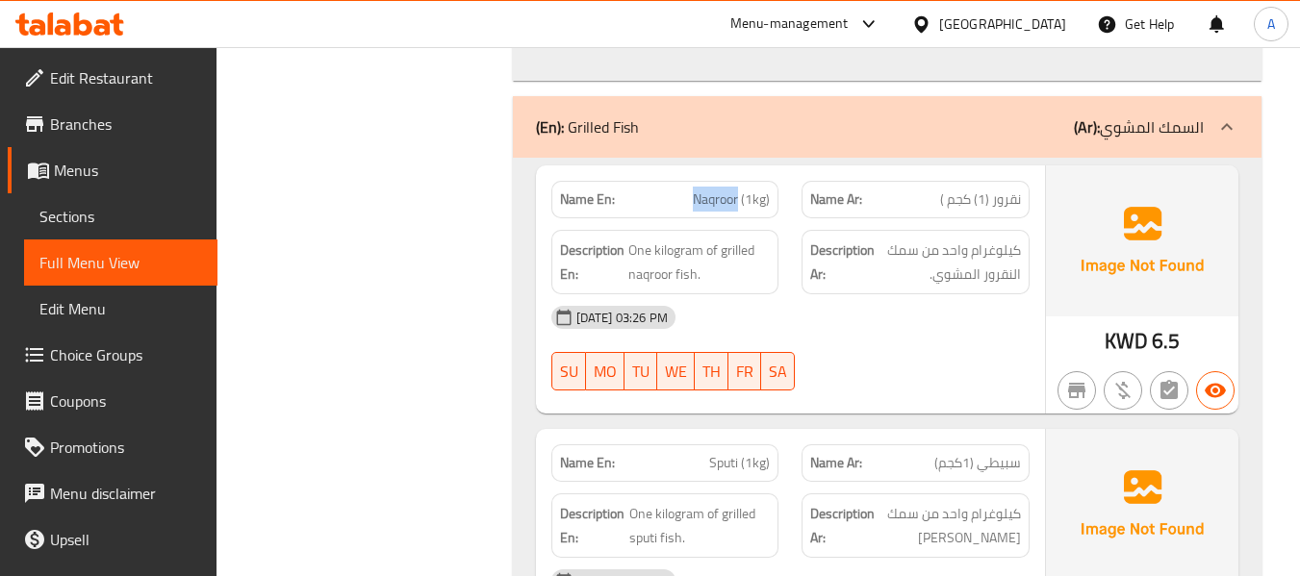
drag, startPoint x: 691, startPoint y: 152, endPoint x: 740, endPoint y: 157, distance: 49.3
click at [740, 190] on p "Name En: Naqroor (1kg)" at bounding box center [665, 200] width 211 height 20
click at [1006, 190] on span "نقرور (1) كجم )" at bounding box center [980, 200] width 81 height 20
click at [742, 239] on span "One kilogram of grilled naqroor fish." at bounding box center [699, 262] width 142 height 47
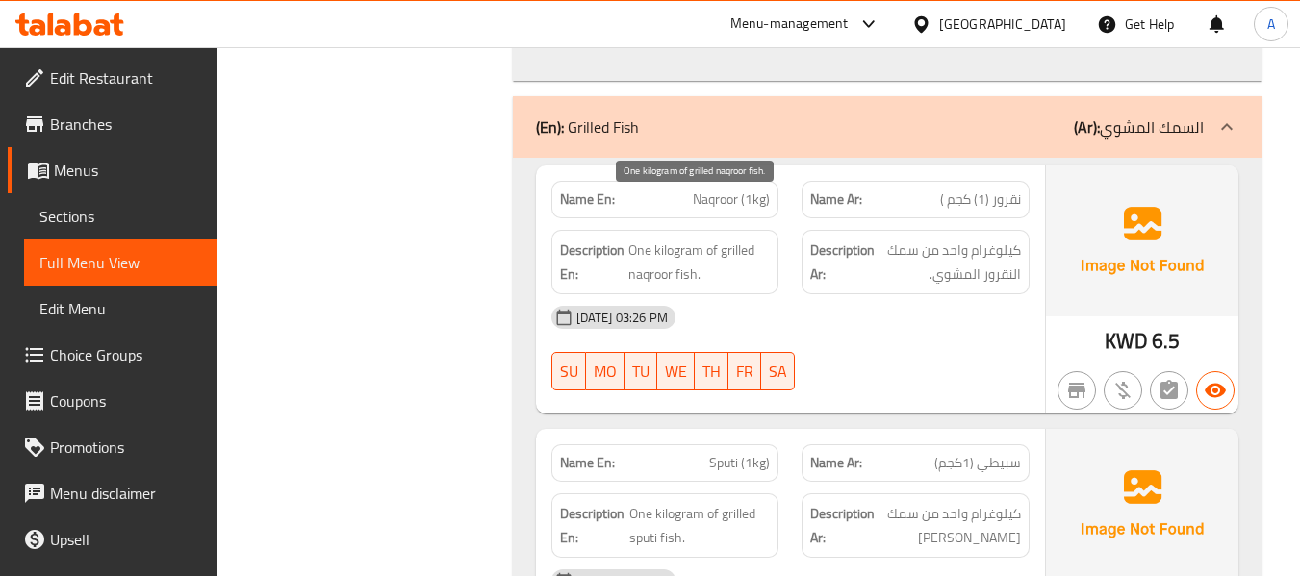
drag, startPoint x: 673, startPoint y: 224, endPoint x: 702, endPoint y: 209, distance: 33.6
click at [675, 239] on span "One kilogram of grilled naqroor fish." at bounding box center [699, 262] width 142 height 47
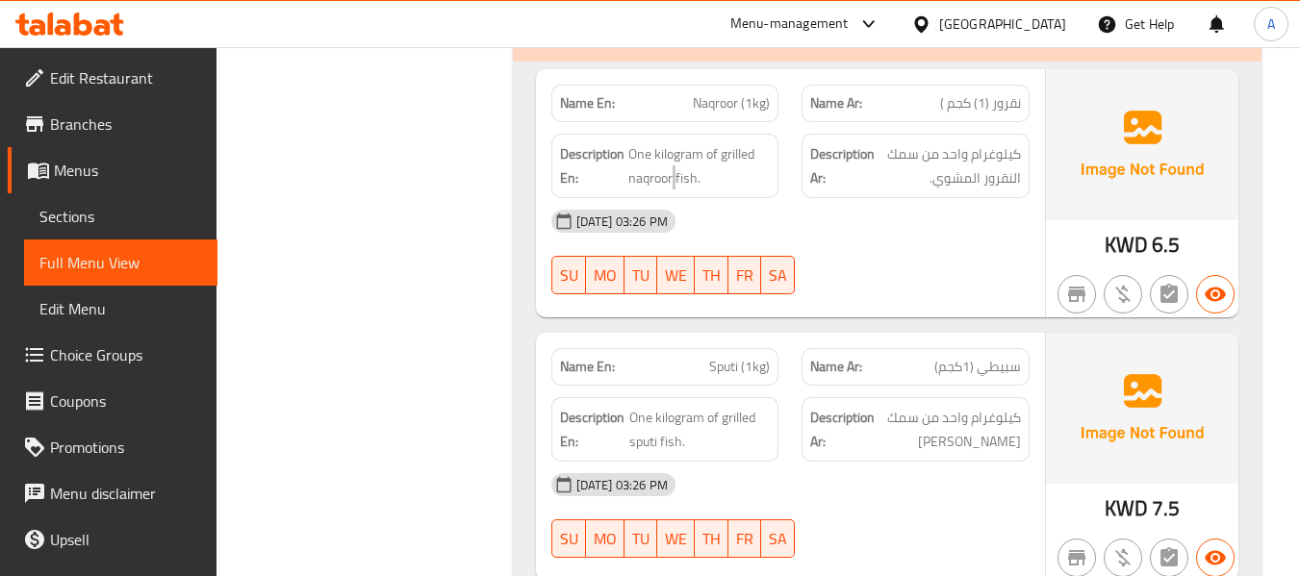
scroll to position [6447, 0]
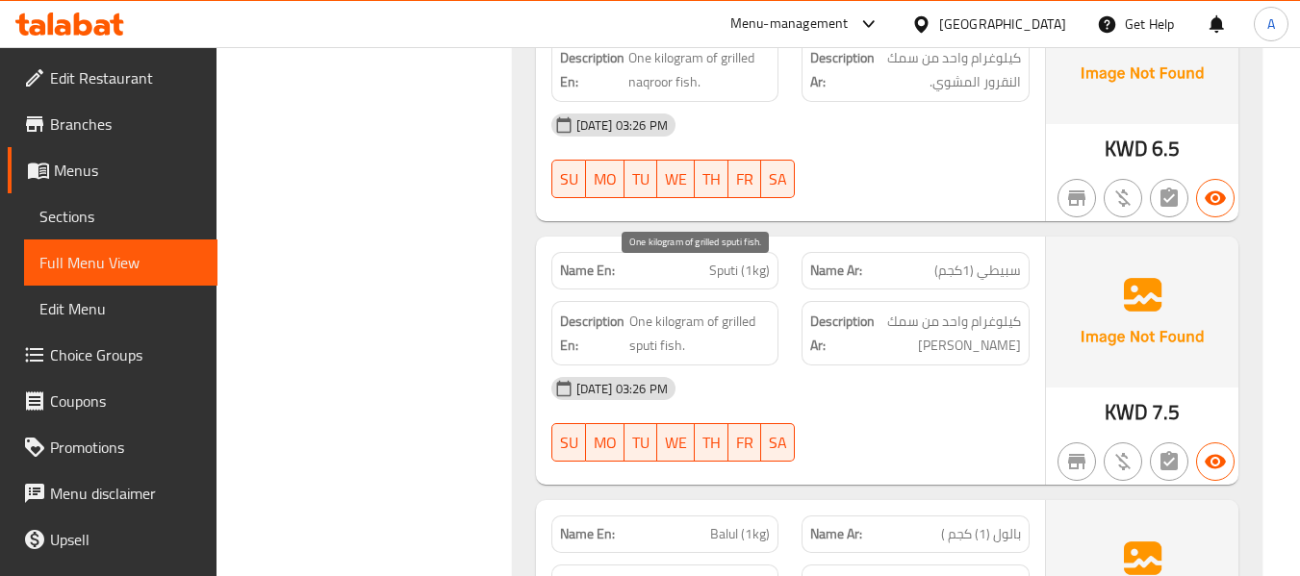
click at [645, 310] on span "One kilogram of grilled sputi fish." at bounding box center [699, 333] width 141 height 47
click at [872, 368] on div "[DATE] 03:26 PM" at bounding box center [790, 389] width 501 height 46
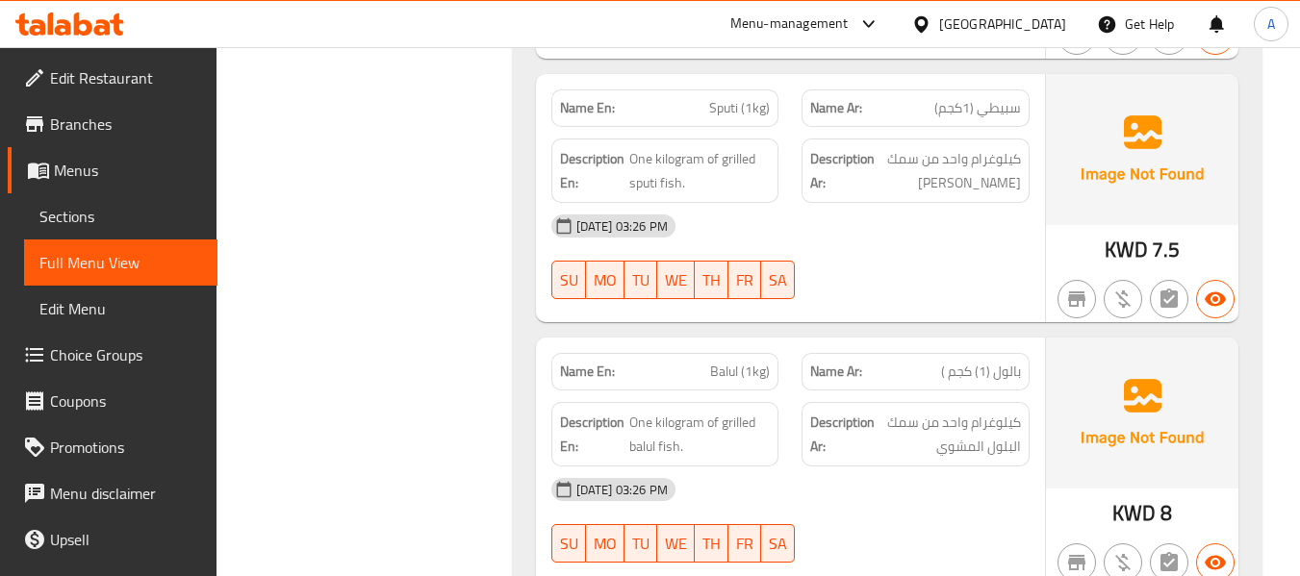
scroll to position [6639, 0]
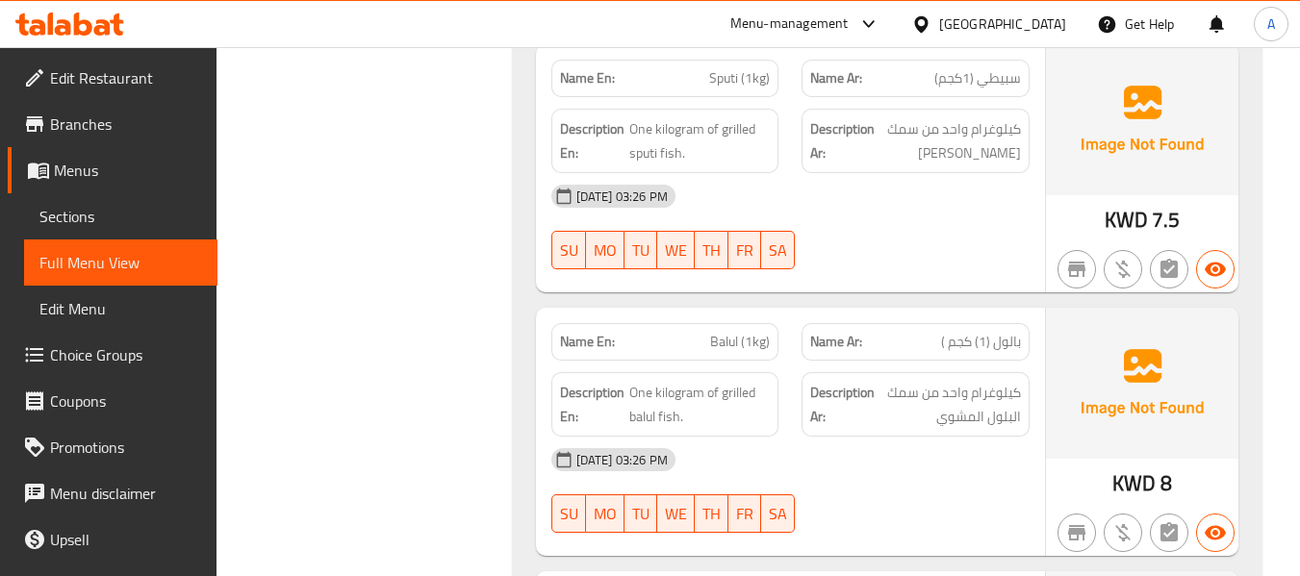
click at [733, 332] on span "Balul (1kg)" at bounding box center [740, 342] width 60 height 20
click at [732, 332] on span "Balul (1kg)" at bounding box center [740, 342] width 60 height 20
click at [663, 312] on div "Name En: Balul (1kg)" at bounding box center [665, 342] width 251 height 61
click at [1007, 332] on span "بالول (1) كجم )" at bounding box center [981, 342] width 80 height 20
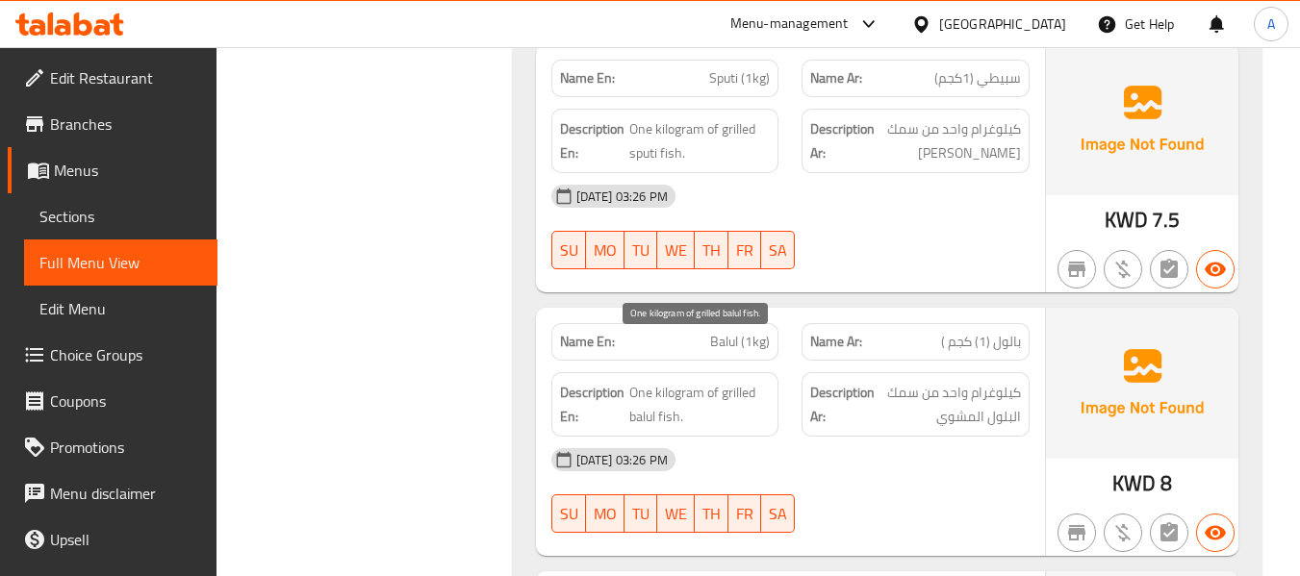
click at [646, 381] on span "One kilogram of grilled balul fish." at bounding box center [699, 404] width 140 height 47
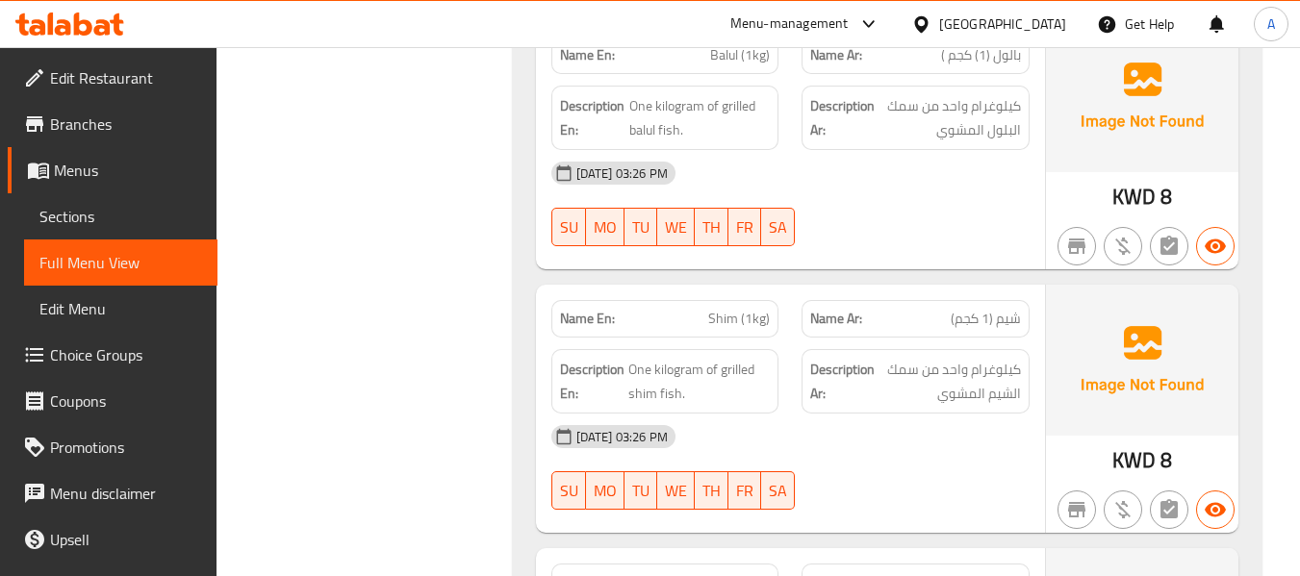
scroll to position [6928, 0]
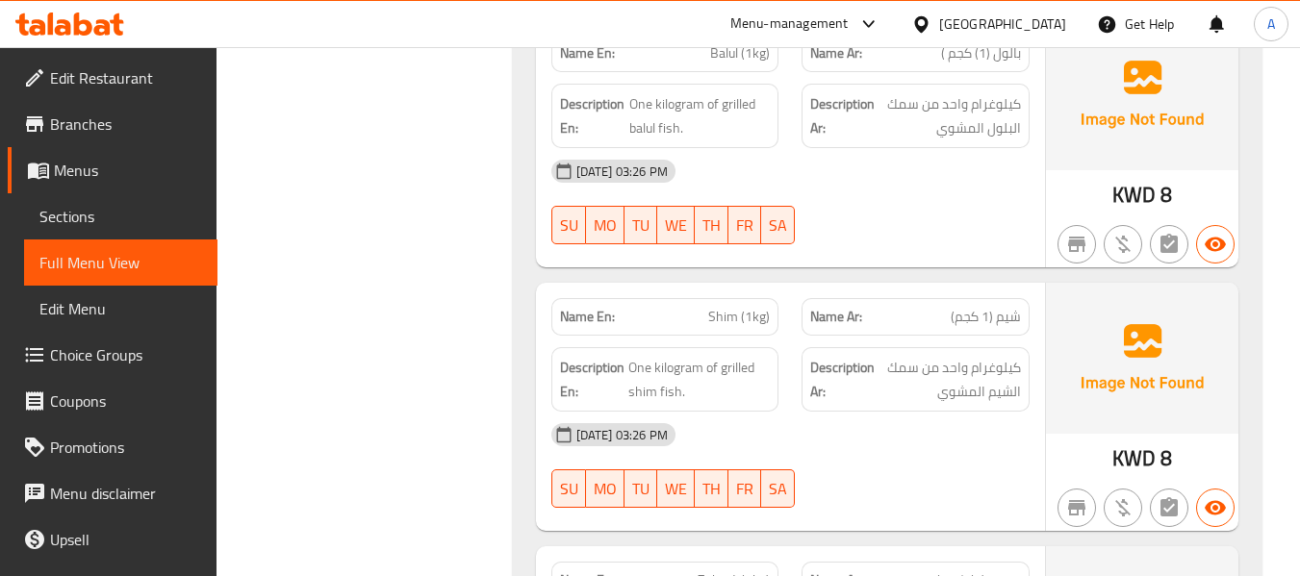
click at [722, 307] on span "Shim (1kg)" at bounding box center [739, 317] width 62 height 20
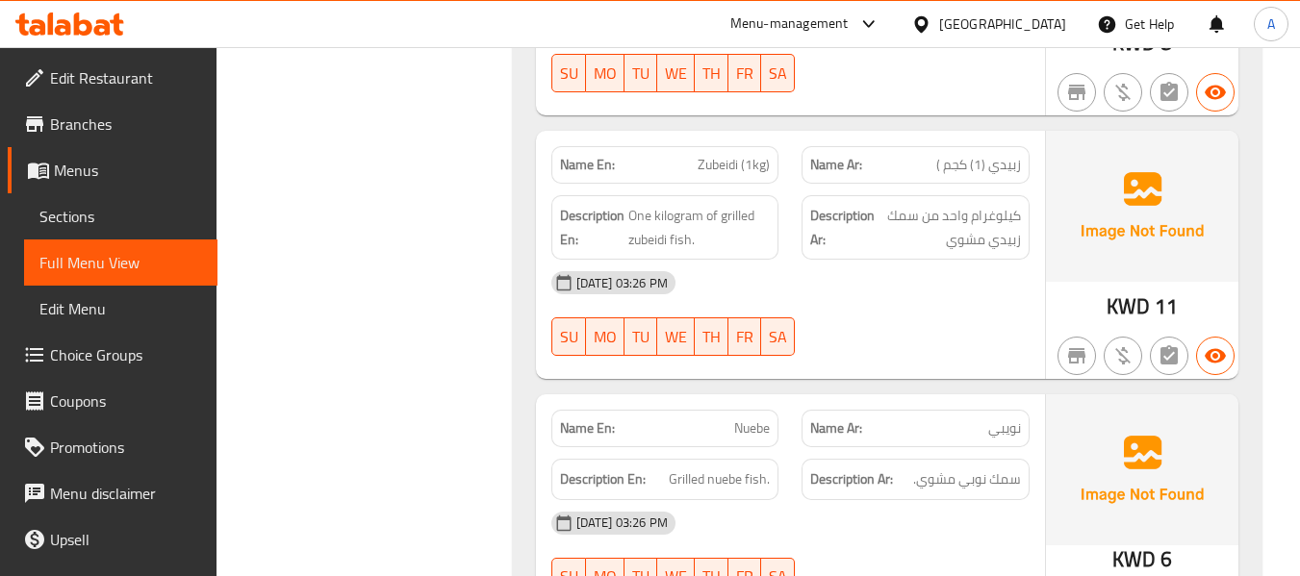
scroll to position [7409, 0]
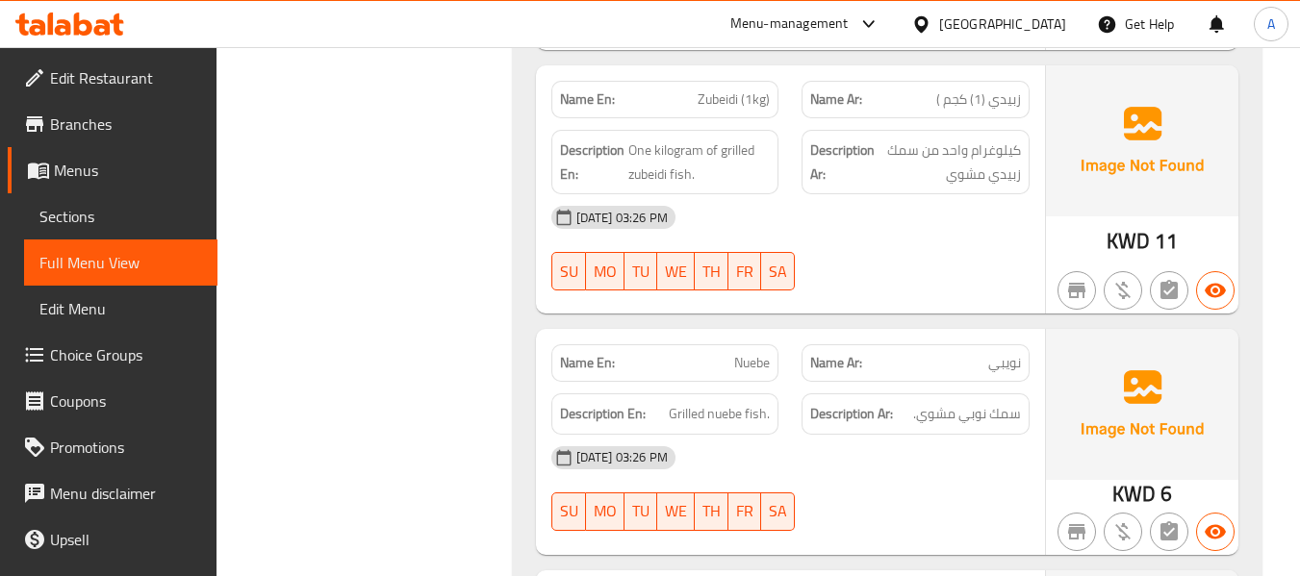
click at [726, 402] on span "Grilled nuebe fish." at bounding box center [719, 414] width 101 height 24
click at [808, 435] on div "[DATE] 03:26 PM" at bounding box center [790, 458] width 501 height 46
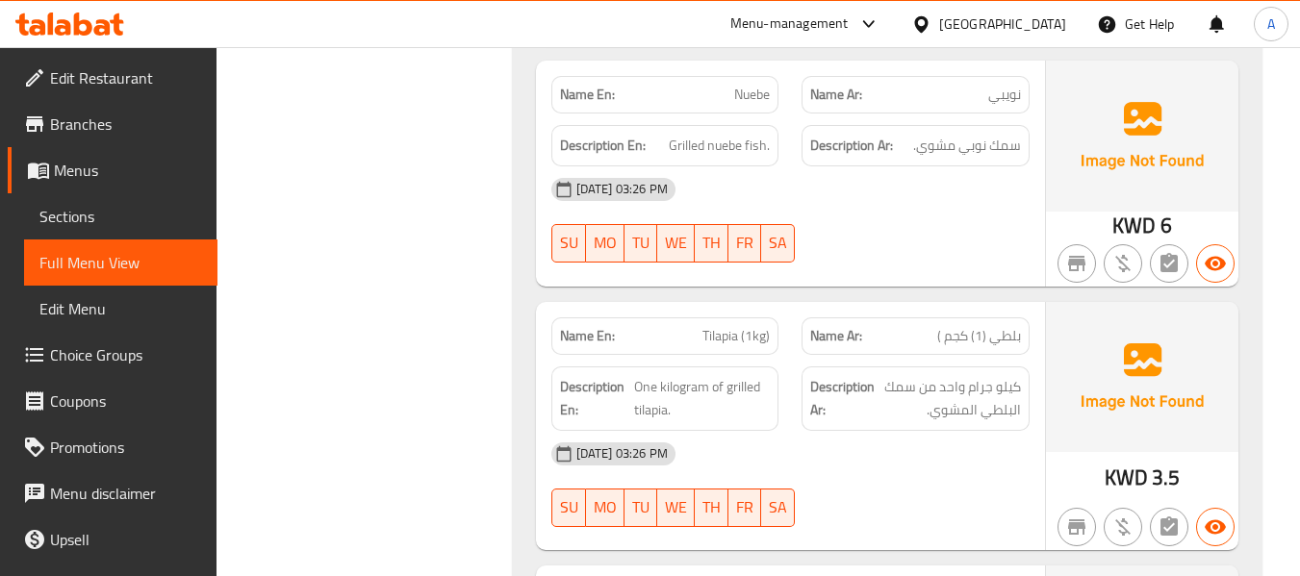
scroll to position [7698, 0]
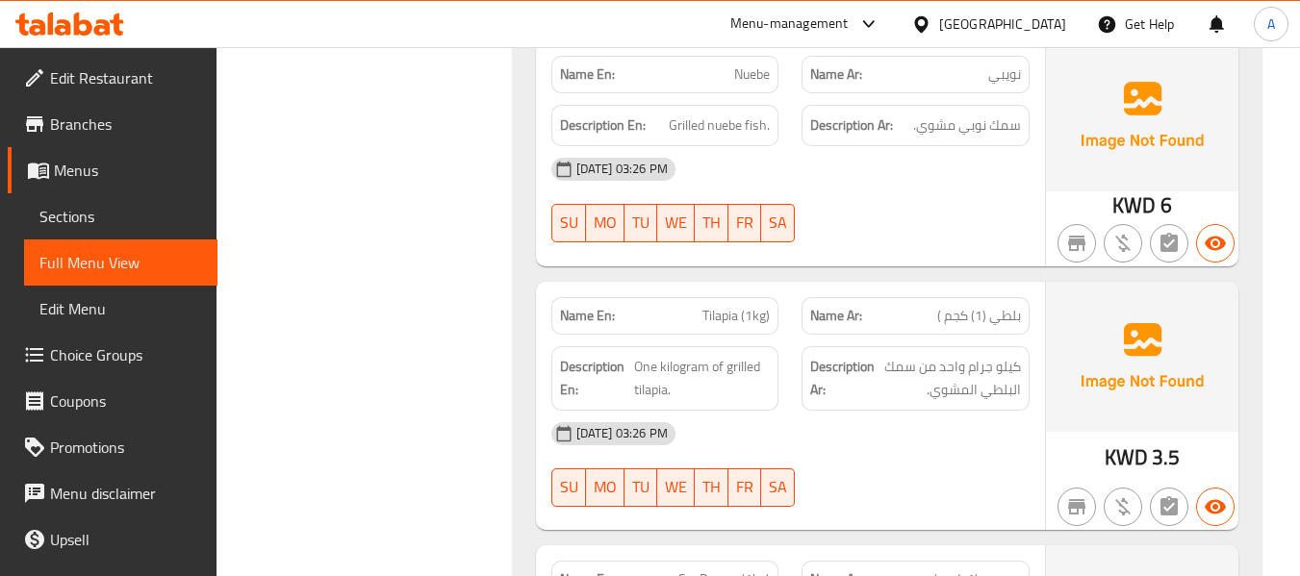
click at [717, 306] on span "Tilapia (1kg)" at bounding box center [735, 316] width 67 height 20
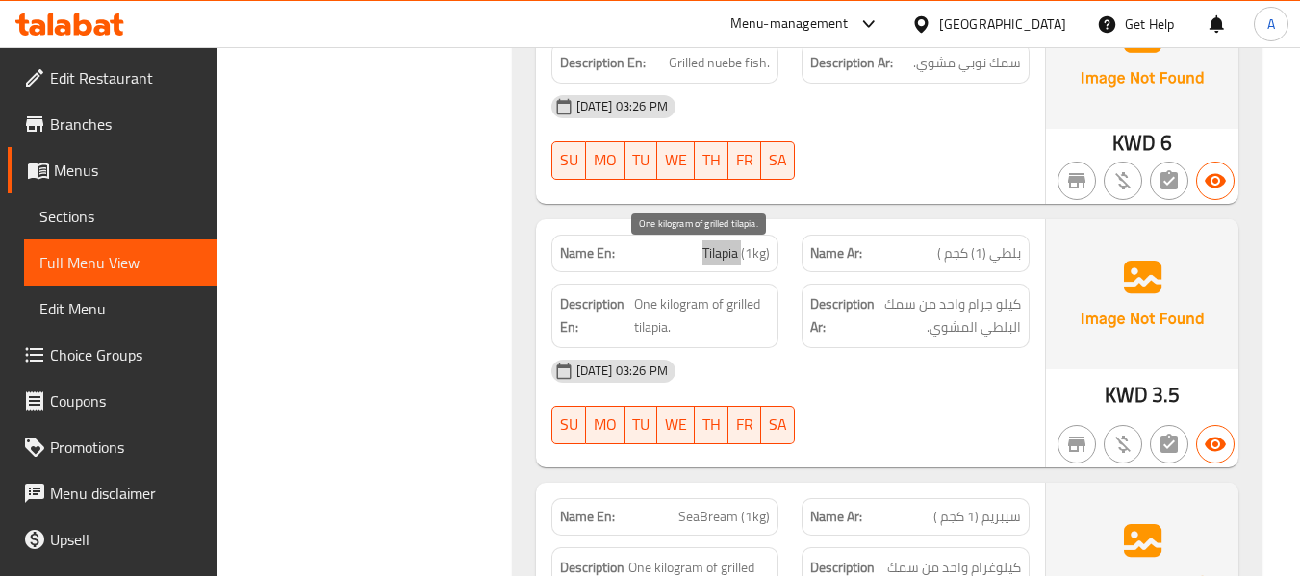
scroll to position [7794, 0]
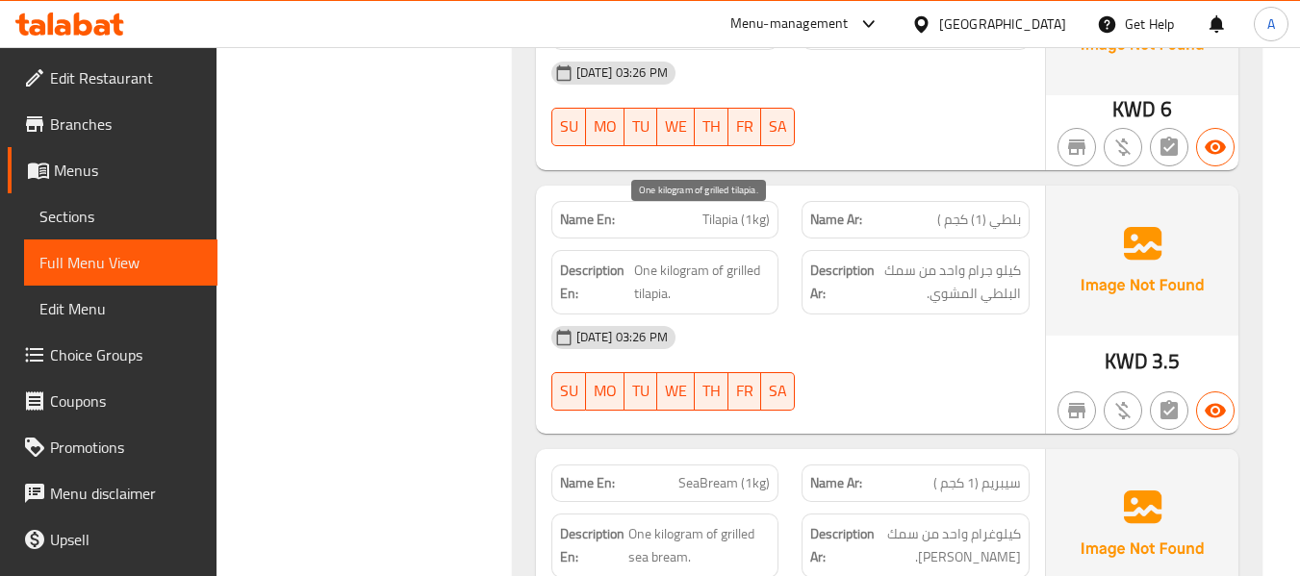
click at [693, 259] on span "One kilogram of grilled tilapia." at bounding box center [702, 282] width 136 height 47
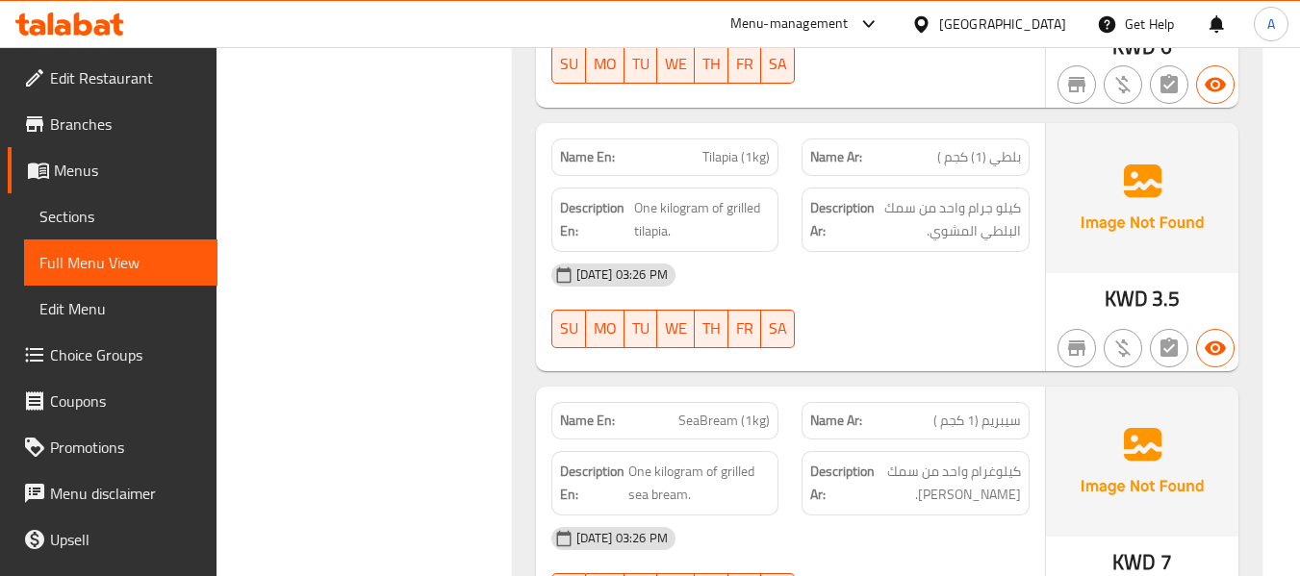
scroll to position [7890, 0]
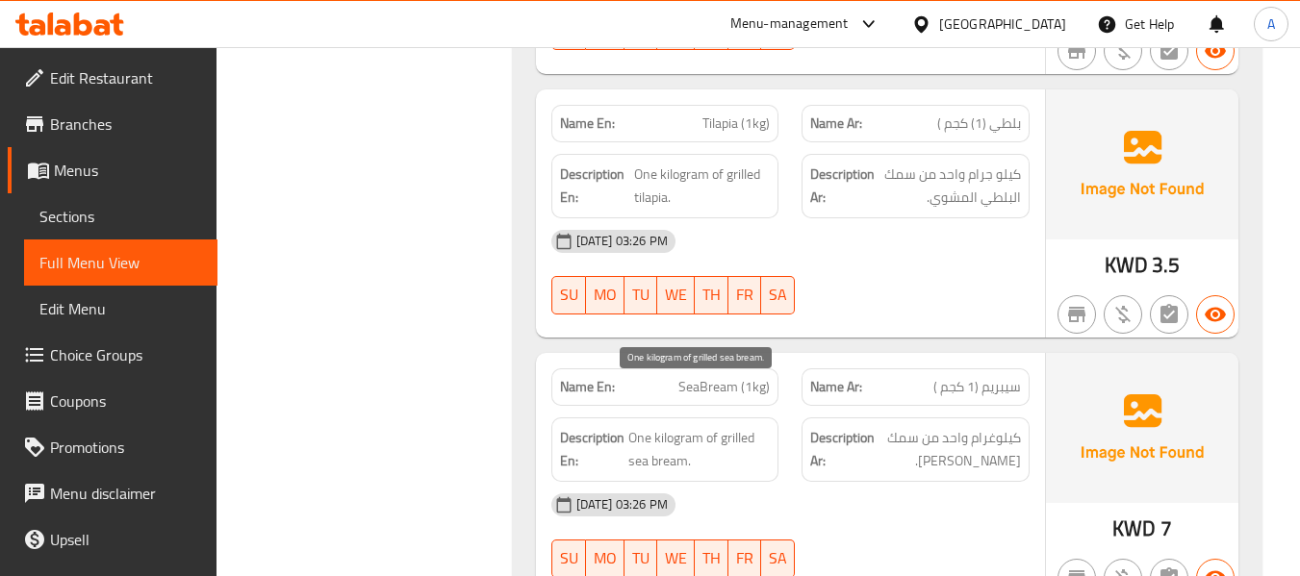
click at [718, 426] on span "One kilogram of grilled sea bream." at bounding box center [699, 449] width 142 height 47
drag, startPoint x: 622, startPoint y: 413, endPoint x: 681, endPoint y: 419, distance: 59.9
click at [681, 426] on h6 "Description En: One kilogram of grilled sea bream." at bounding box center [665, 449] width 211 height 47
click at [646, 426] on span "One kilogram of grilled sea bream." at bounding box center [699, 449] width 142 height 47
drag, startPoint x: 629, startPoint y: 422, endPoint x: 686, endPoint y: 420, distance: 56.8
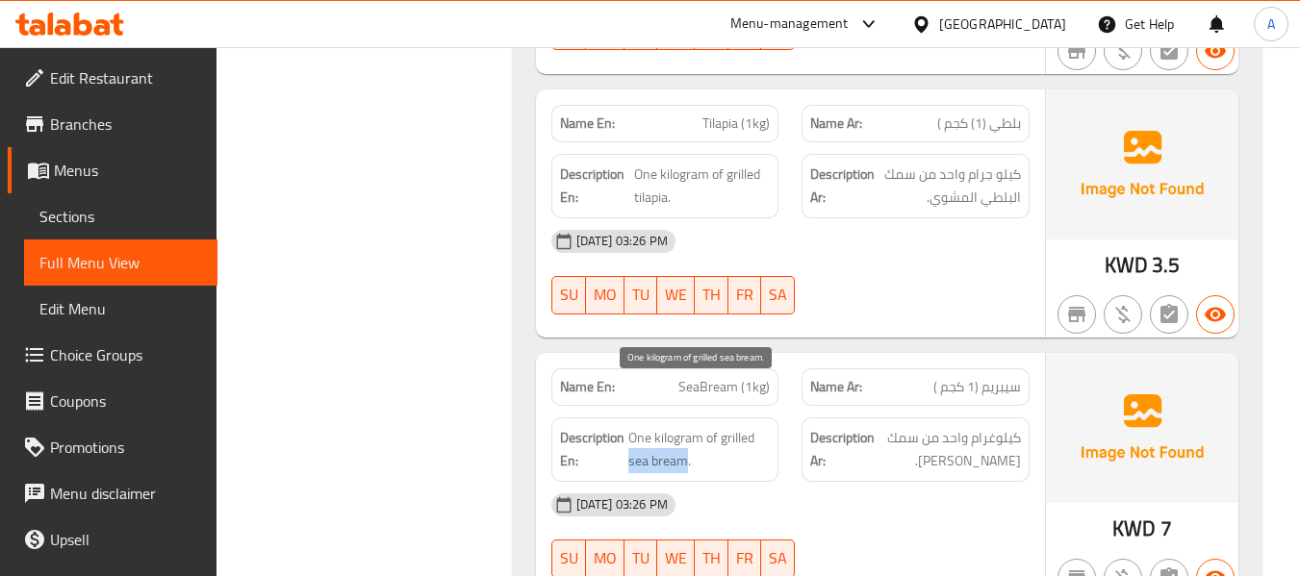
click at [686, 426] on h6 "Description En: One kilogram of grilled sea bream." at bounding box center [665, 449] width 211 height 47
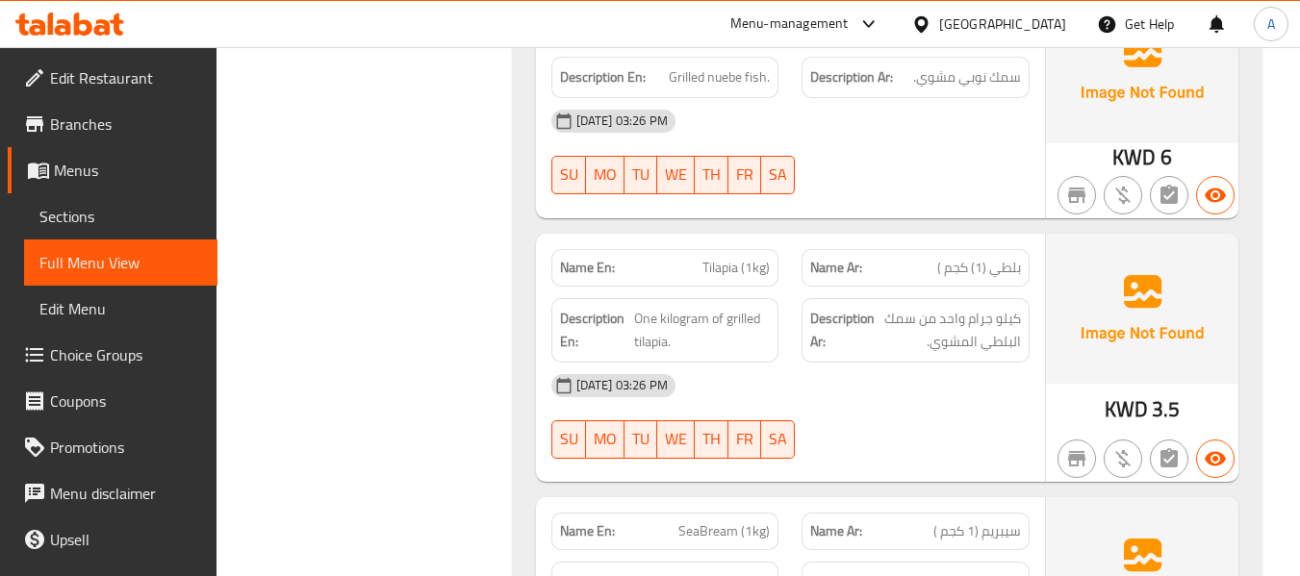
scroll to position [7794, 0]
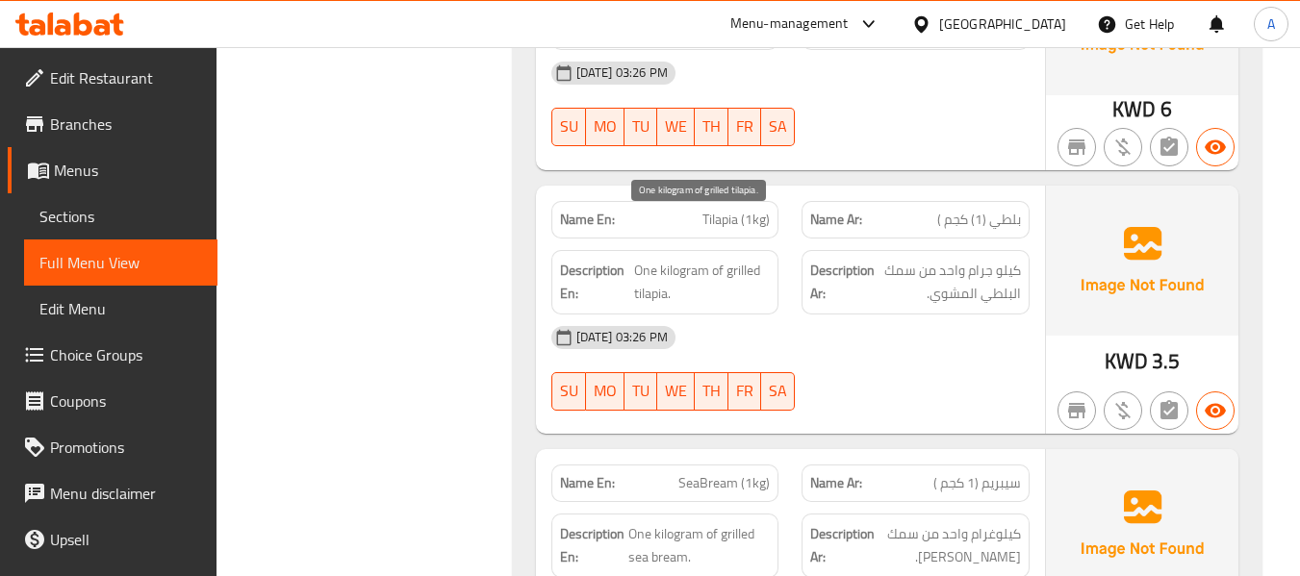
click at [650, 259] on span "One kilogram of grilled tilapia." at bounding box center [702, 282] width 136 height 47
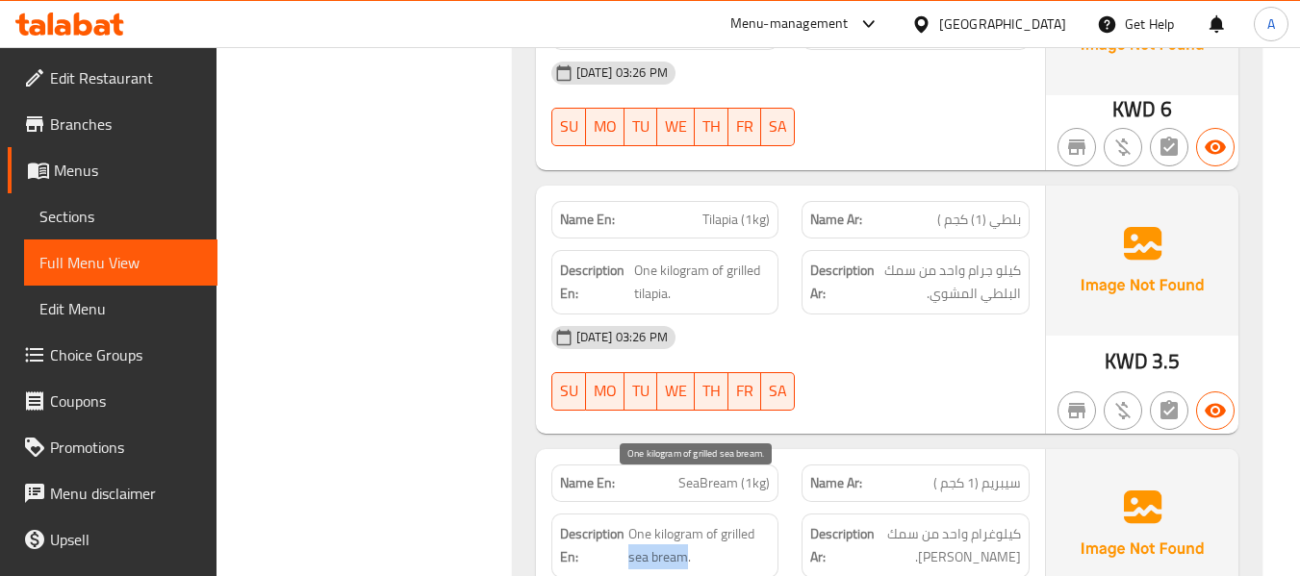
drag, startPoint x: 626, startPoint y: 518, endPoint x: 683, endPoint y: 522, distance: 56.9
click at [683, 522] on h6 "Description En: One kilogram of grilled sea bream." at bounding box center [665, 545] width 211 height 47
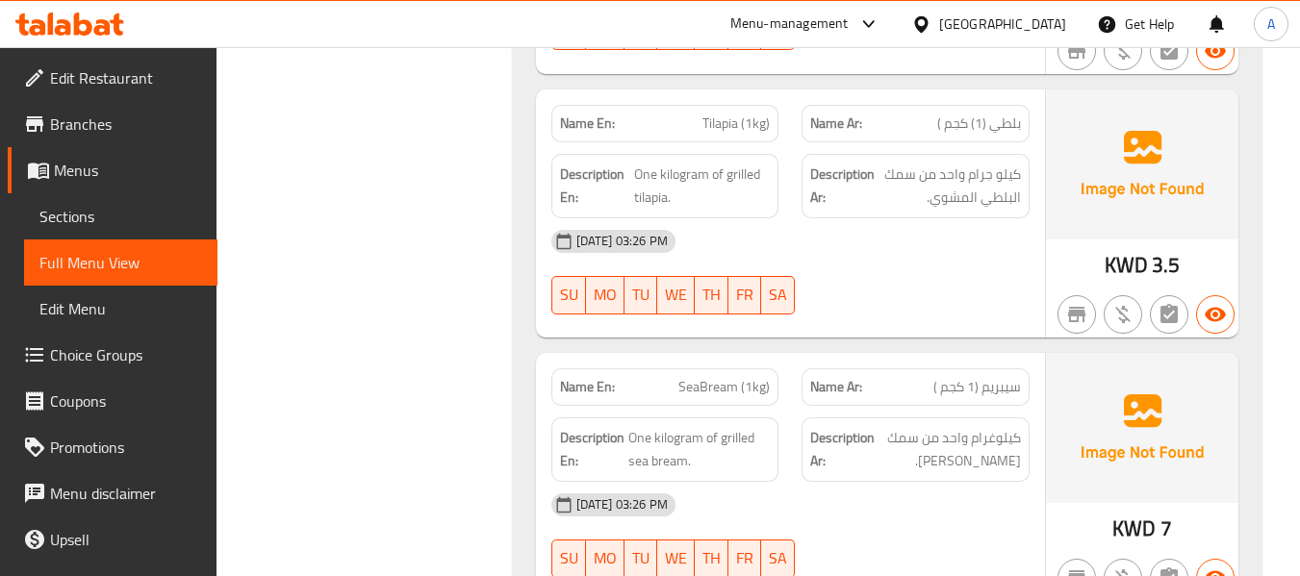
click at [818, 369] on div "Name Ar: سيبريم (1 كجم )" at bounding box center [916, 388] width 228 height 38
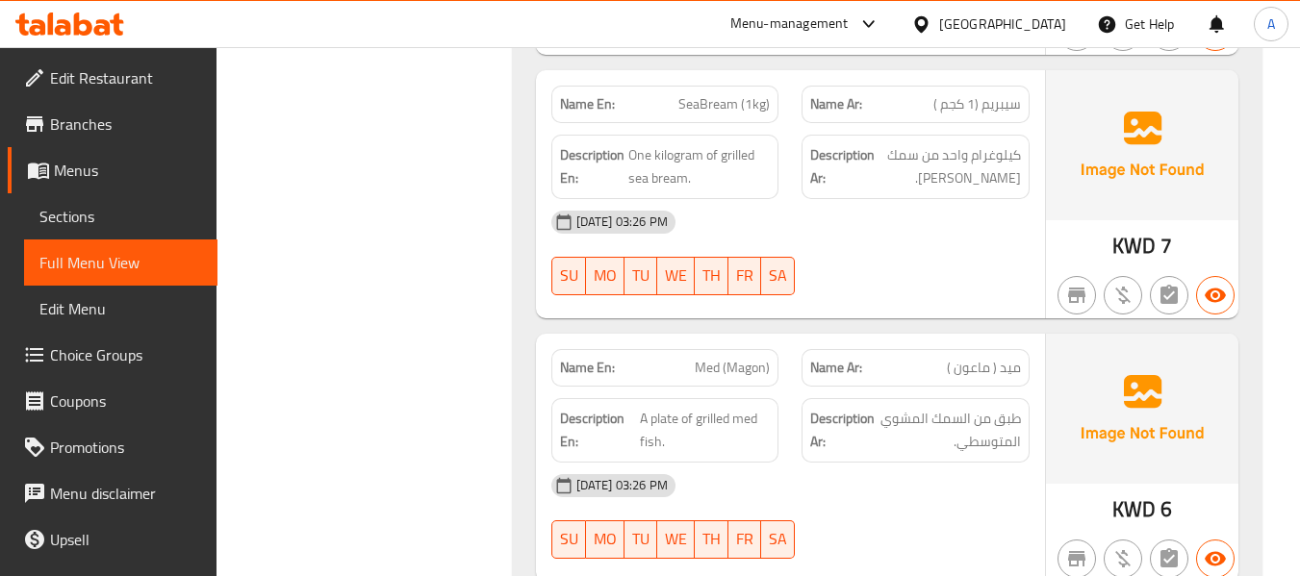
scroll to position [8179, 0]
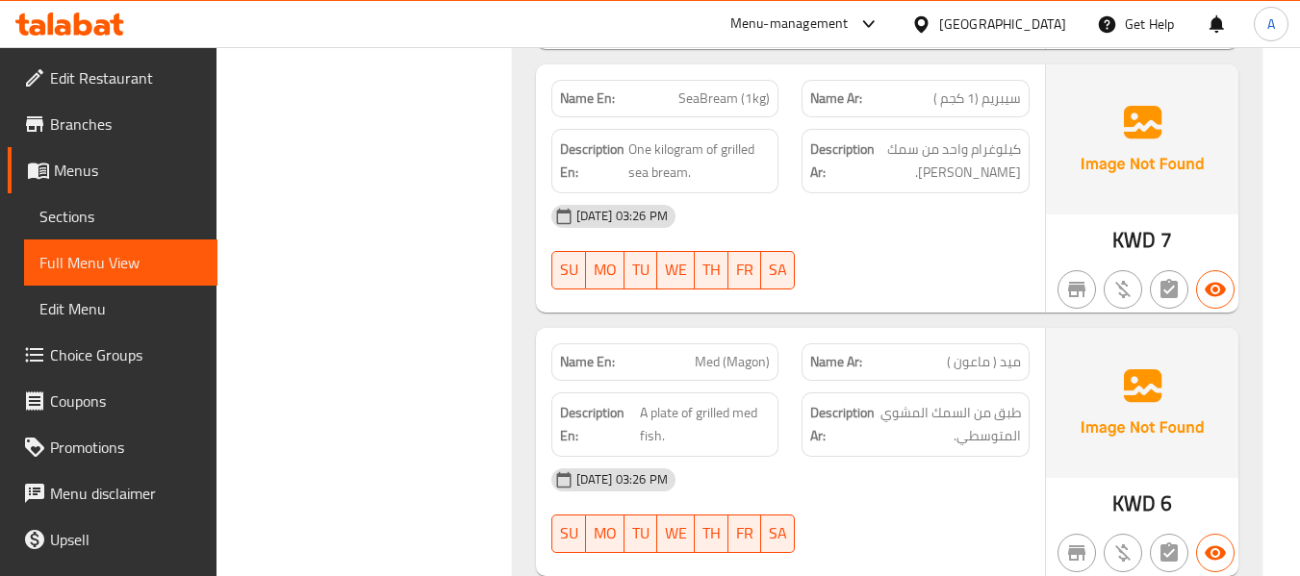
click at [707, 352] on span "Med (Magon)" at bounding box center [732, 362] width 75 height 20
click at [584, 344] on div "Name En: Med (Magon)" at bounding box center [665, 363] width 228 height 38
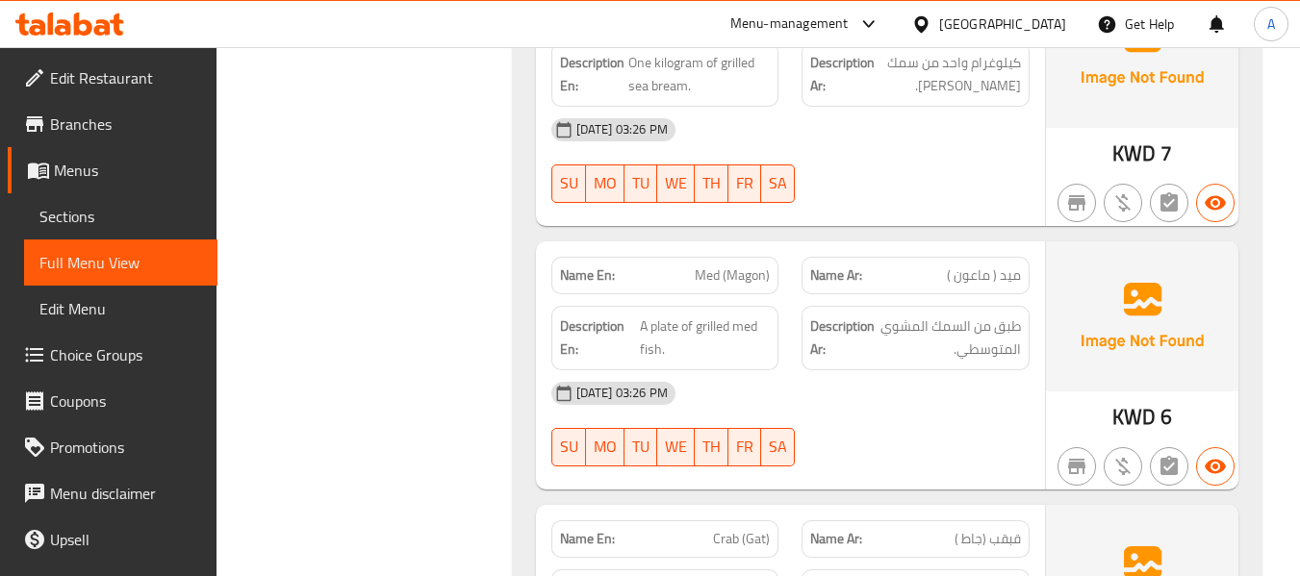
scroll to position [8371, 0]
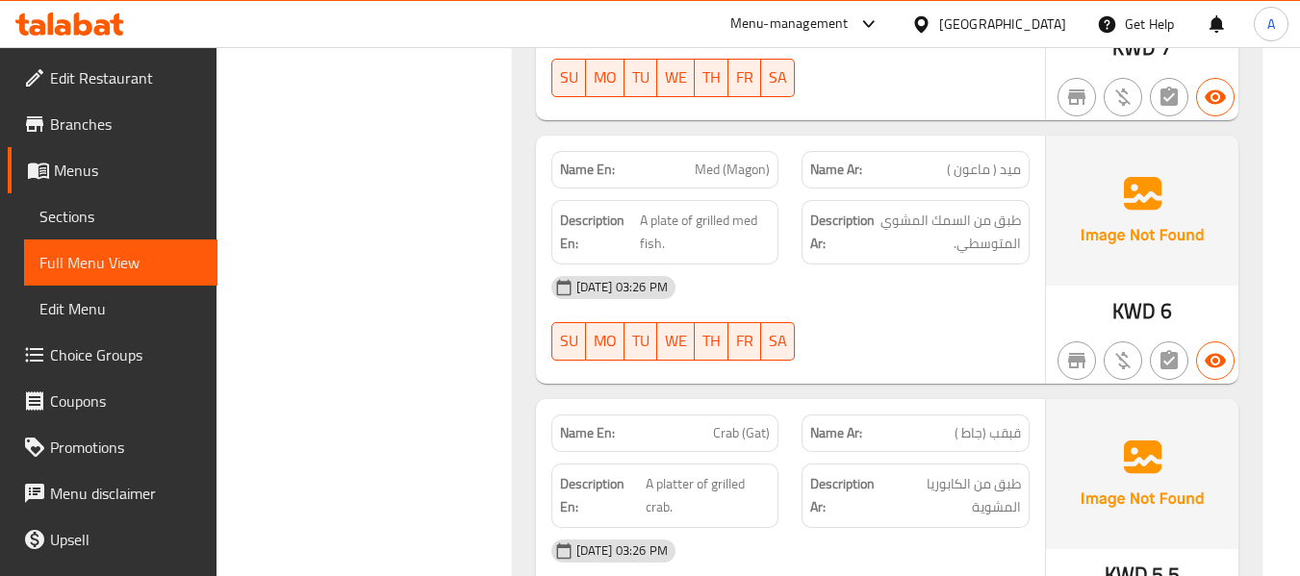
click at [737, 423] on span "Crab (Gat)" at bounding box center [741, 433] width 57 height 20
